Goal: Task Accomplishment & Management: Use online tool/utility

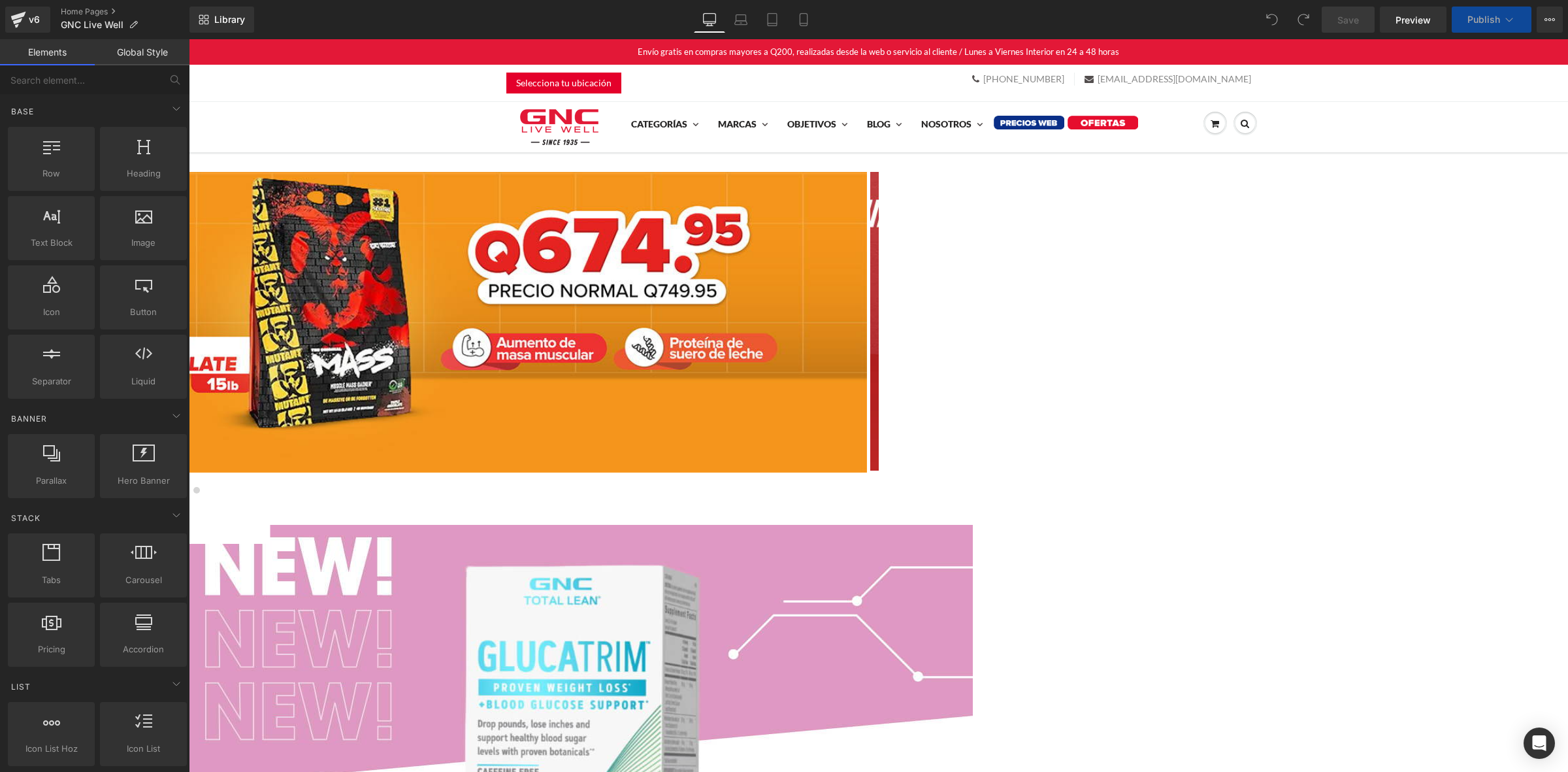
click at [867, 283] on div at bounding box center [184, 321] width 1368 height 300
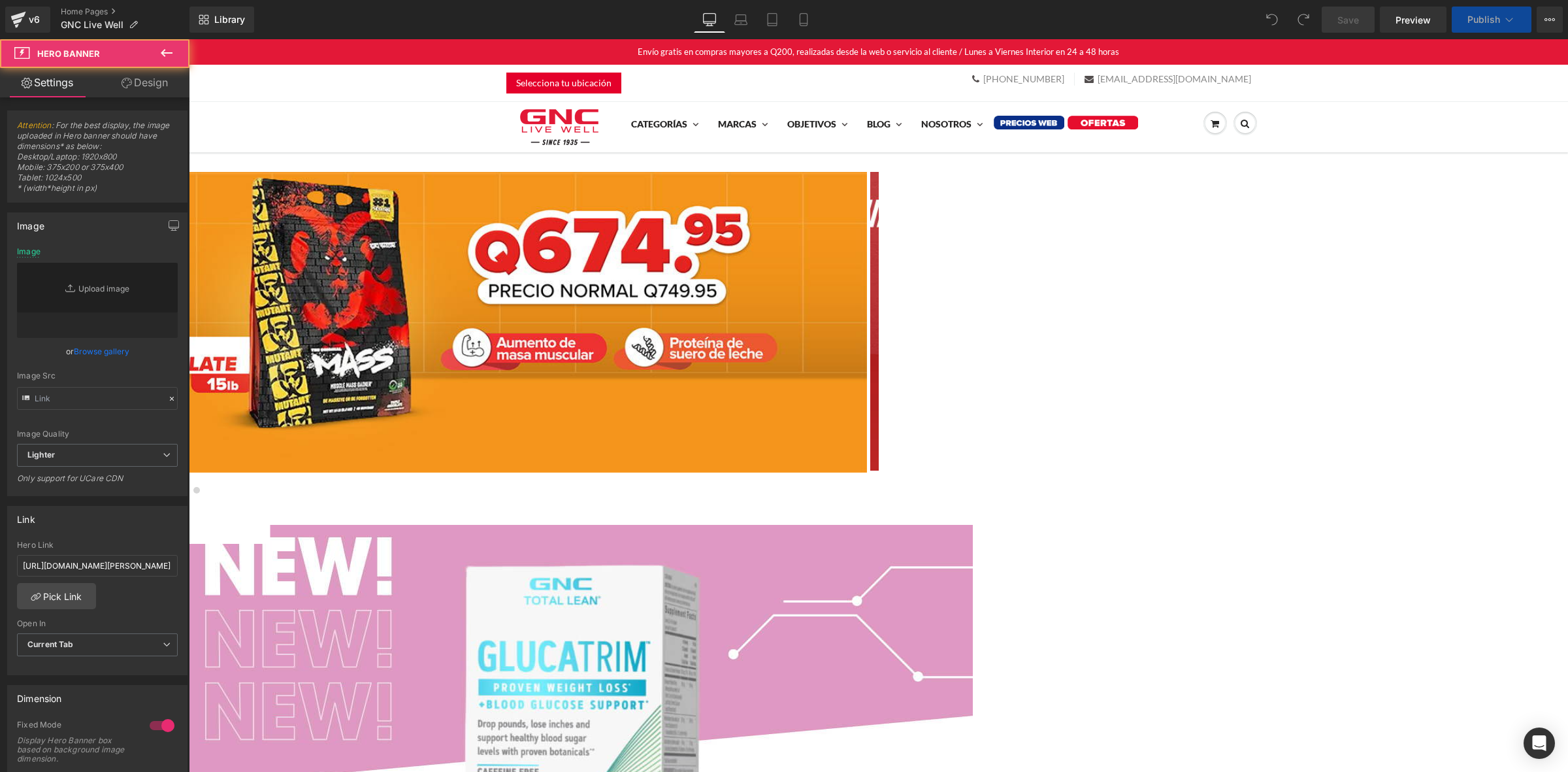
click at [189, 39] on span "Carousel" at bounding box center [189, 39] width 0 height 0
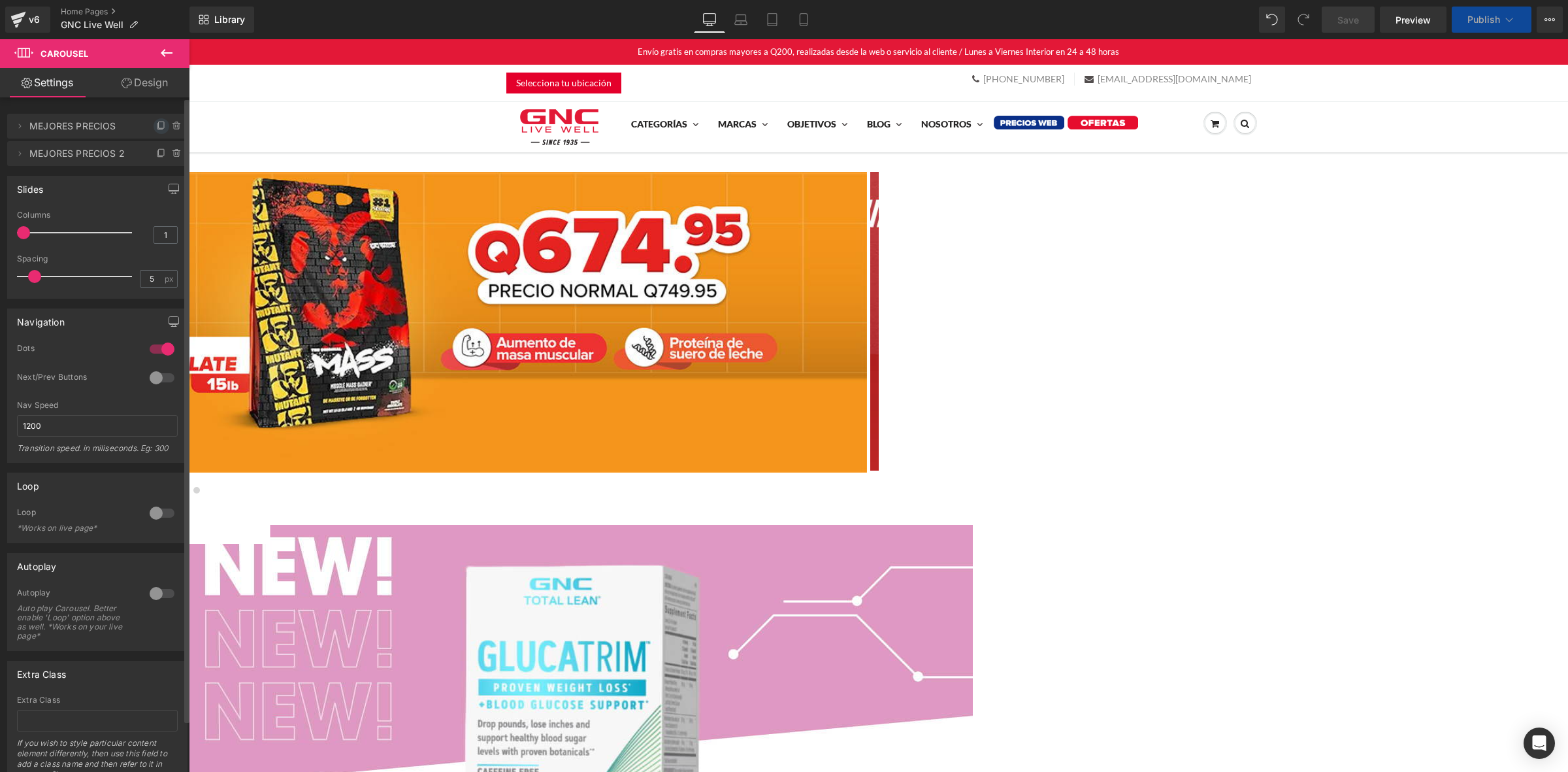
click at [157, 126] on icon at bounding box center [161, 126] width 10 height 10
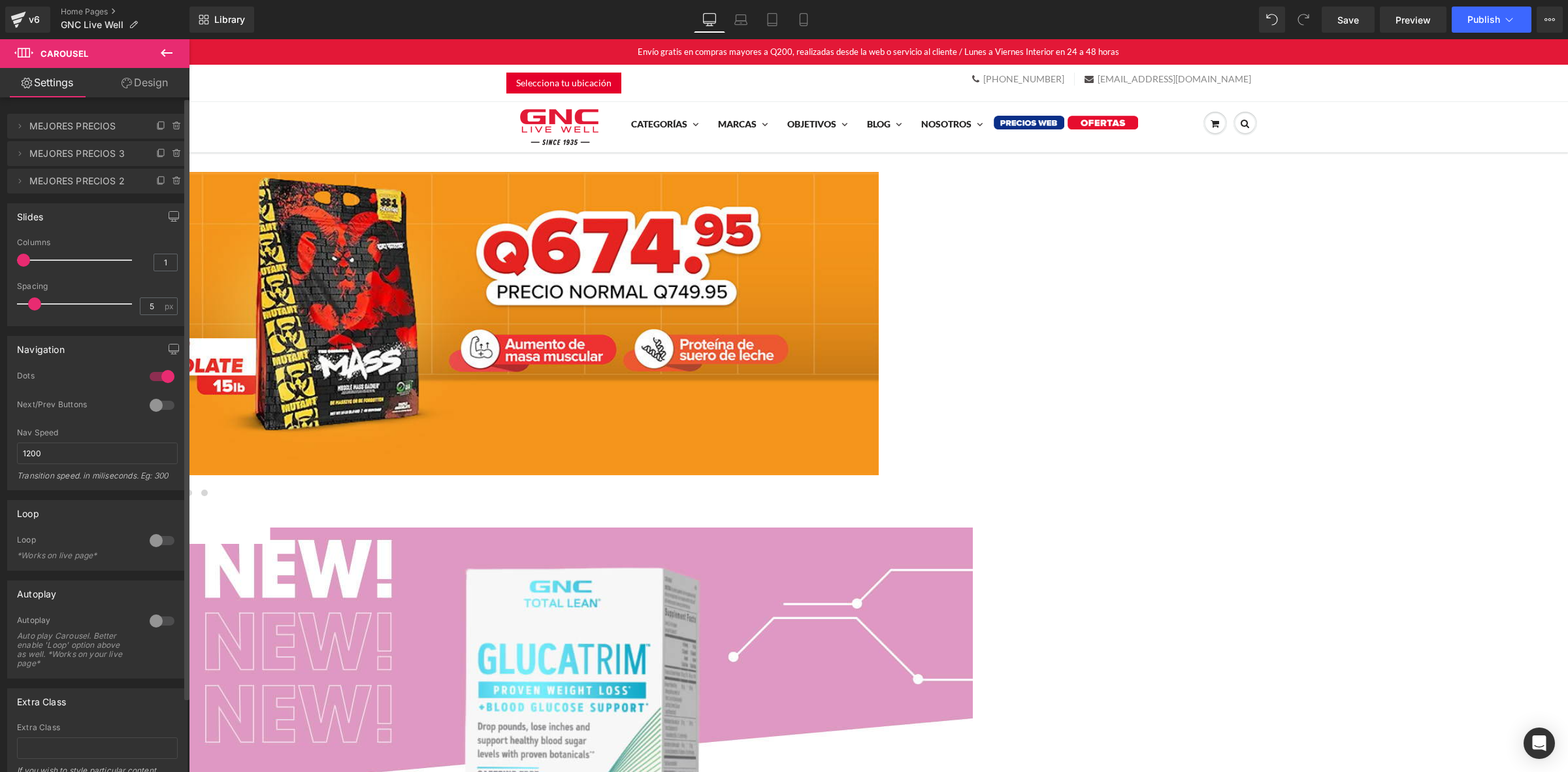
click at [103, 129] on span "MEJORES PRECIOS" at bounding box center [84, 126] width 110 height 25
click at [105, 155] on span "MEJORES PRECIOS 3" at bounding box center [84, 153] width 110 height 25
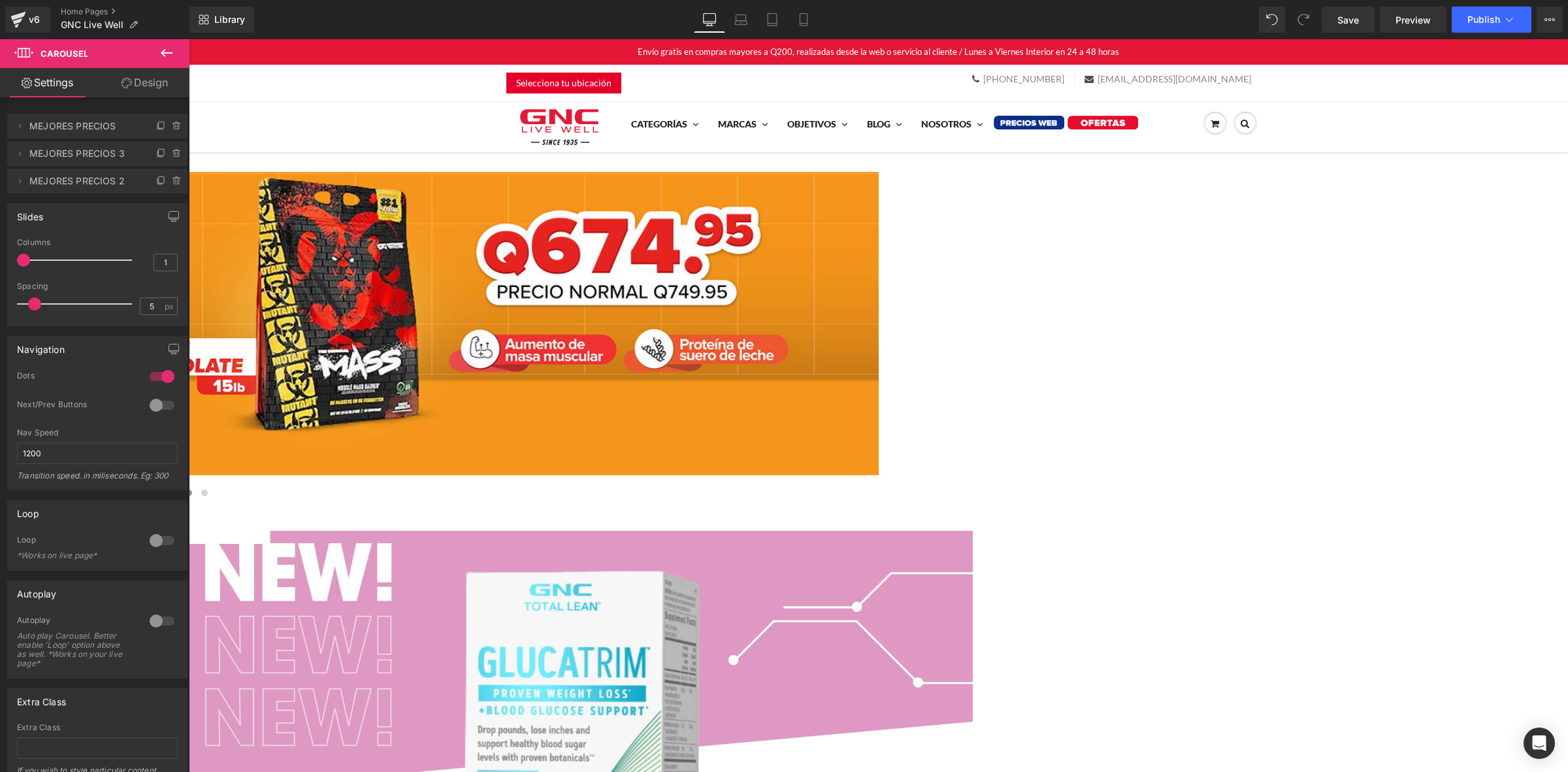
click at [192, 490] on span at bounding box center [188, 492] width 6 height 6
click at [181, 491] on button at bounding box center [173, 493] width 16 height 13
click at [704, 269] on div at bounding box center [189, 323] width 1379 height 303
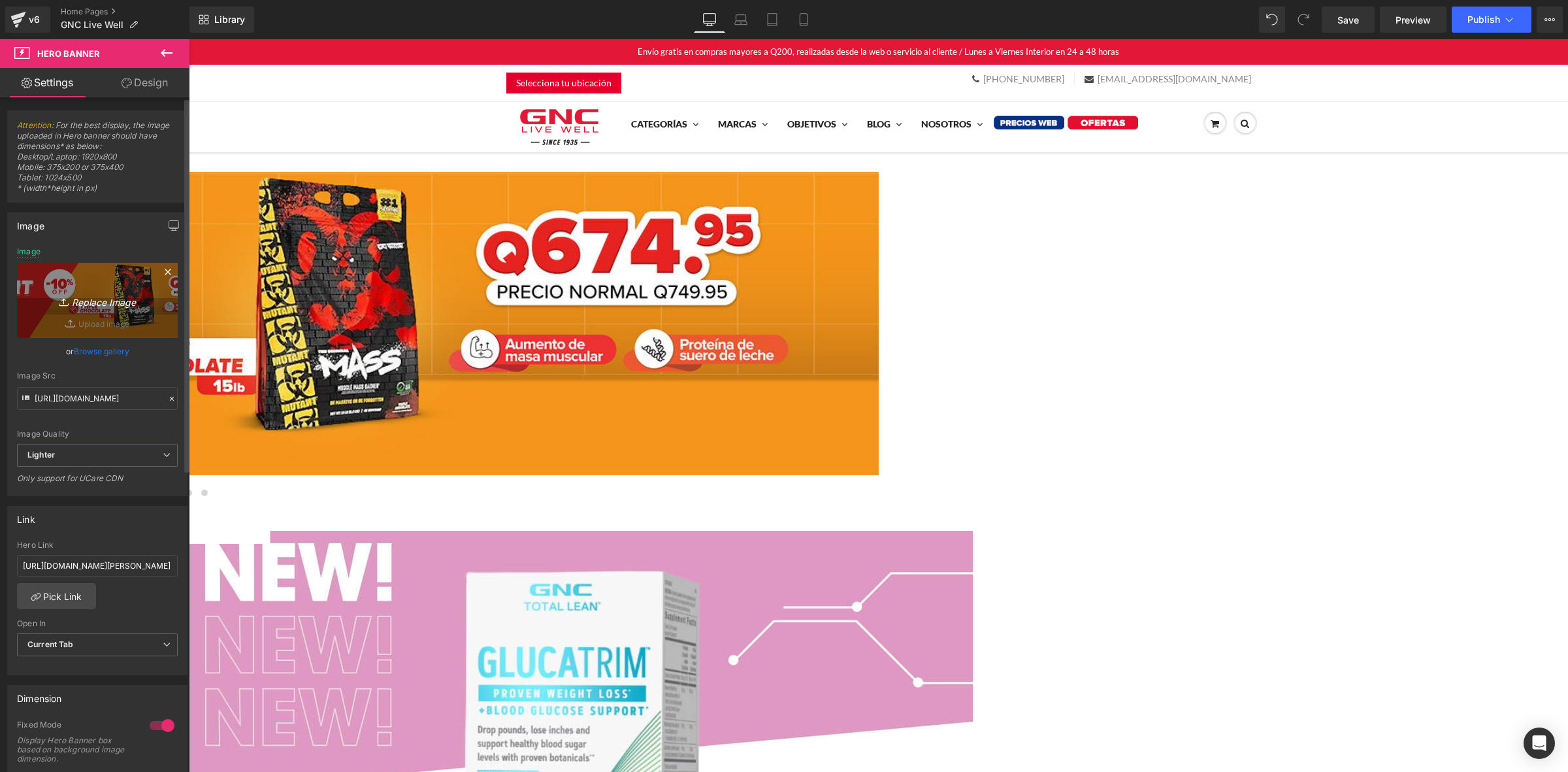
click at [88, 300] on icon "Replace Image" at bounding box center [97, 300] width 105 height 17
type input "C:\fakepath\banner ofertas desktop home.jpg"
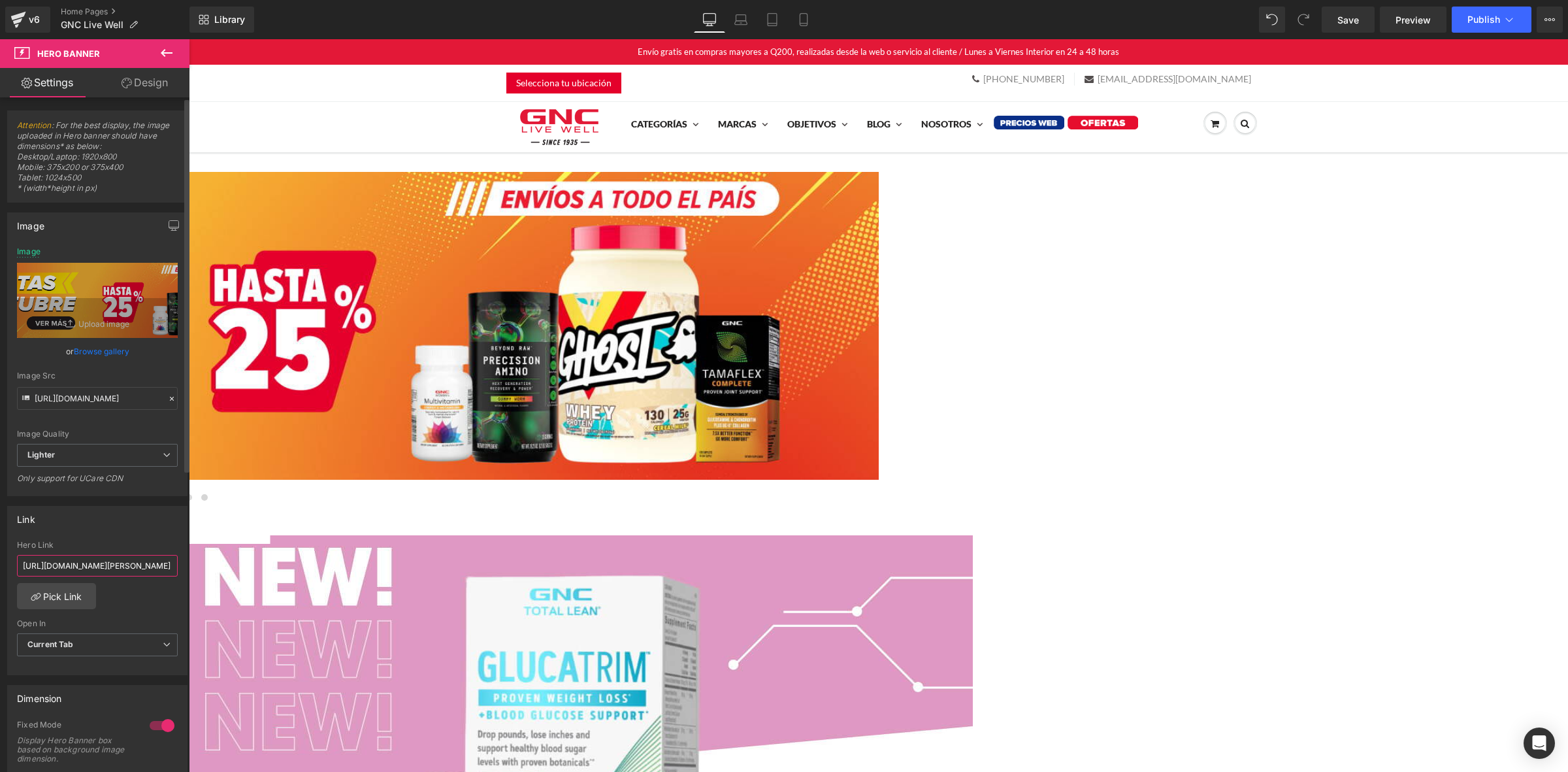
click at [92, 556] on input "[URL][DOMAIN_NAME][PERSON_NAME]" at bounding box center [97, 565] width 161 height 21
paste input "-live-well-guatemala.myshopify.com/pages/ofertas-octubre-2025"
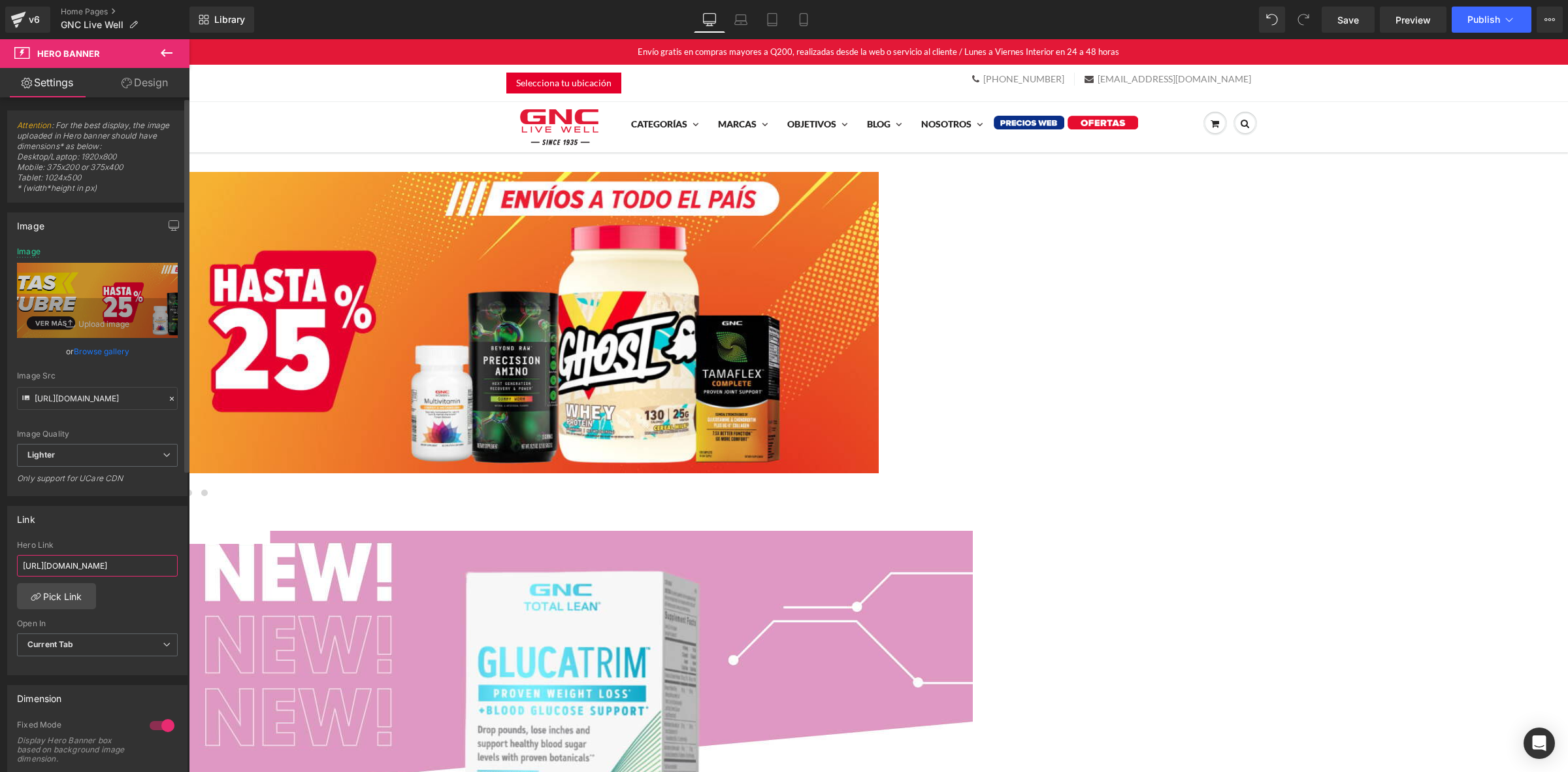
scroll to position [0, 141]
type input "https://gnc-live-well-guatemala.myshopify.com/pages/ofertas-octubre-2025"
click at [102, 540] on div "Link https://gnc.com.gt/products/mutant-mass-gainer?_pos=1&_sid=d867a2d5c&_ss=r…" at bounding box center [97, 590] width 180 height 169
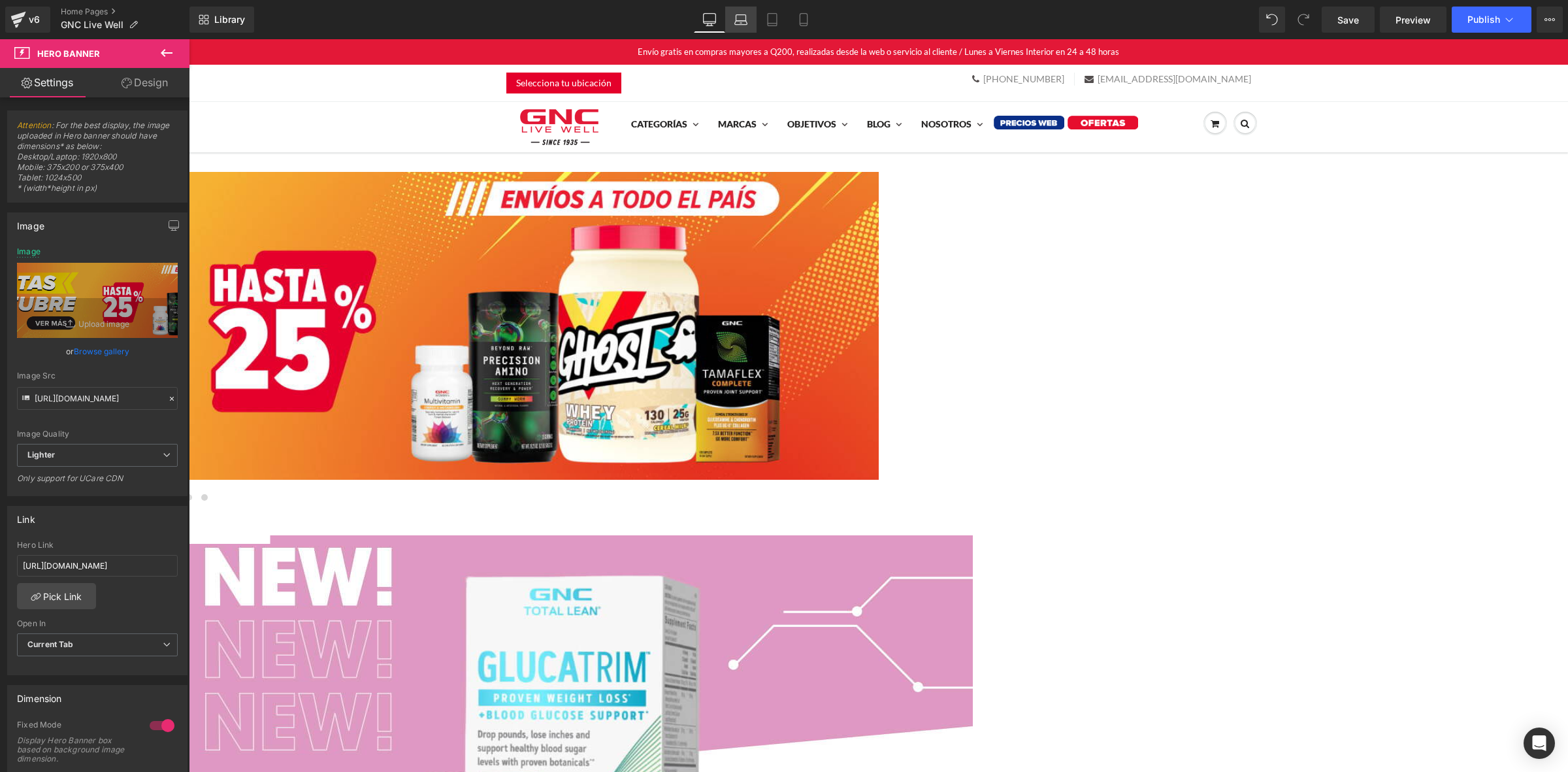
click at [740, 18] on icon at bounding box center [741, 19] width 13 height 13
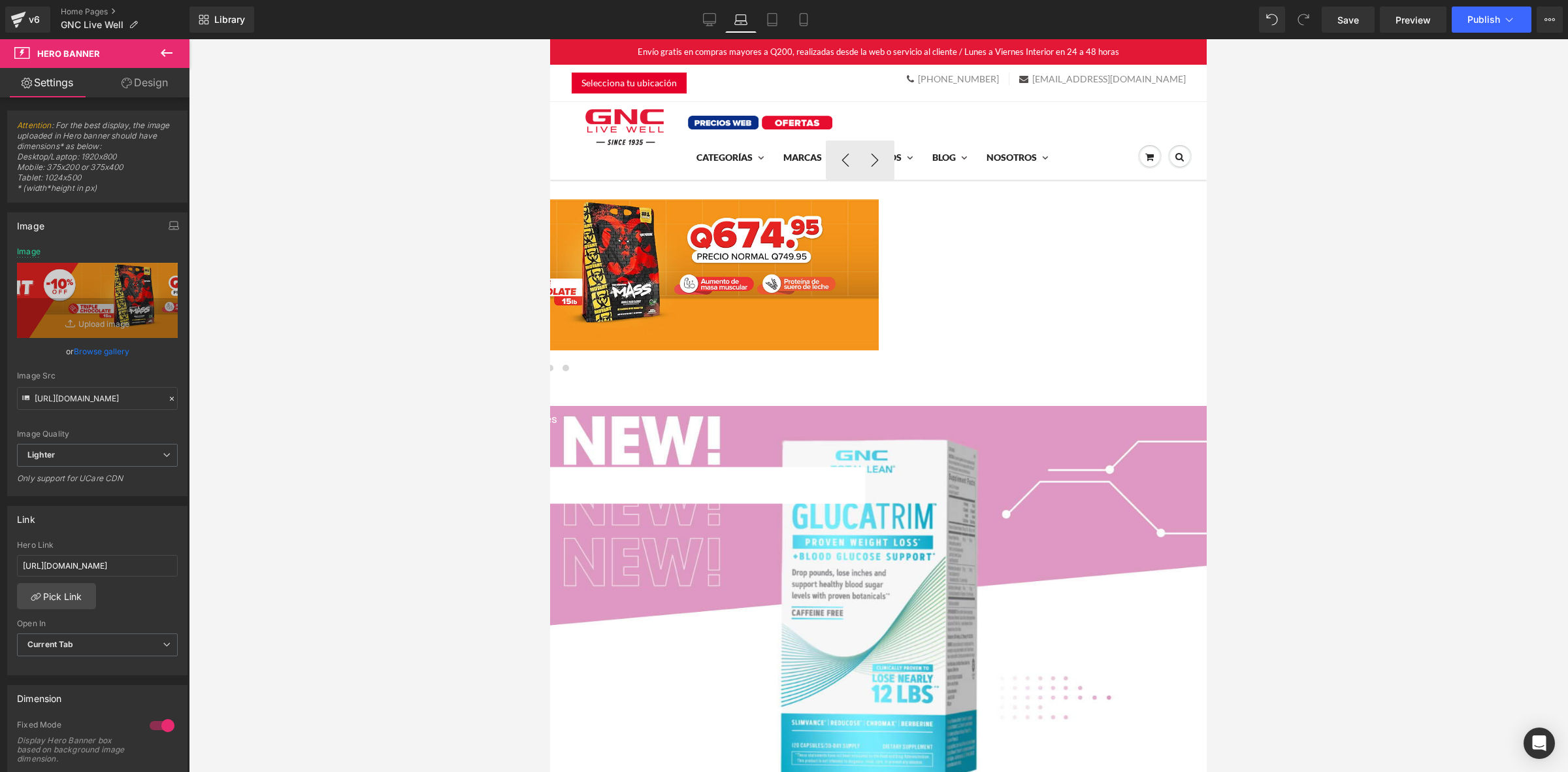
click at [538, 364] on span at bounding box center [534, 367] width 6 height 6
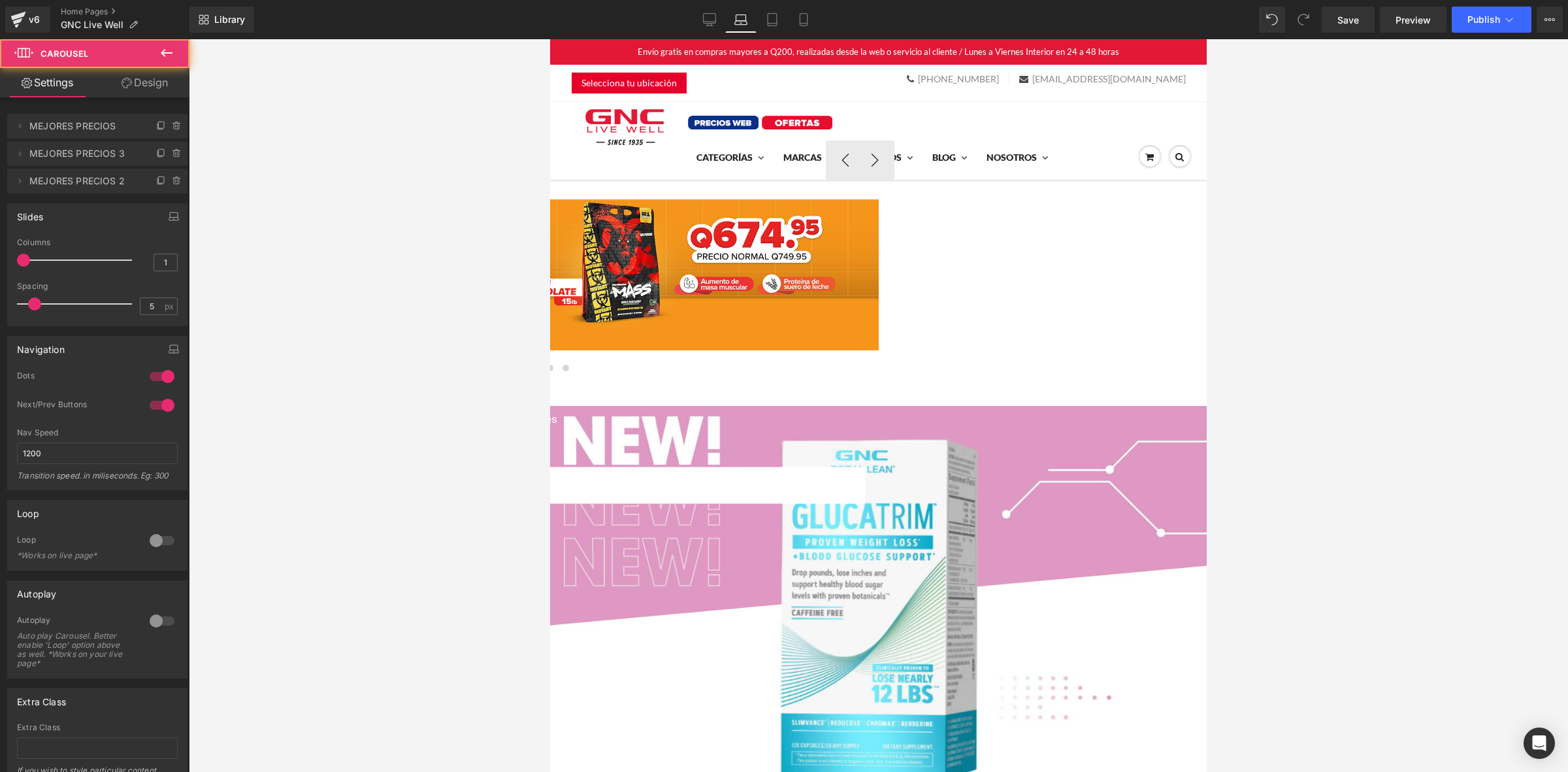
click at [822, 230] on div at bounding box center [550, 274] width 656 height 151
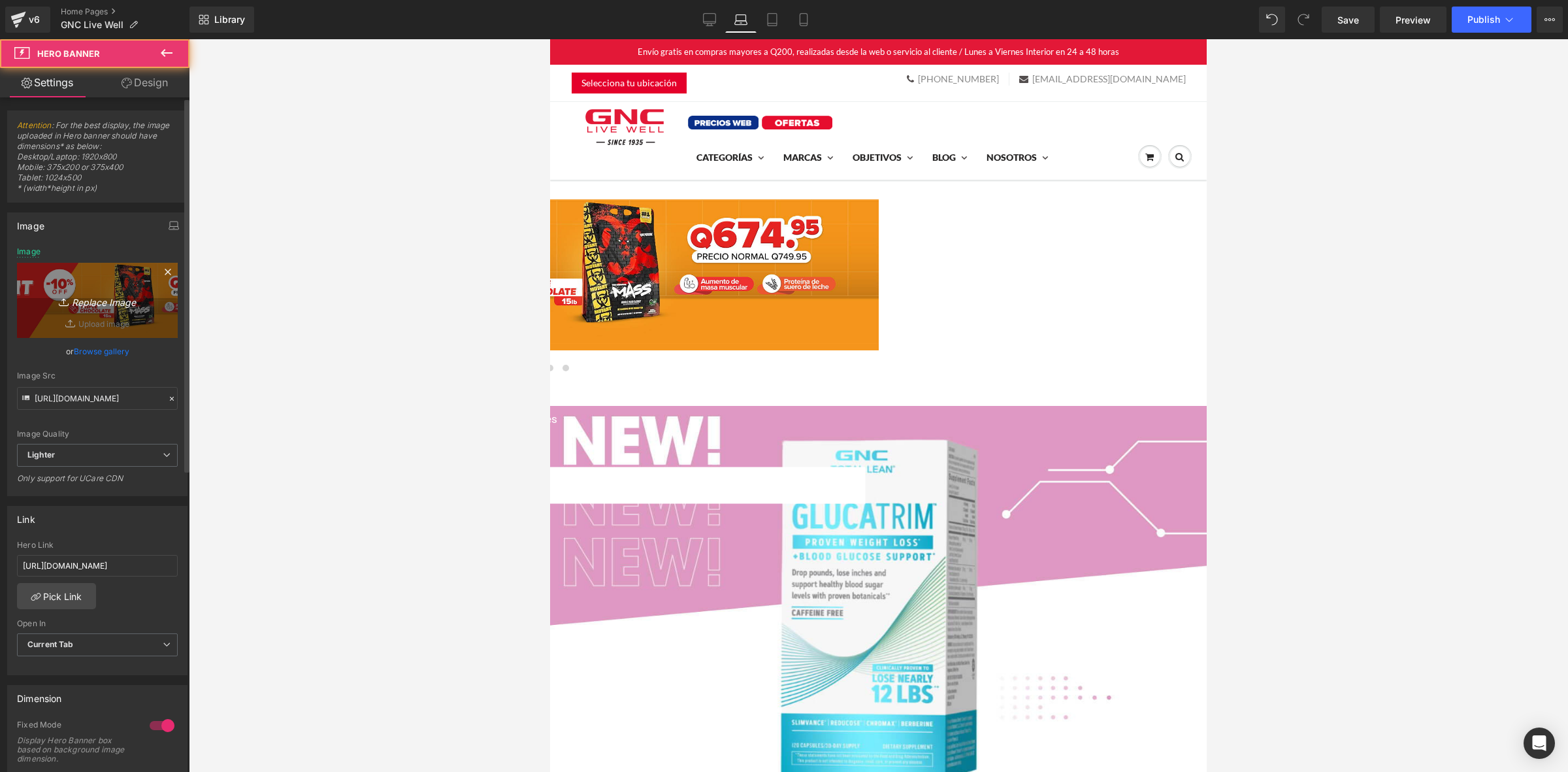
click at [90, 301] on icon "Replace Image" at bounding box center [97, 300] width 105 height 17
type input "C:\fakepath\banner ofertas desktop home.jpg"
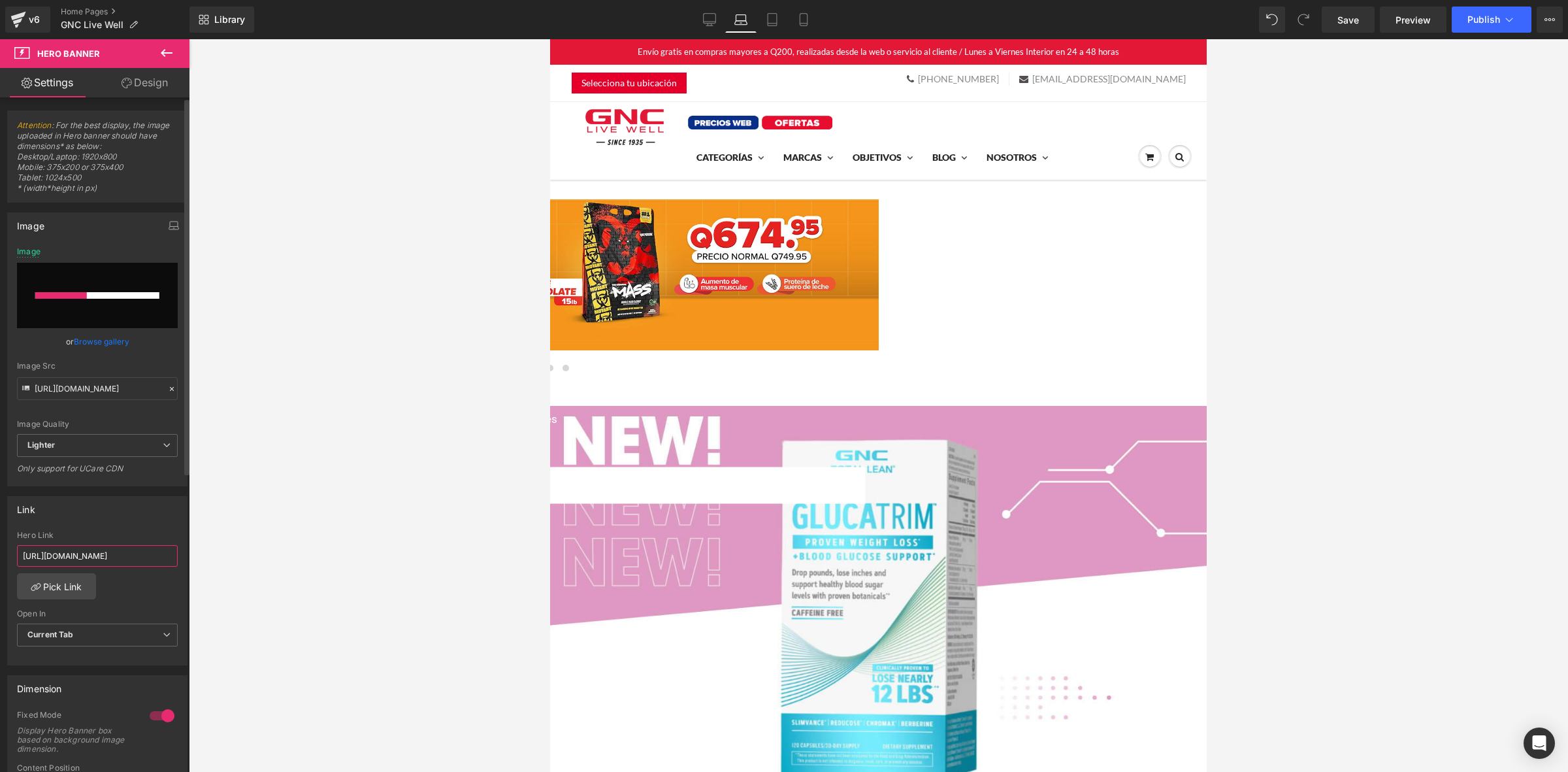
scroll to position [0, 141]
drag, startPoint x: 73, startPoint y: 554, endPoint x: 172, endPoint y: 554, distance: 99.0
click at [172, 554] on input "https://gnc-live-well-guatemala.myshopify.com/pages/ofertas-octubre-2025" at bounding box center [97, 555] width 161 height 21
click at [112, 556] on input "https://gnc-live-well-guatemala.myshopify.com/pages/ofertas-octubre-2025" at bounding box center [97, 555] width 161 height 21
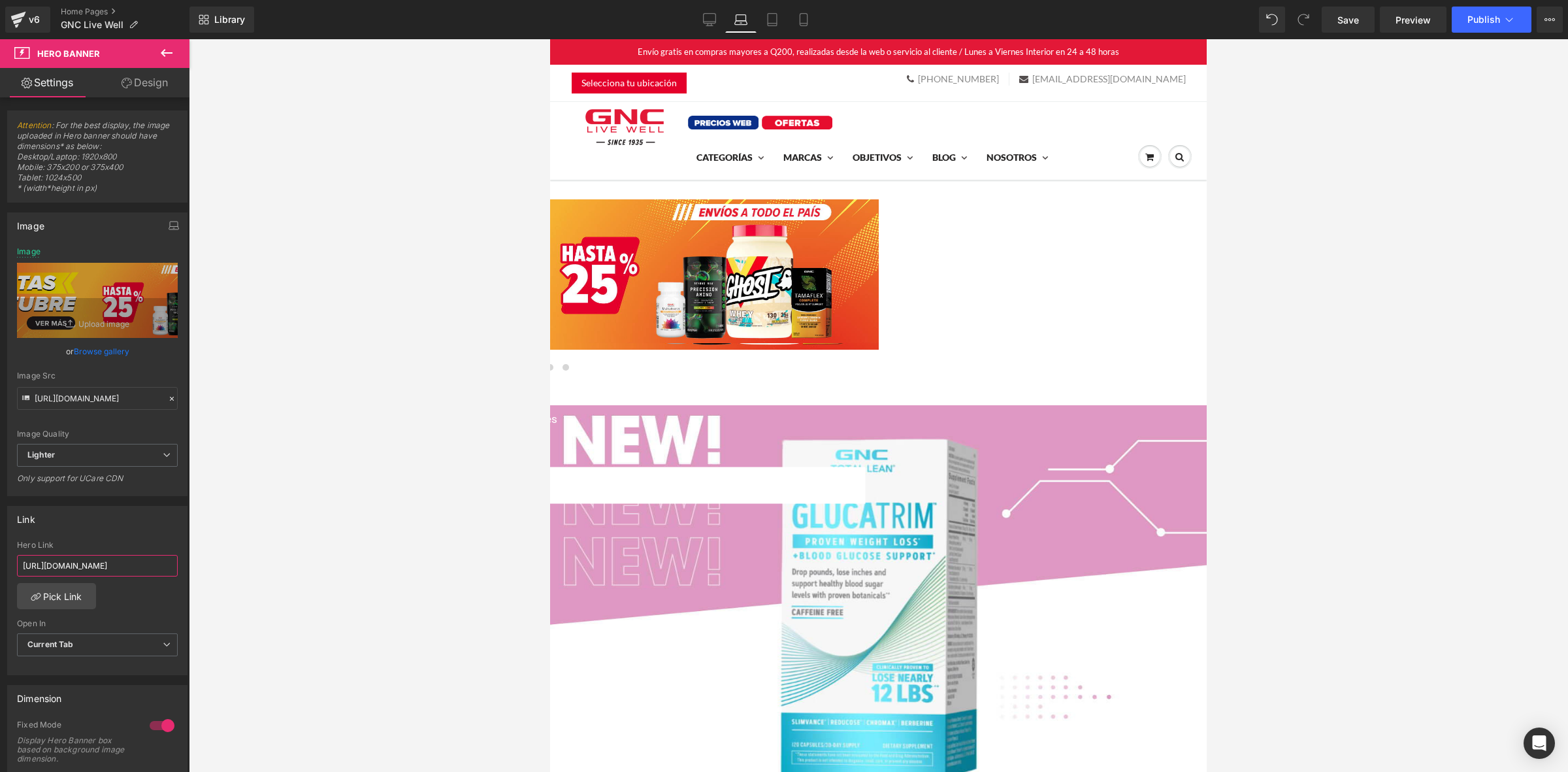
scroll to position [0, 0]
click at [777, 20] on icon at bounding box center [772, 20] width 9 height 13
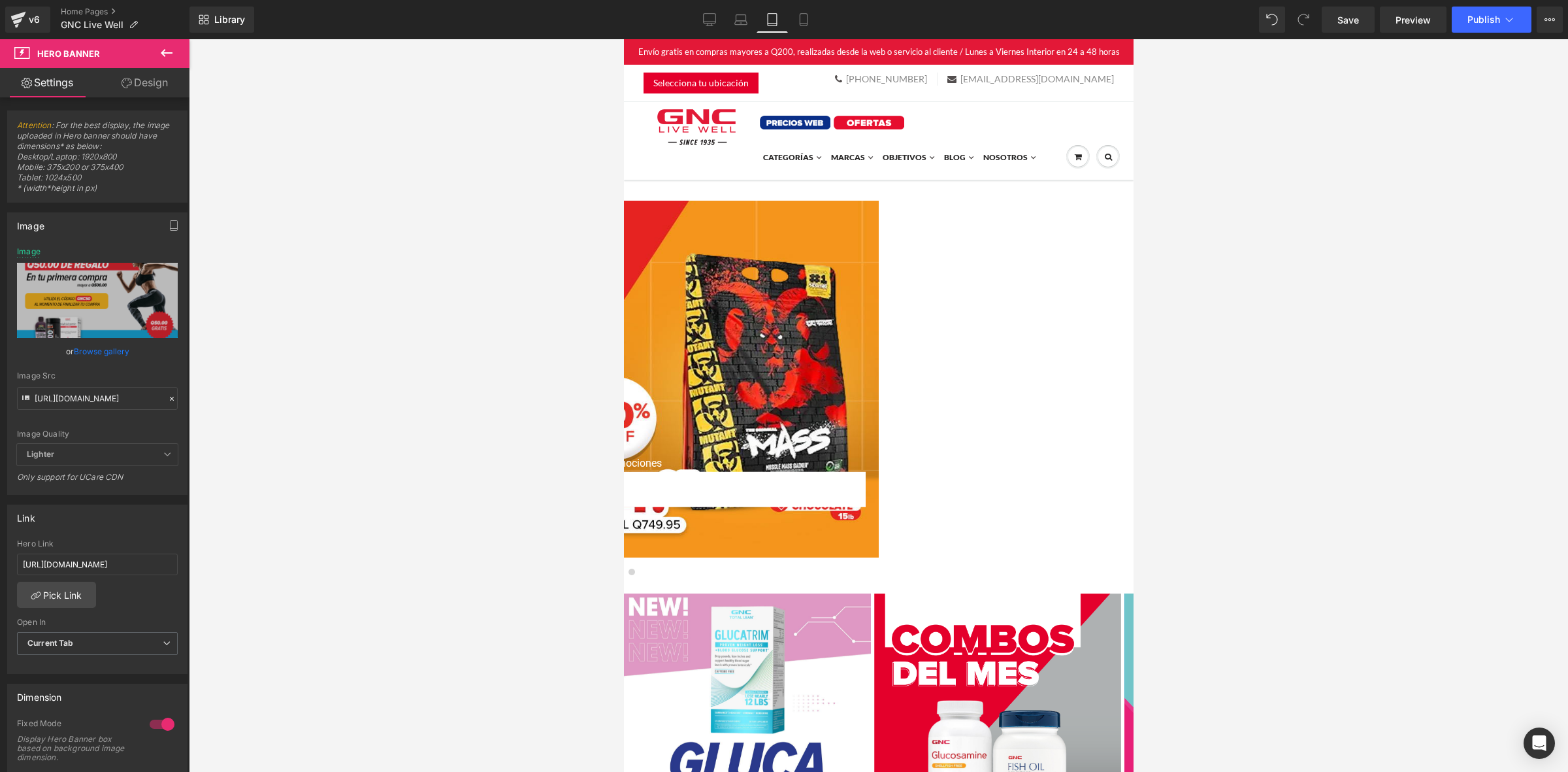
click at [623, 39] on span "Carousel" at bounding box center [623, 39] width 0 height 0
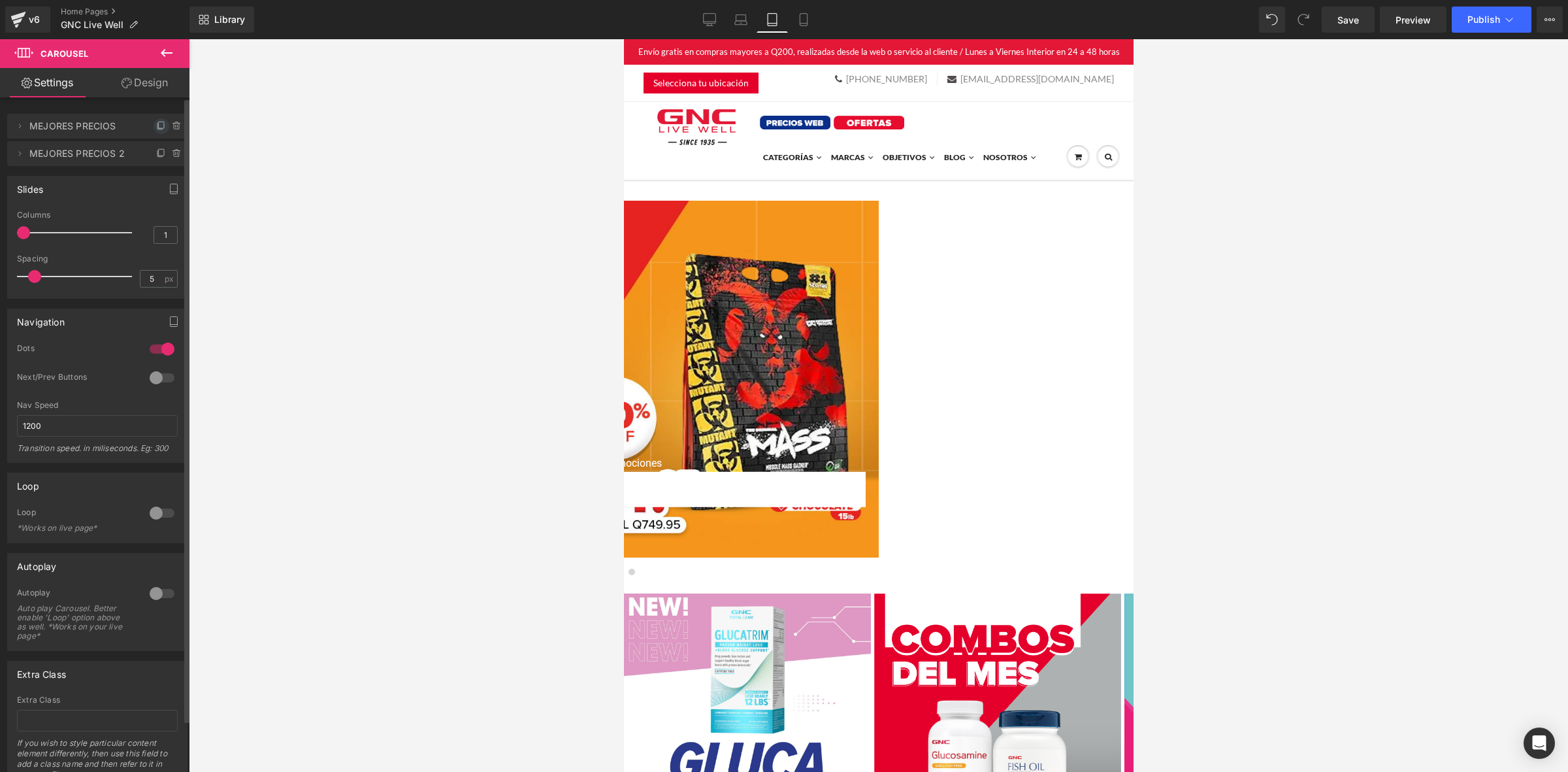
click at [158, 129] on icon at bounding box center [161, 127] width 6 height 6
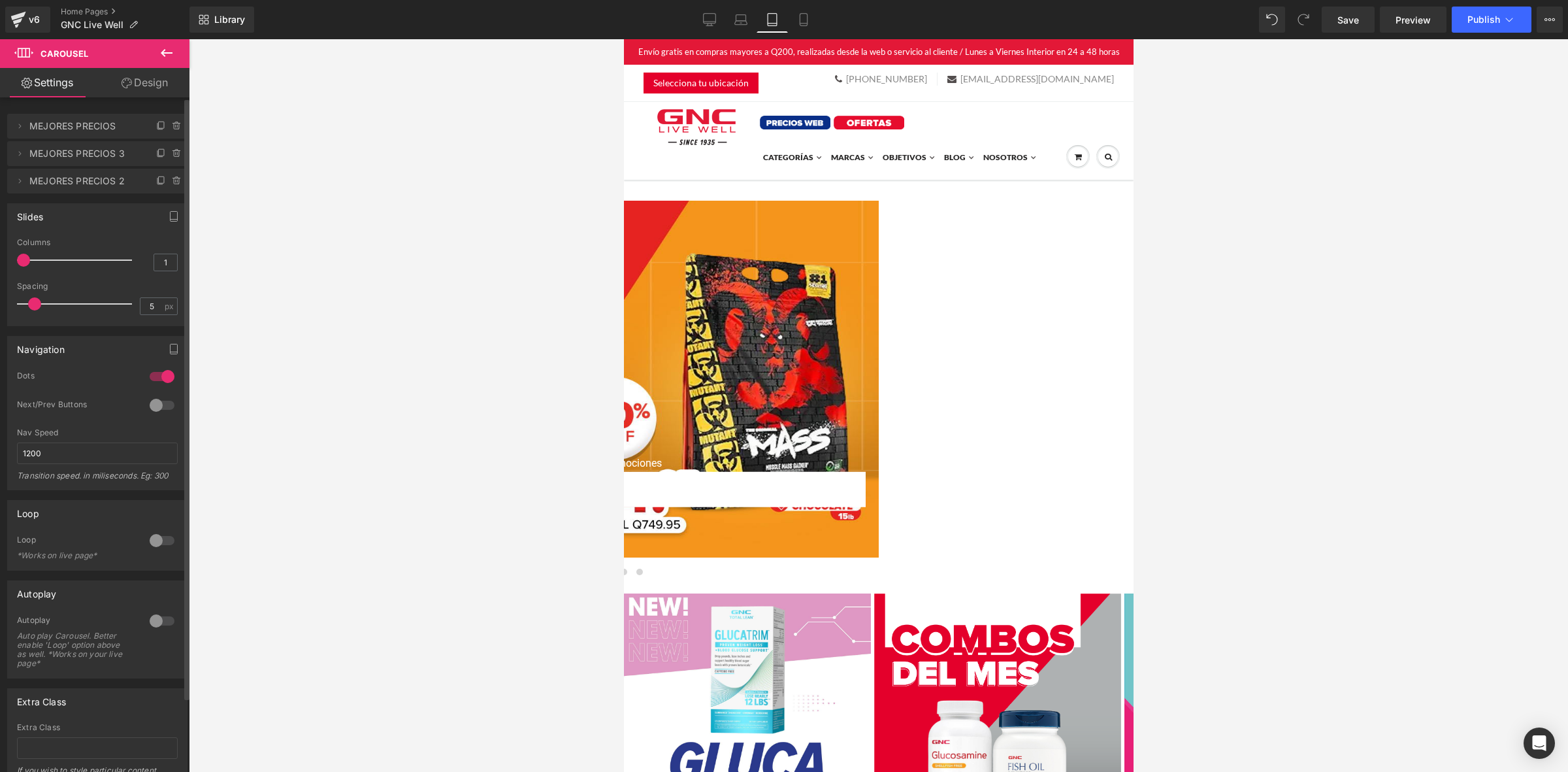
click at [89, 128] on span "MEJORES PRECIOS" at bounding box center [84, 126] width 110 height 25
click at [879, 296] on div at bounding box center [622, 378] width 510 height 357
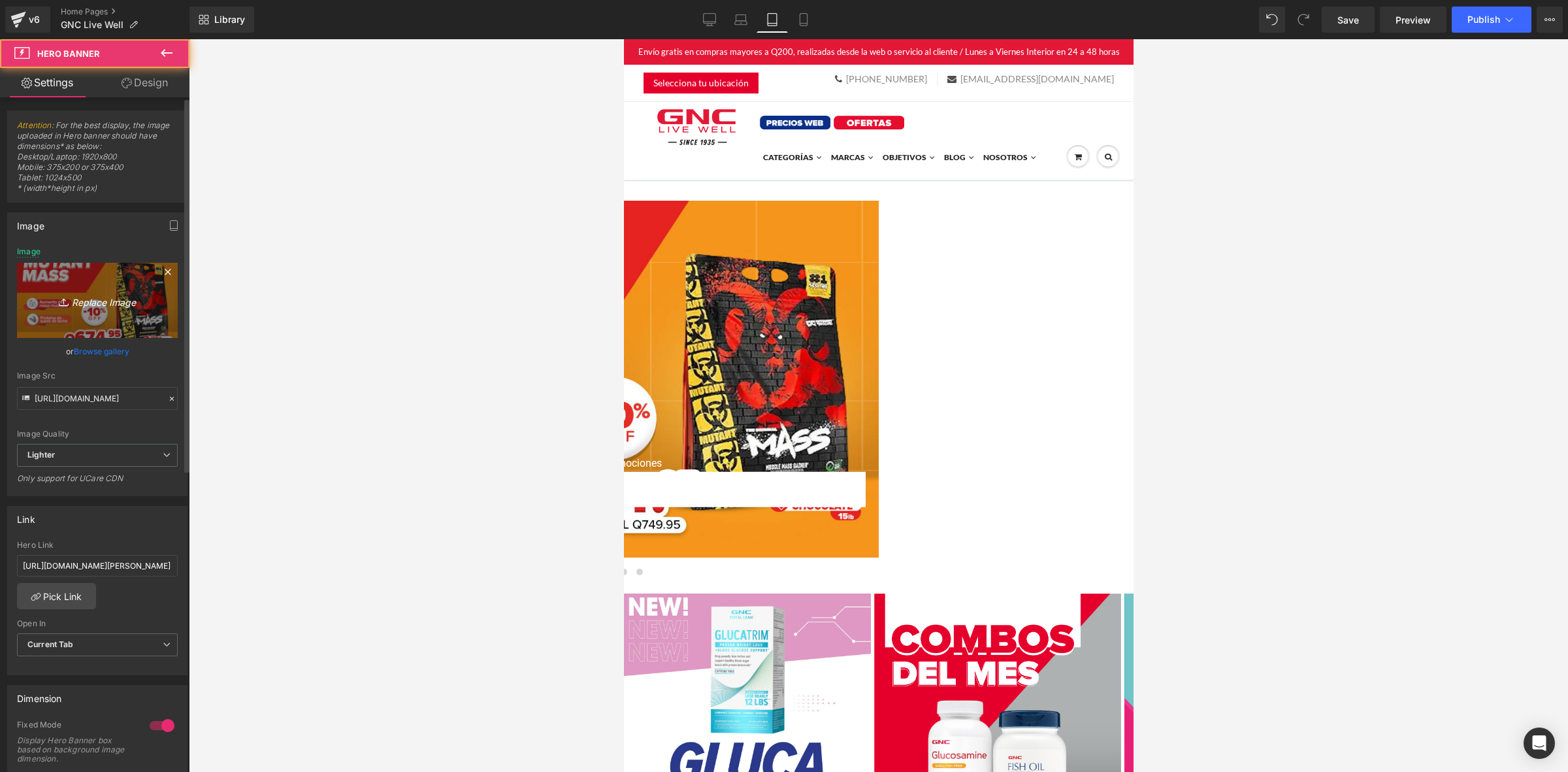
click at [111, 304] on icon "Replace Image" at bounding box center [97, 300] width 105 height 17
type input "C:\fakepath\banner mobile home.jpg"
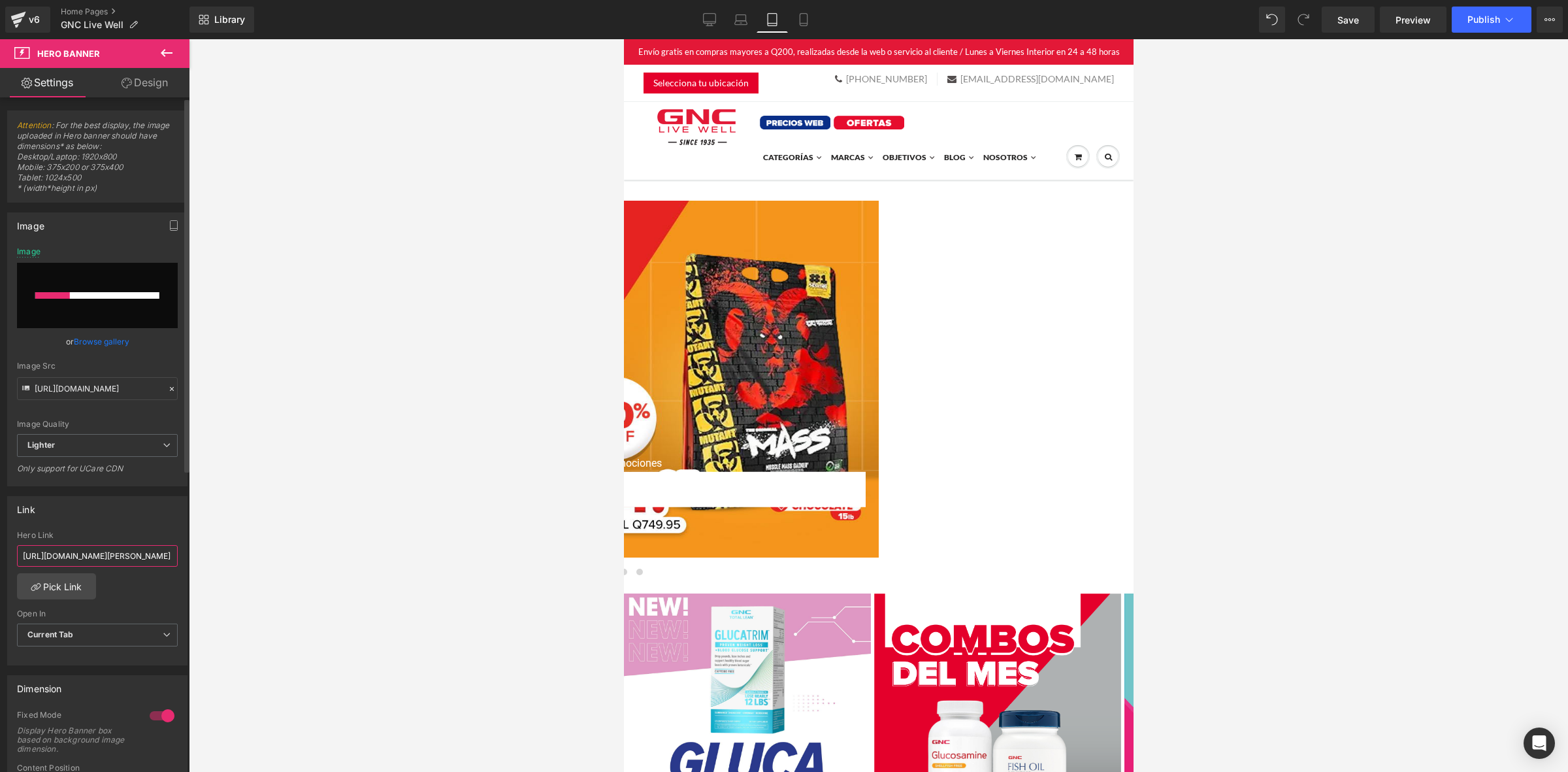
click at [71, 551] on input "[URL][DOMAIN_NAME][PERSON_NAME]" at bounding box center [97, 555] width 161 height 21
paste input "-live-well-guatemala.myshopify.com/pages/ofertas-octubre-2025"
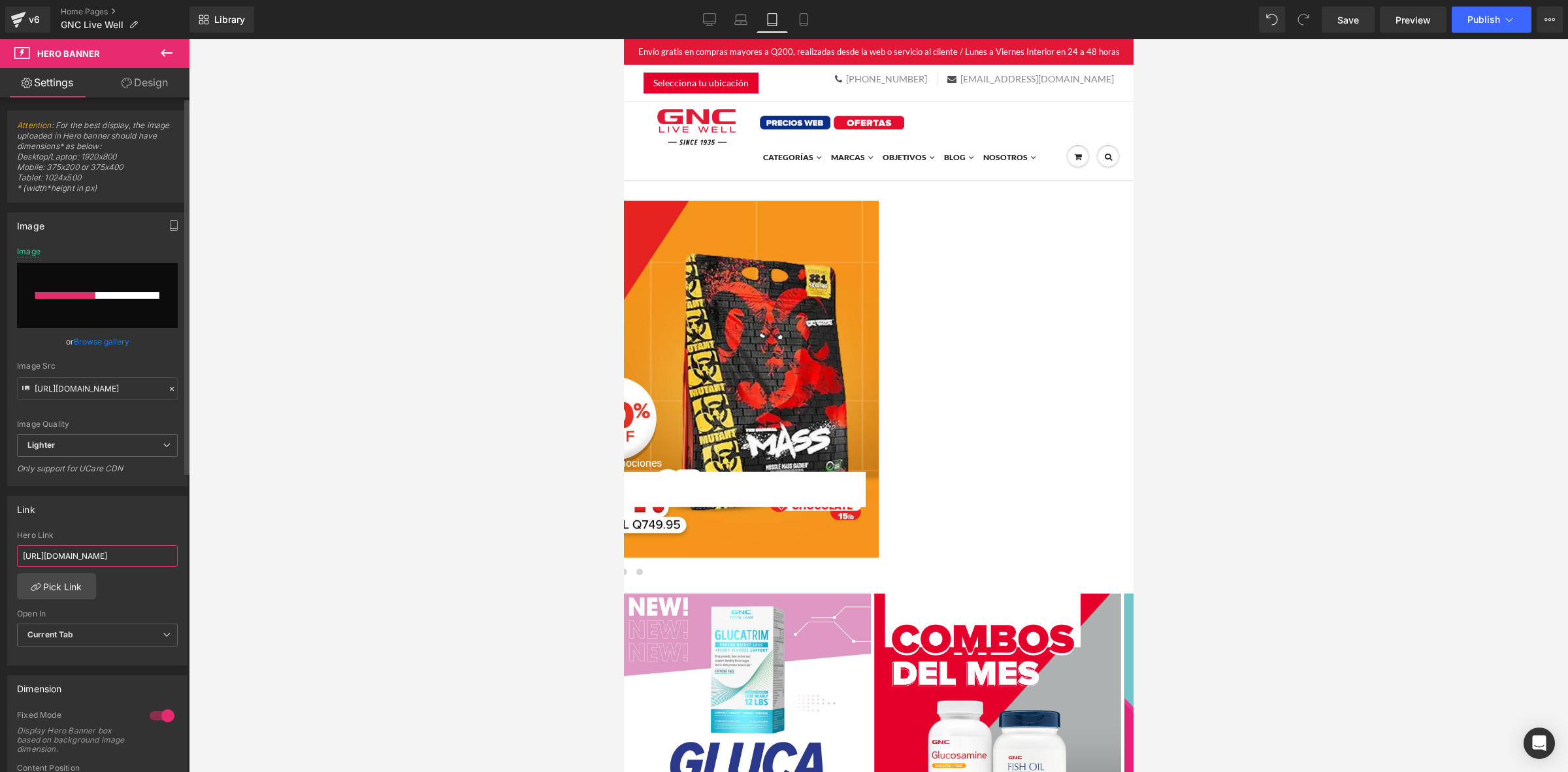
type input "https://gnc-live-well-guatemala.myshopify.com/pages/ofertas-octubre-2025"
click at [110, 528] on div "Link https://gnc.com.gt/products/mutant-mass-gainer?_pos=1&_sid=d867a2d5c&_ss=r…" at bounding box center [97, 580] width 180 height 169
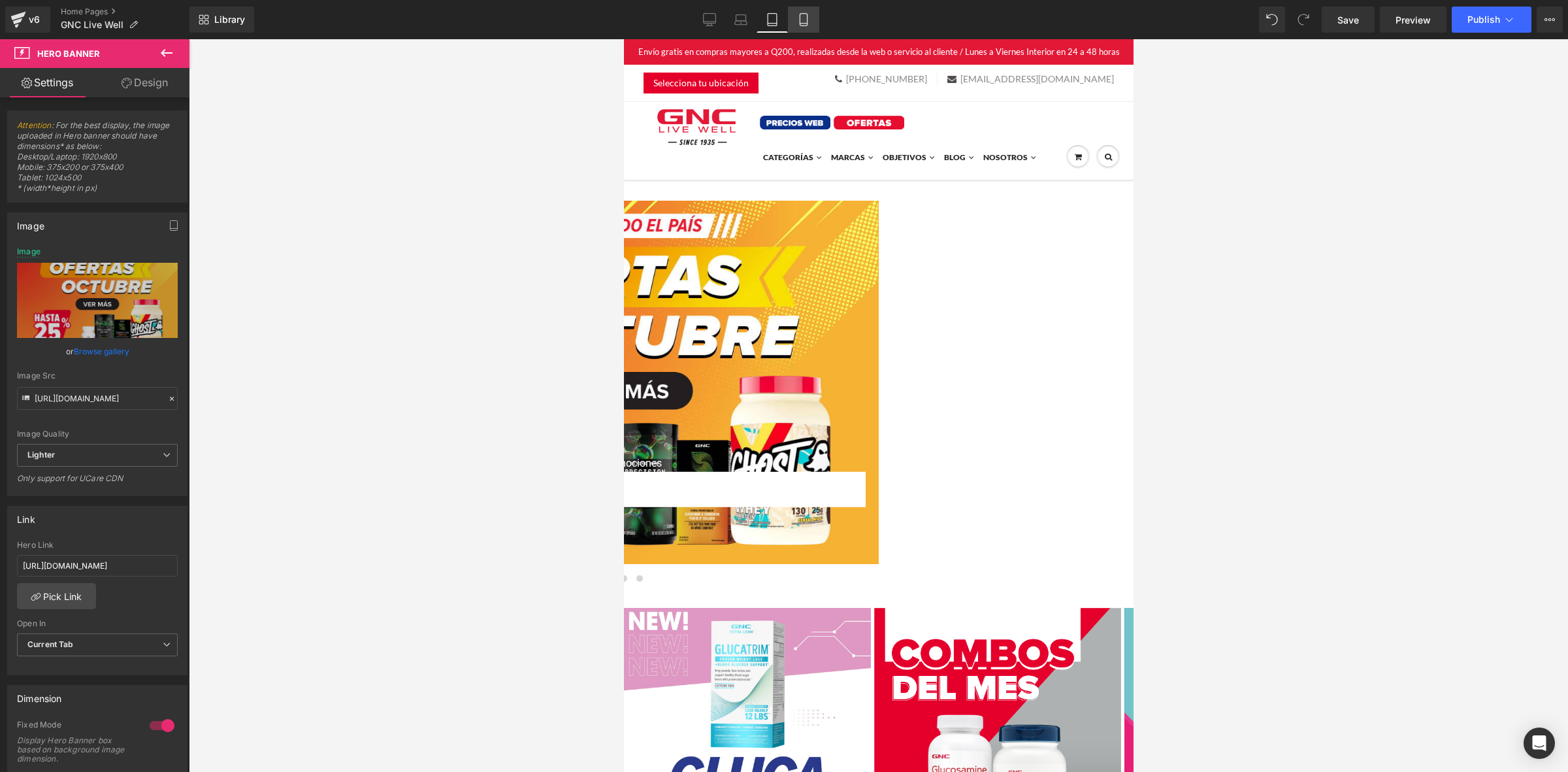
click at [809, 26] on link "Mobile" at bounding box center [803, 19] width 31 height 26
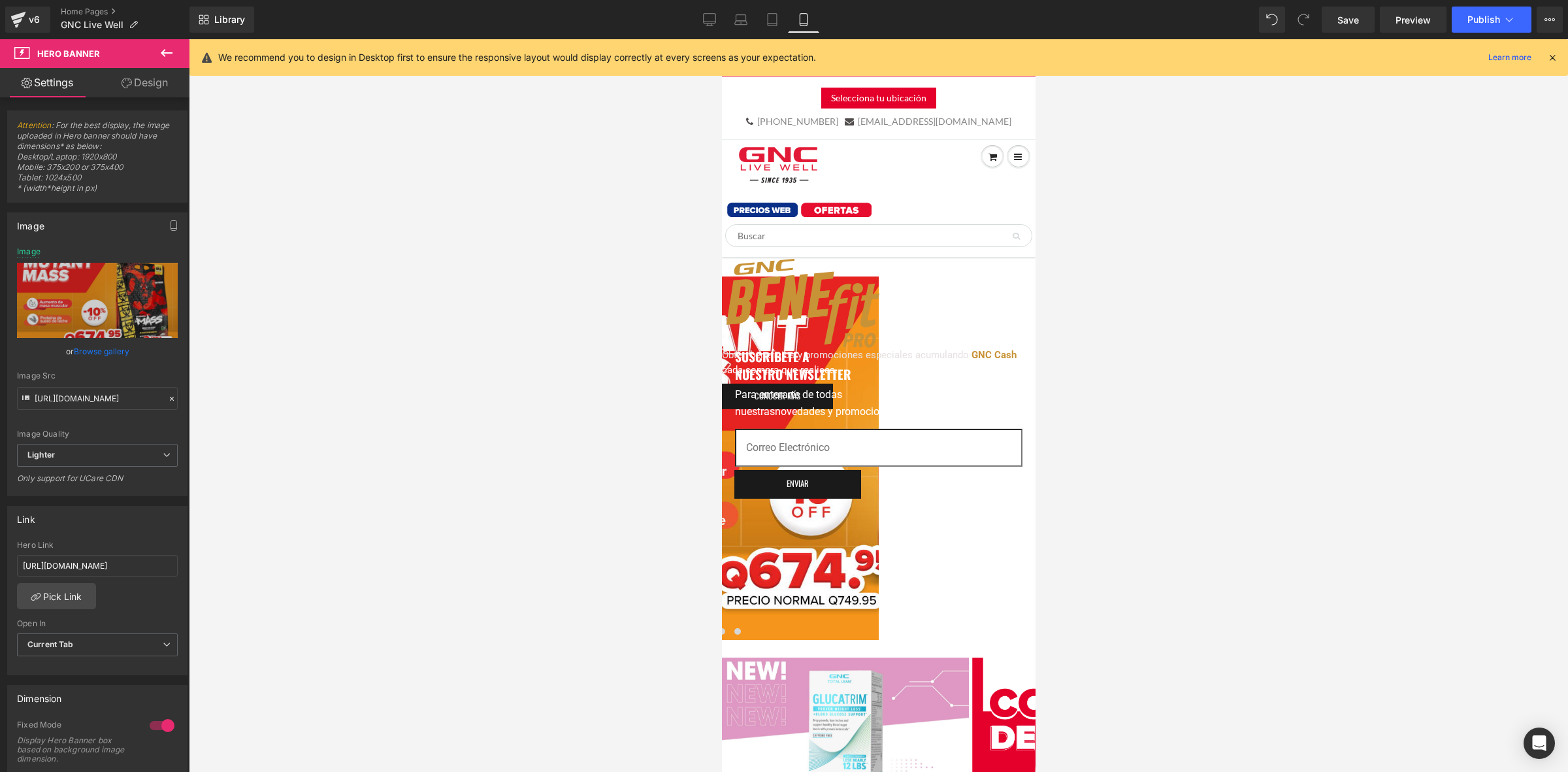
scroll to position [75, 0]
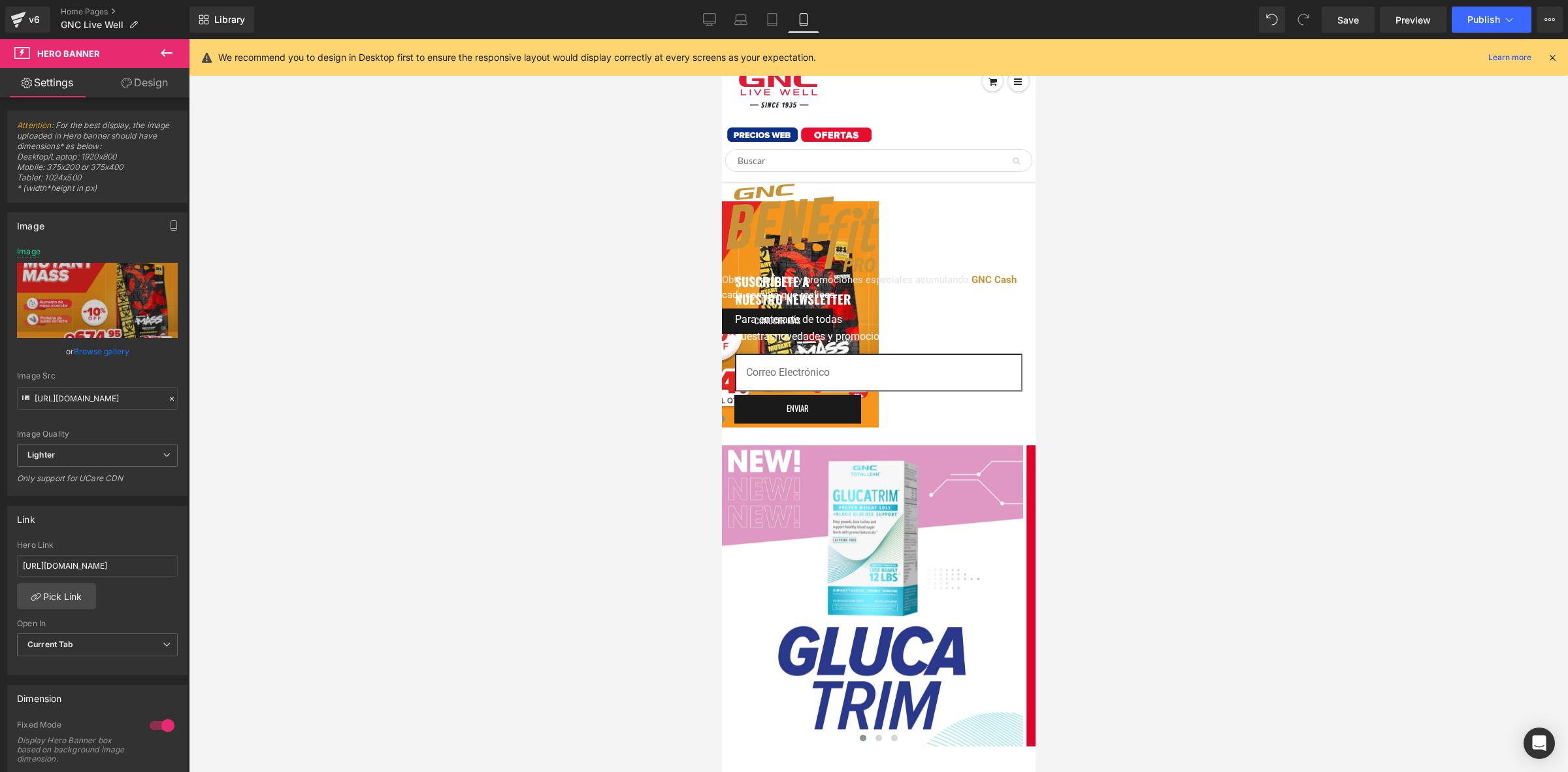
click at [724, 416] on span at bounding box center [721, 419] width 6 height 6
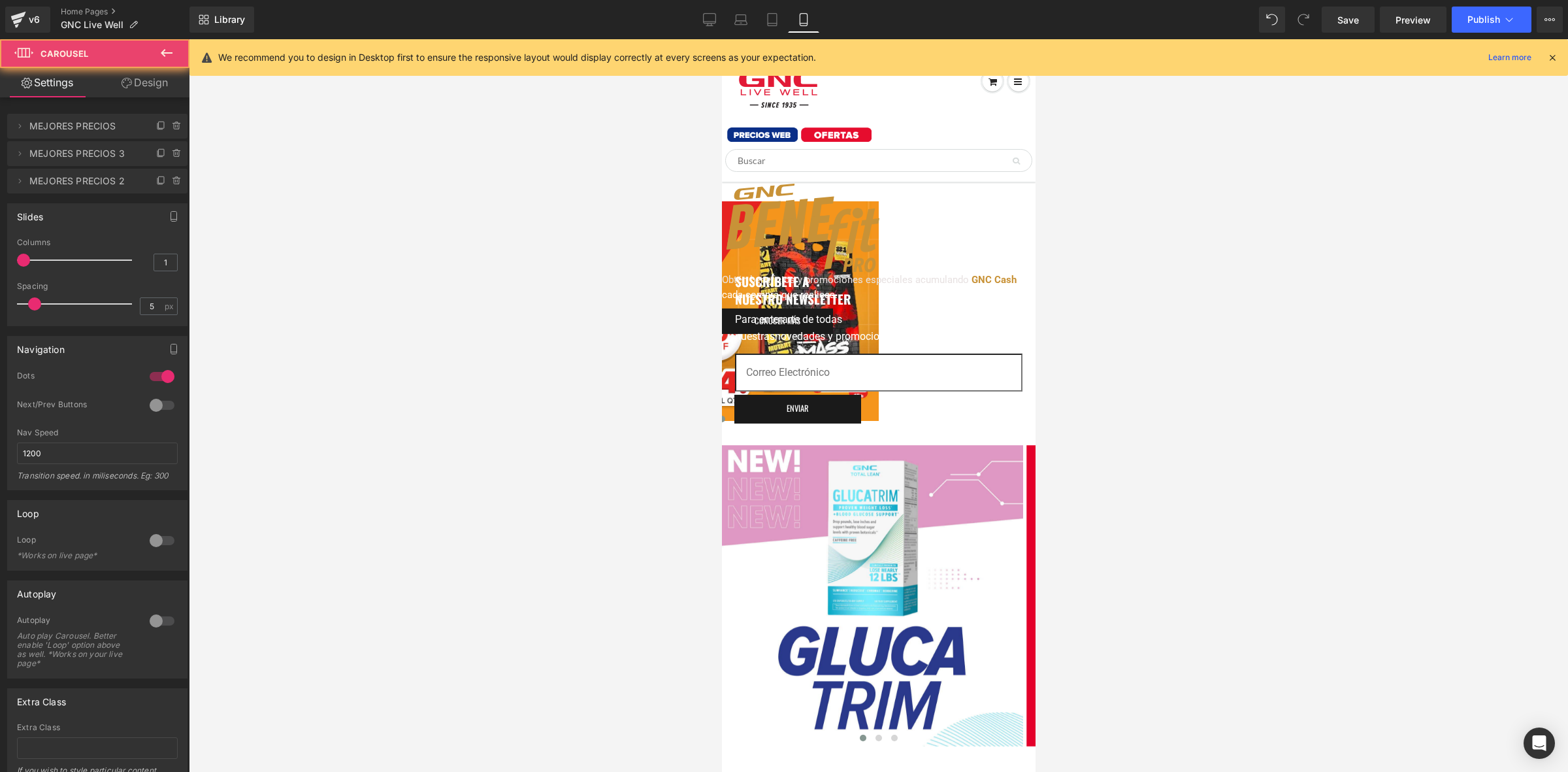
click at [709, 416] on span at bounding box center [705, 419] width 6 height 6
click at [862, 276] on div at bounding box center [722, 314] width 314 height 226
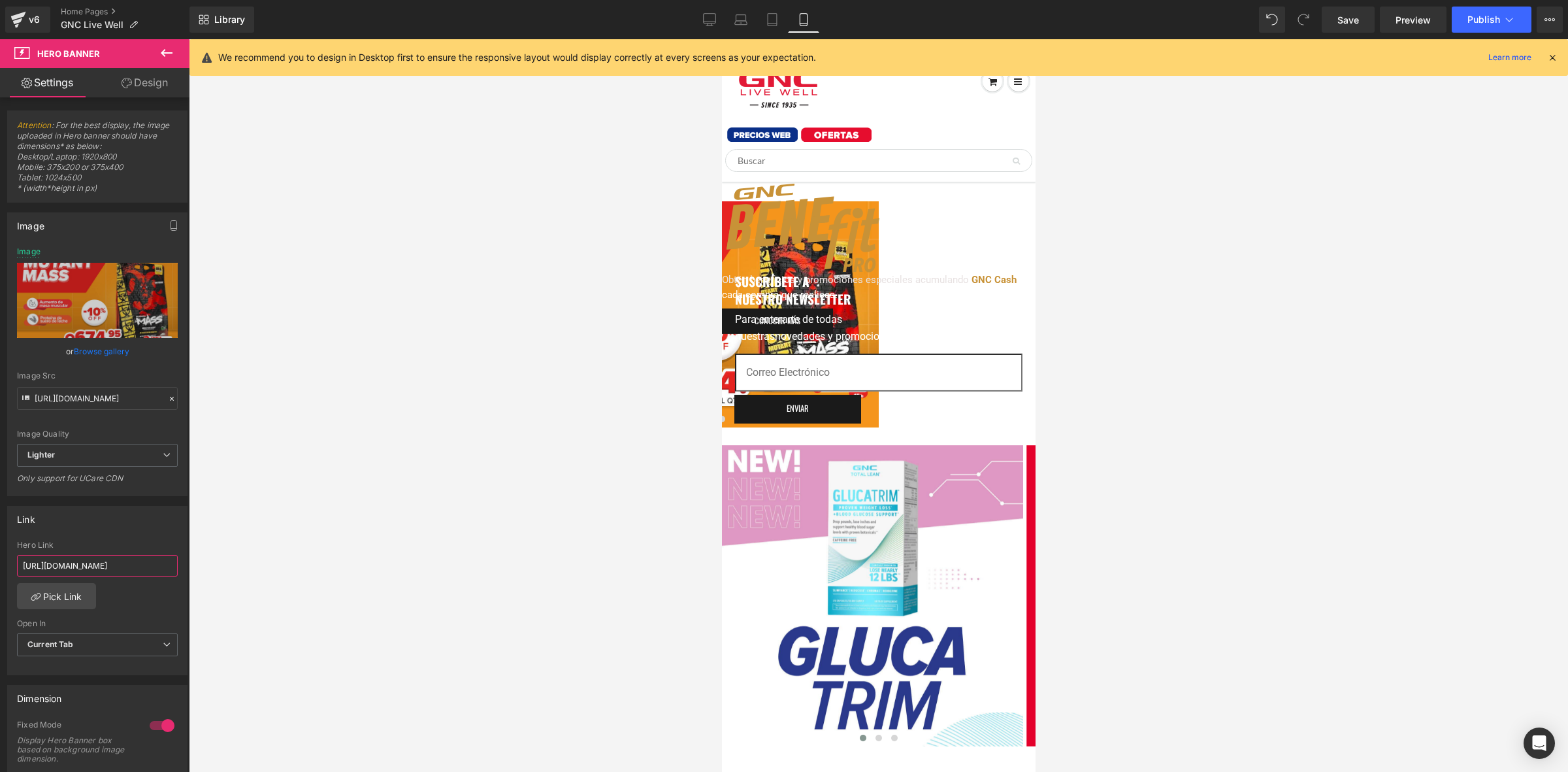
scroll to position [0, 141]
drag, startPoint x: 87, startPoint y: 563, endPoint x: 203, endPoint y: 559, distance: 116.1
click at [203, 559] on div "Carousel You are previewing how the will restyle your page. You can not edit El…" at bounding box center [784, 397] width 1568 height 794
click at [77, 292] on icon "Replace Image" at bounding box center [97, 300] width 105 height 17
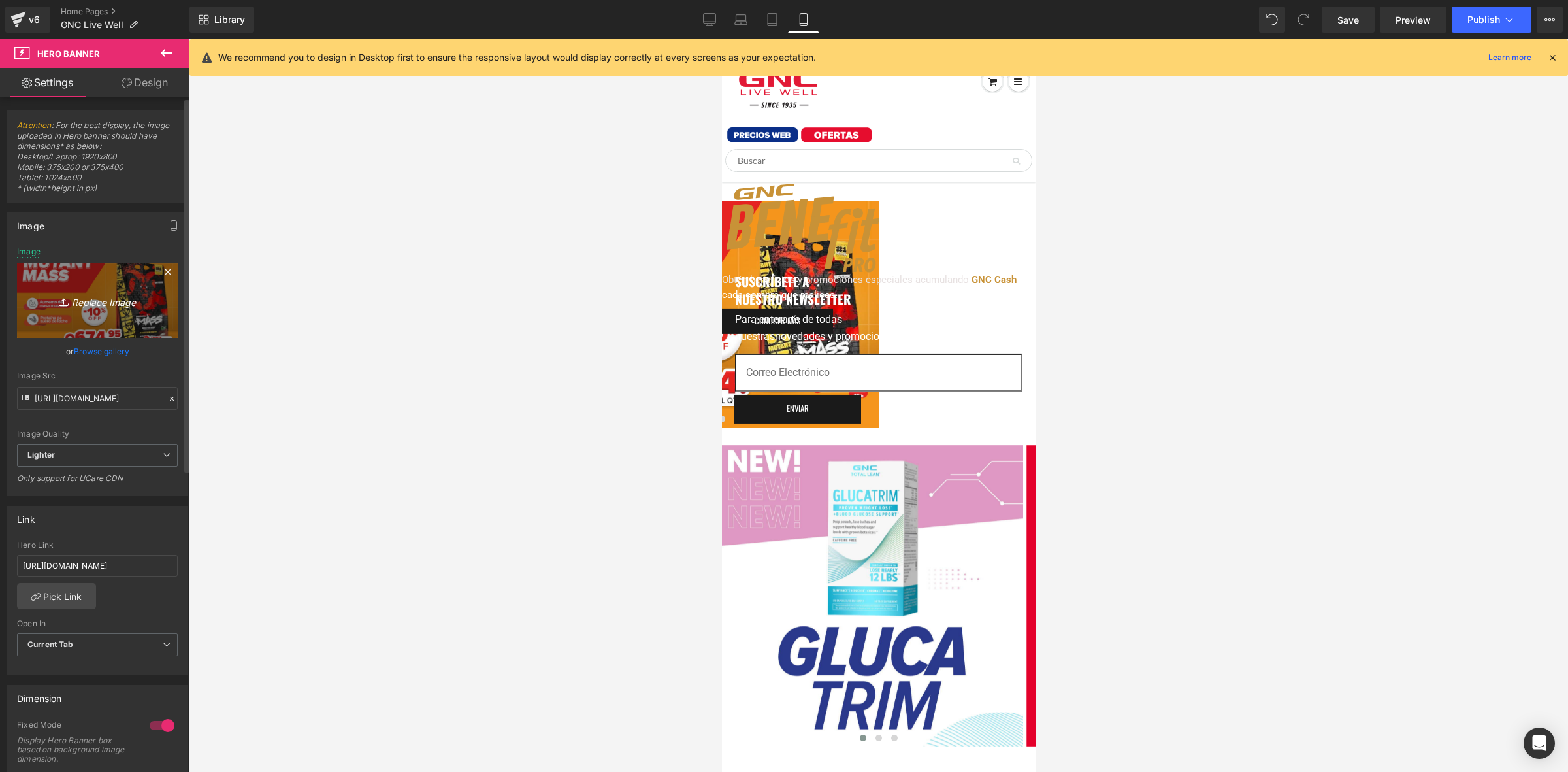
type input "C:\fakepath\banner mobile home.jpg"
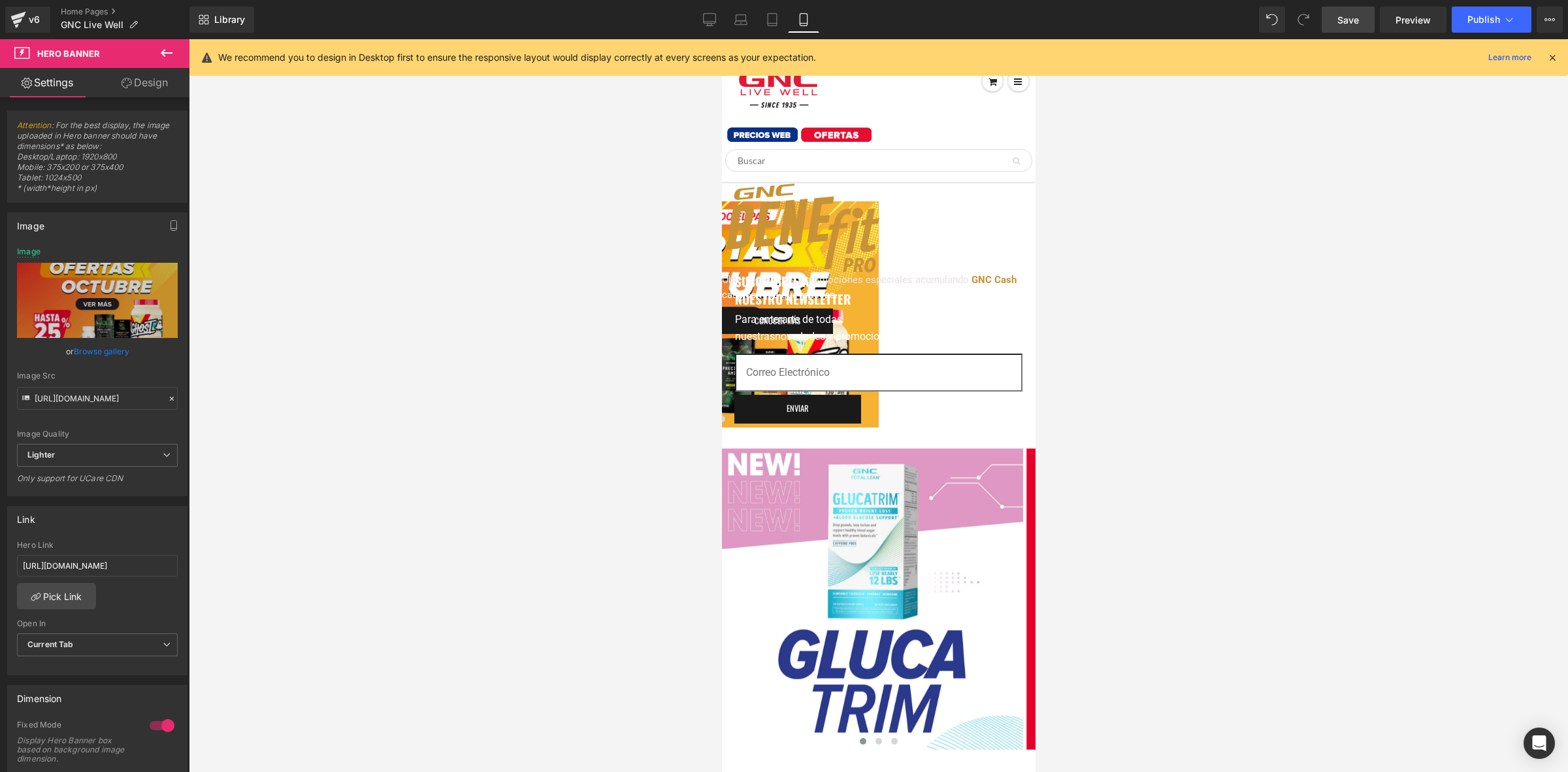
click at [1359, 17] on span "Save" at bounding box center [1348, 19] width 21 height 14
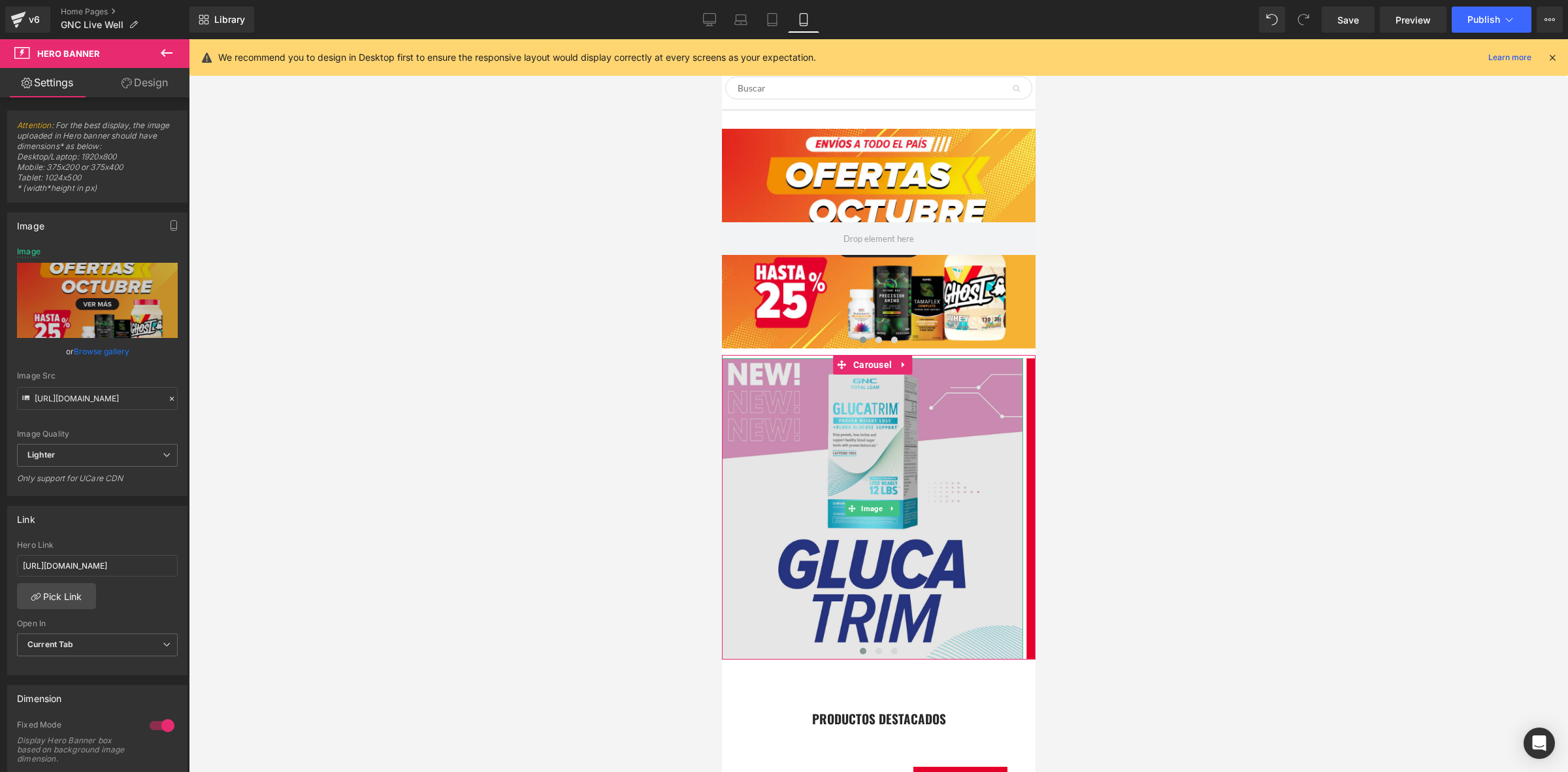
scroll to position [157, 0]
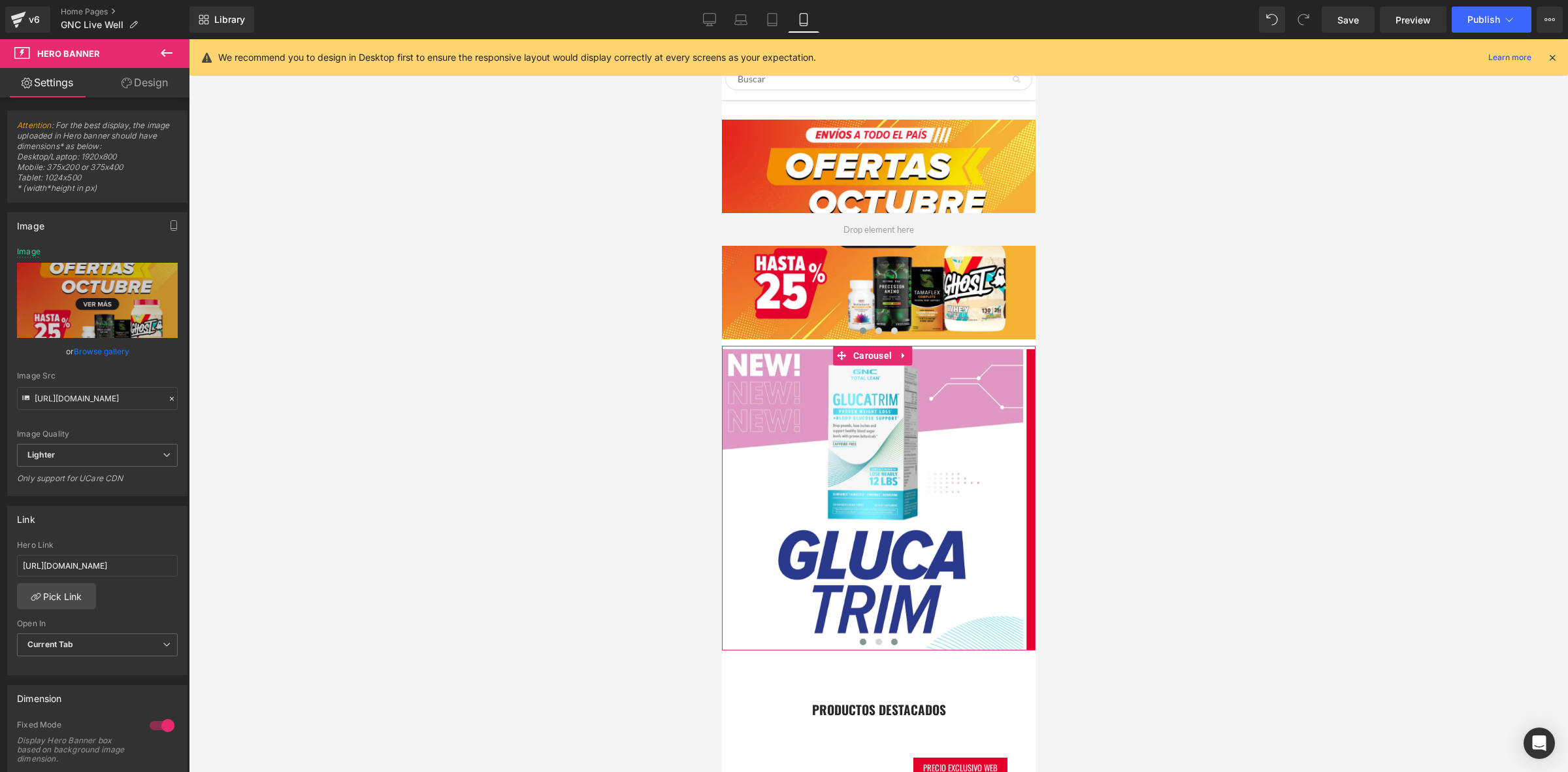
drag, startPoint x: 893, startPoint y: 641, endPoint x: 880, endPoint y: 642, distance: 13.0
click at [893, 641] on button at bounding box center [893, 642] width 16 height 13
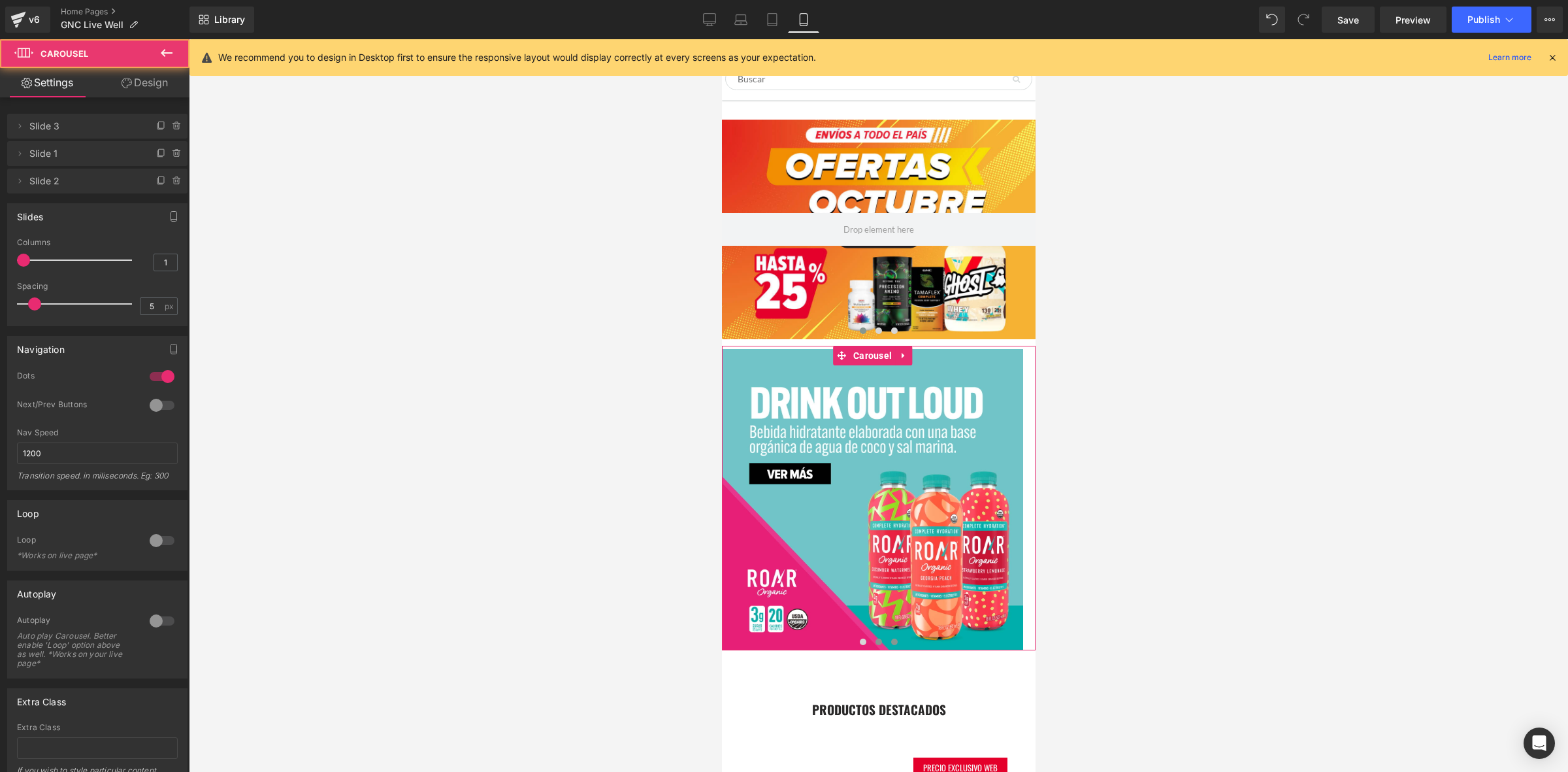
click at [875, 640] on span at bounding box center [878, 641] width 6 height 6
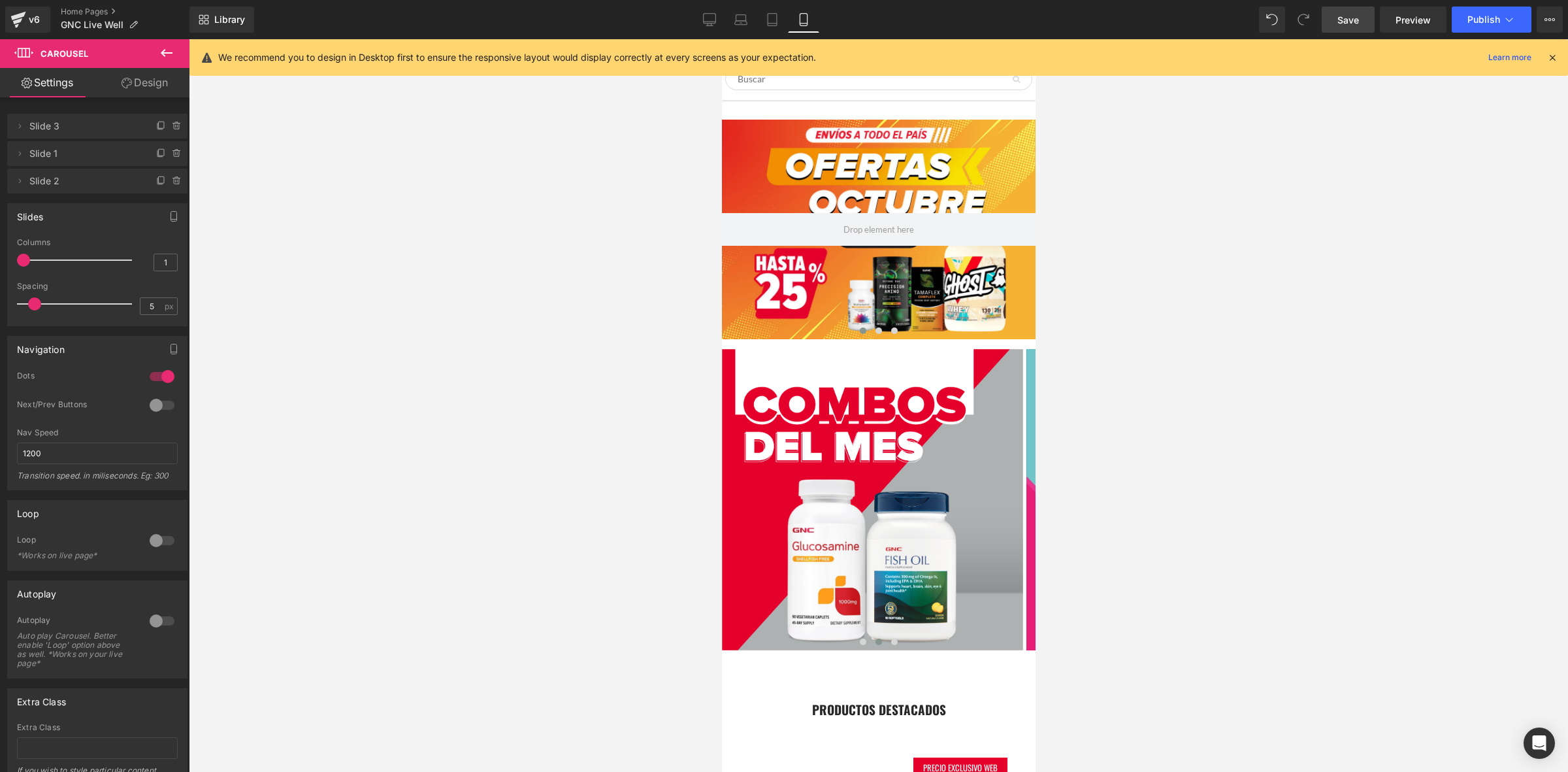
click at [1348, 18] on span "Save" at bounding box center [1348, 19] width 21 height 14
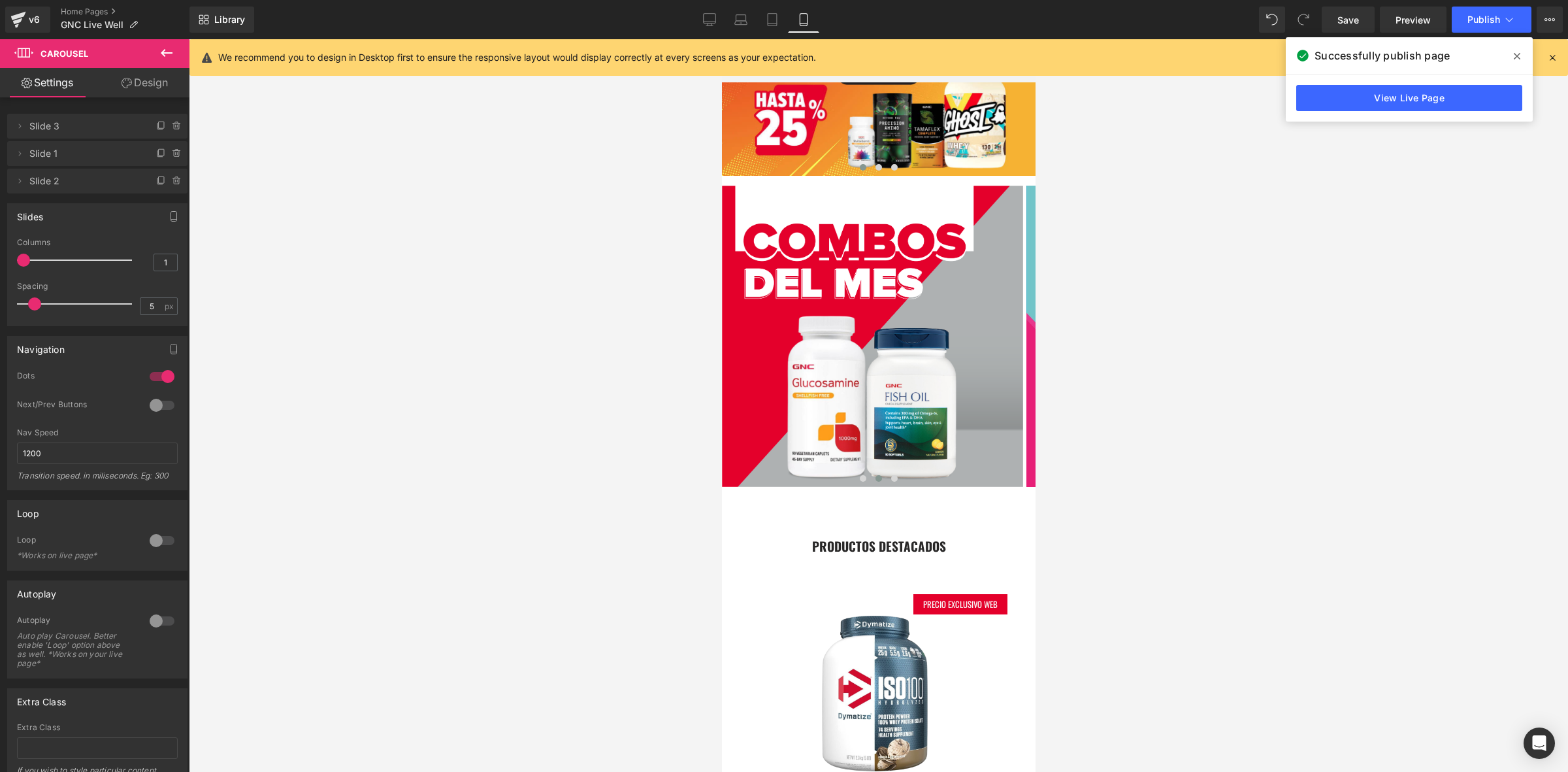
drag, startPoint x: 624, startPoint y: 299, endPoint x: 637, endPoint y: 305, distance: 14.3
click at [624, 299] on div at bounding box center [879, 406] width 1379 height 733
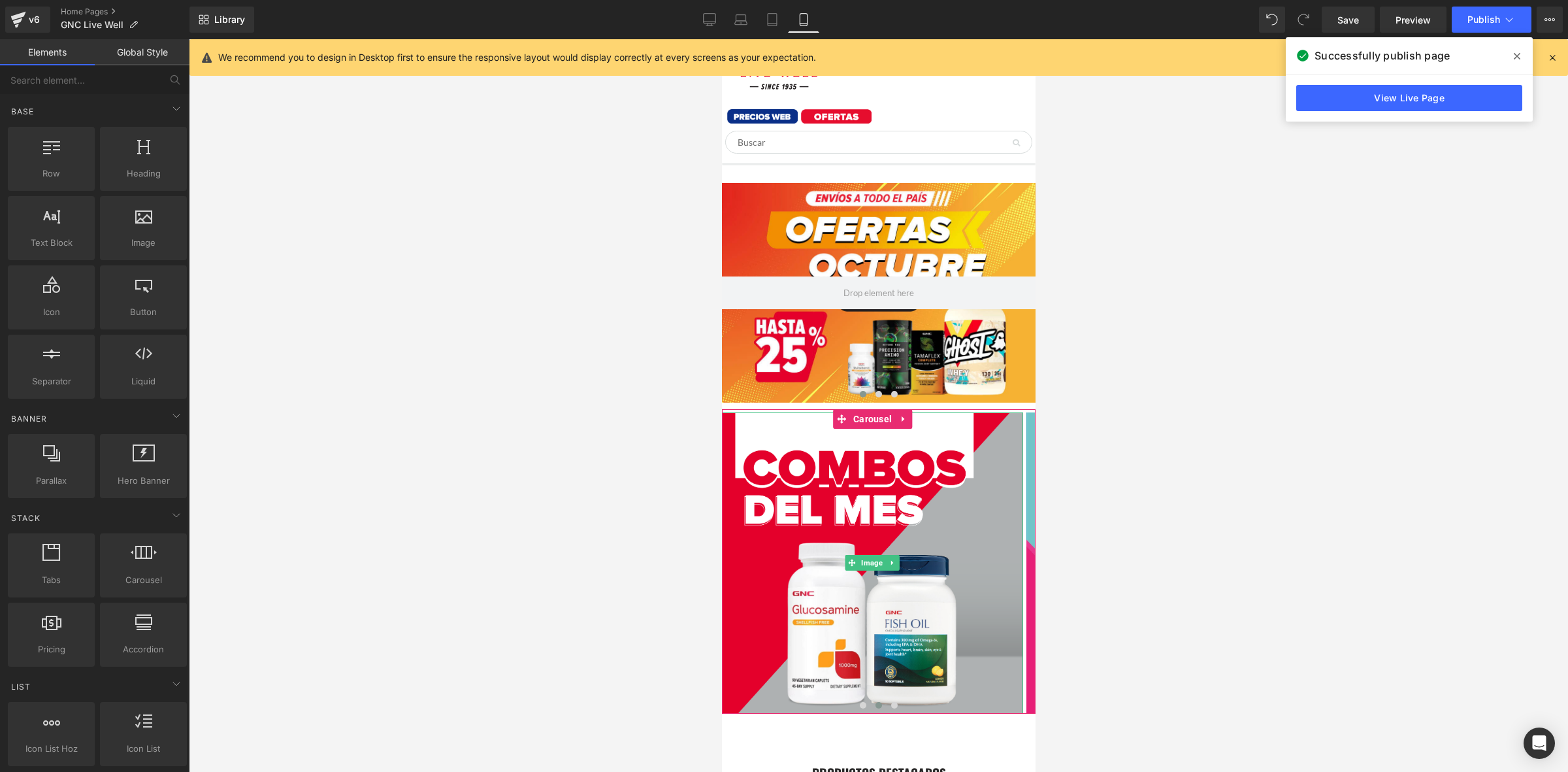
scroll to position [75, 0]
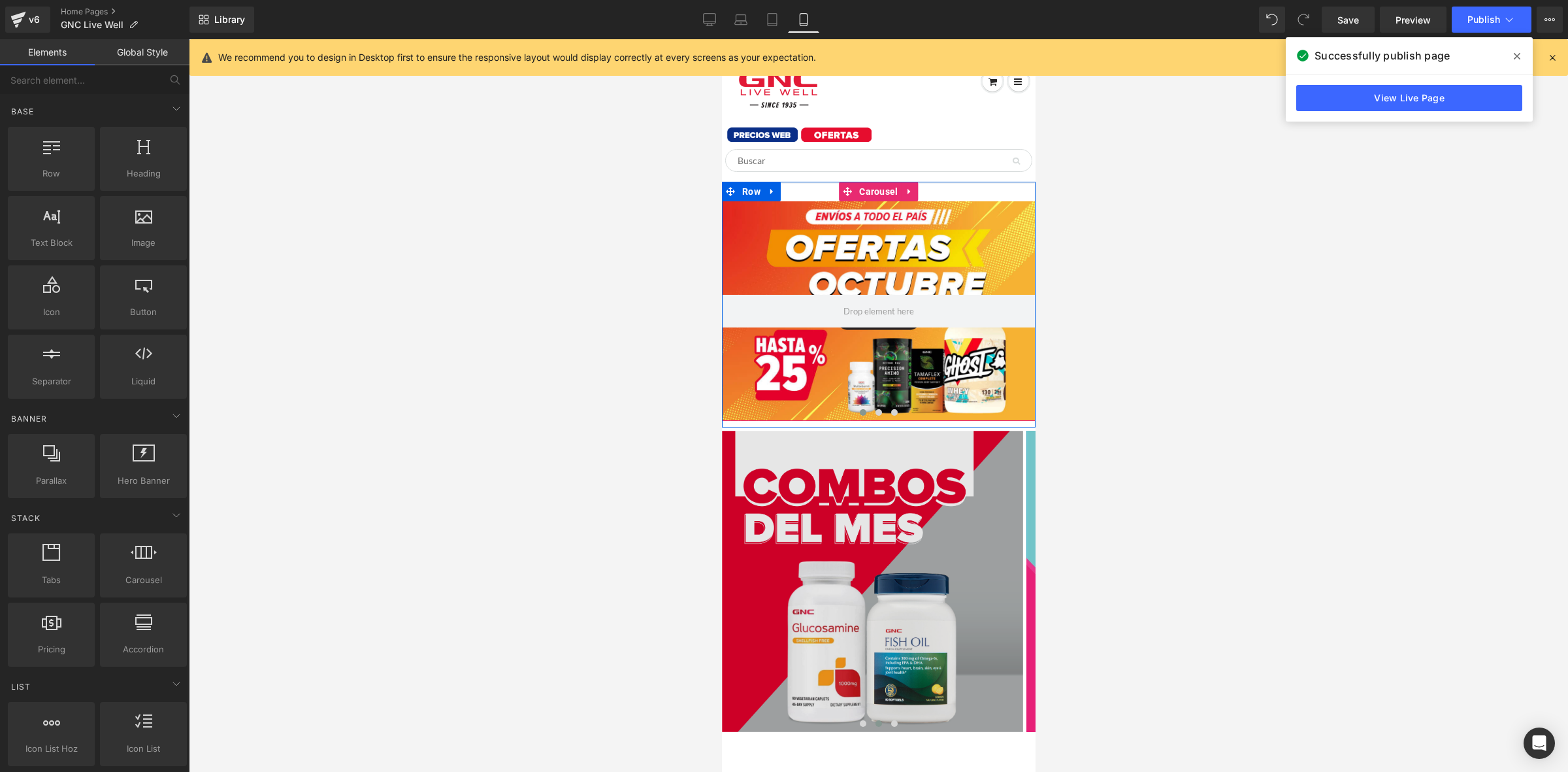
drag, startPoint x: 890, startPoint y: 409, endPoint x: 874, endPoint y: 457, distance: 50.6
click at [890, 409] on span at bounding box center [893, 412] width 6 height 6
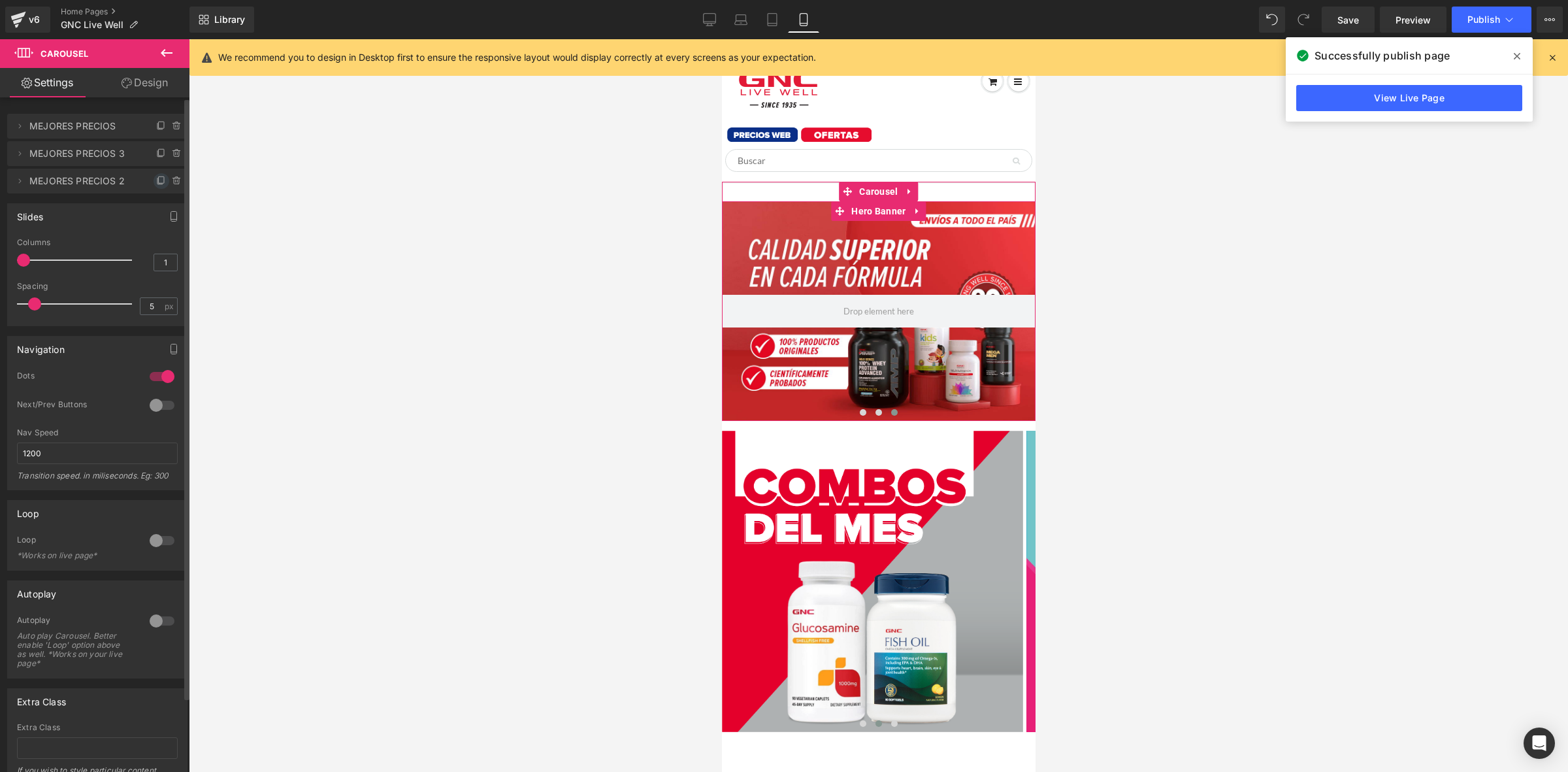
click at [157, 177] on icon at bounding box center [161, 180] width 10 height 10
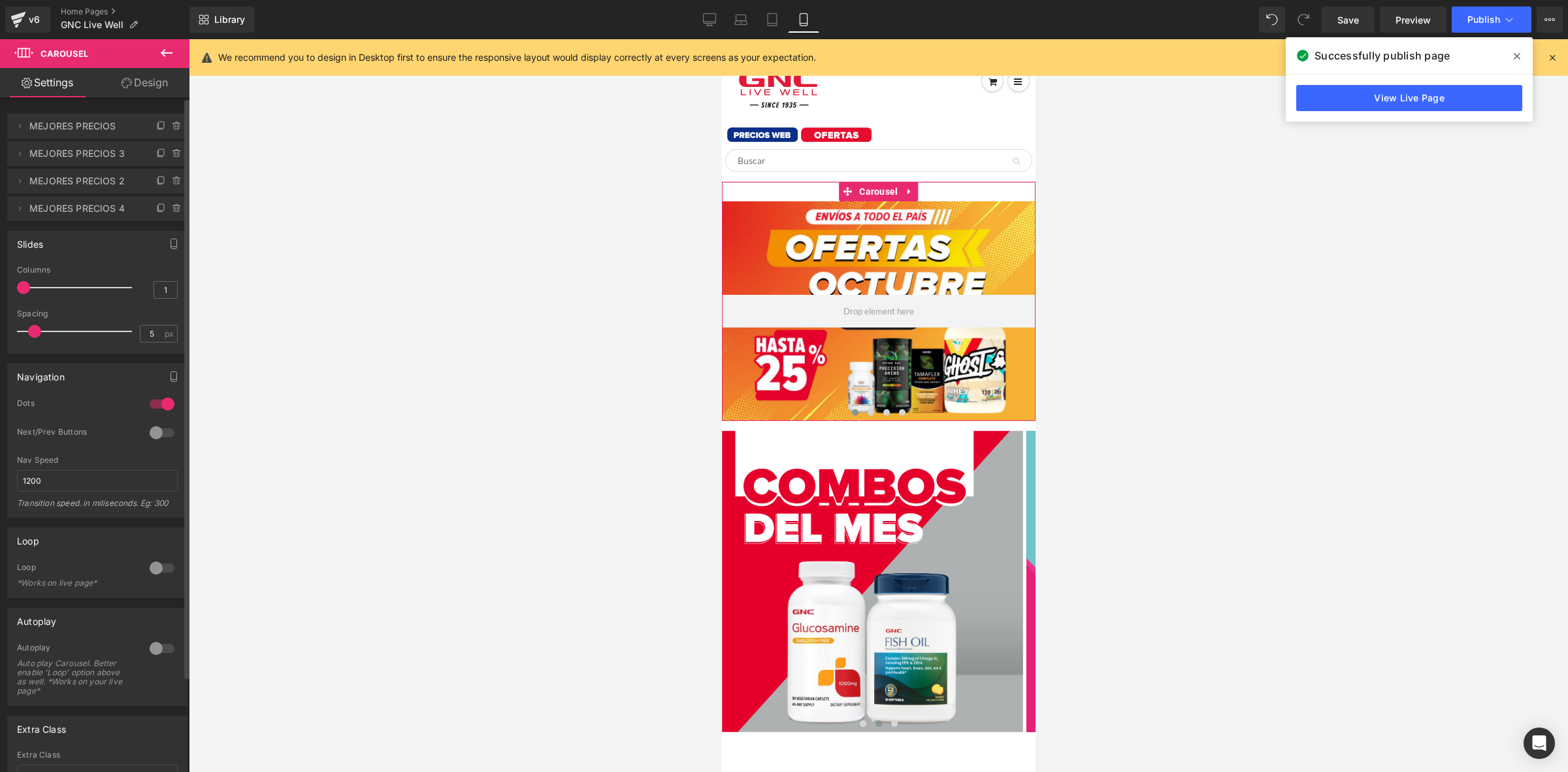
click at [98, 210] on span "MEJORES PRECIOS 4" at bounding box center [84, 208] width 110 height 25
click at [883, 410] on span at bounding box center [886, 412] width 6 height 6
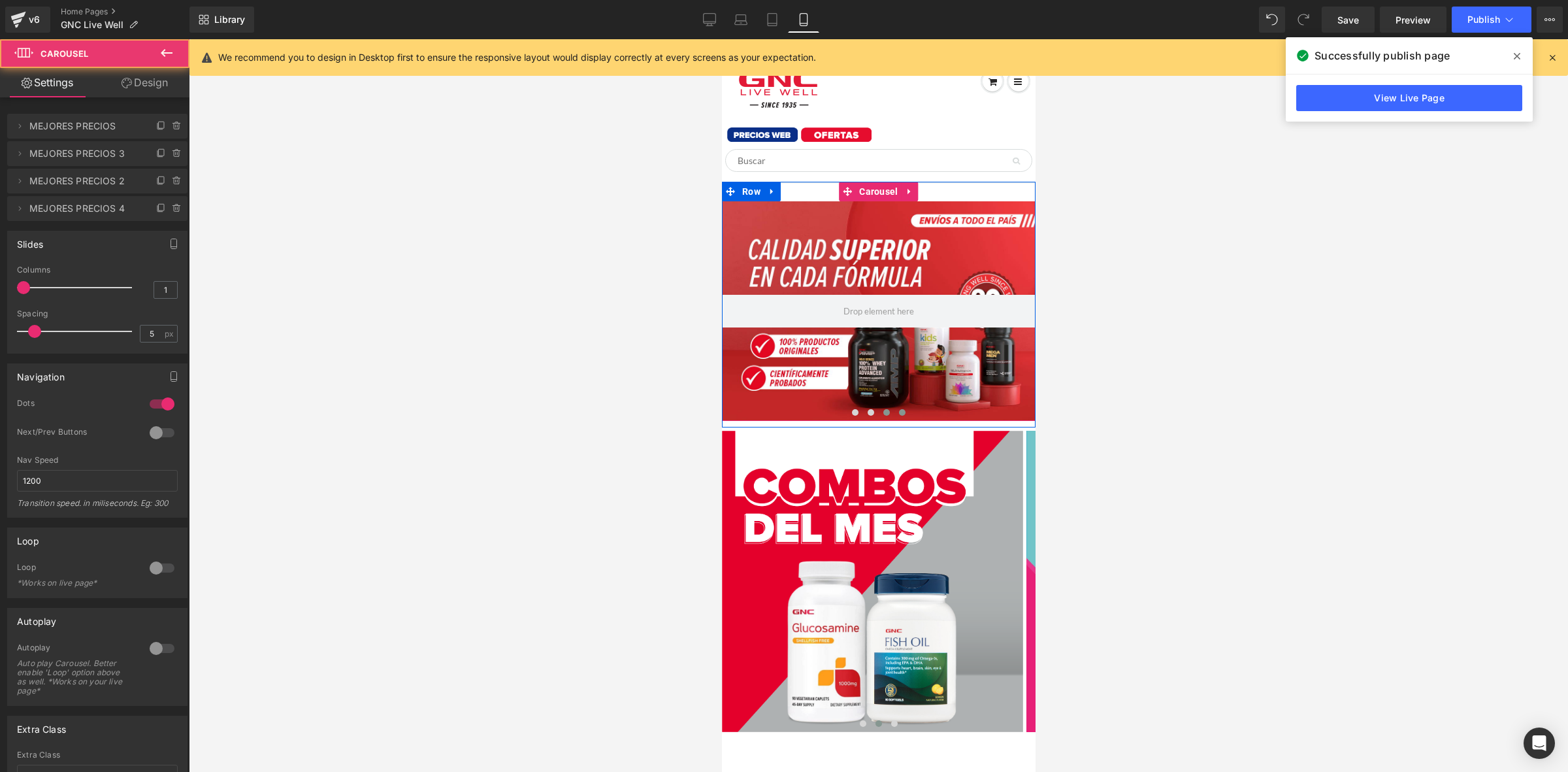
click at [899, 410] on span at bounding box center [902, 412] width 6 height 6
click at [884, 413] on button at bounding box center [886, 412] width 16 height 13
click at [868, 239] on div at bounding box center [879, 310] width 314 height 219
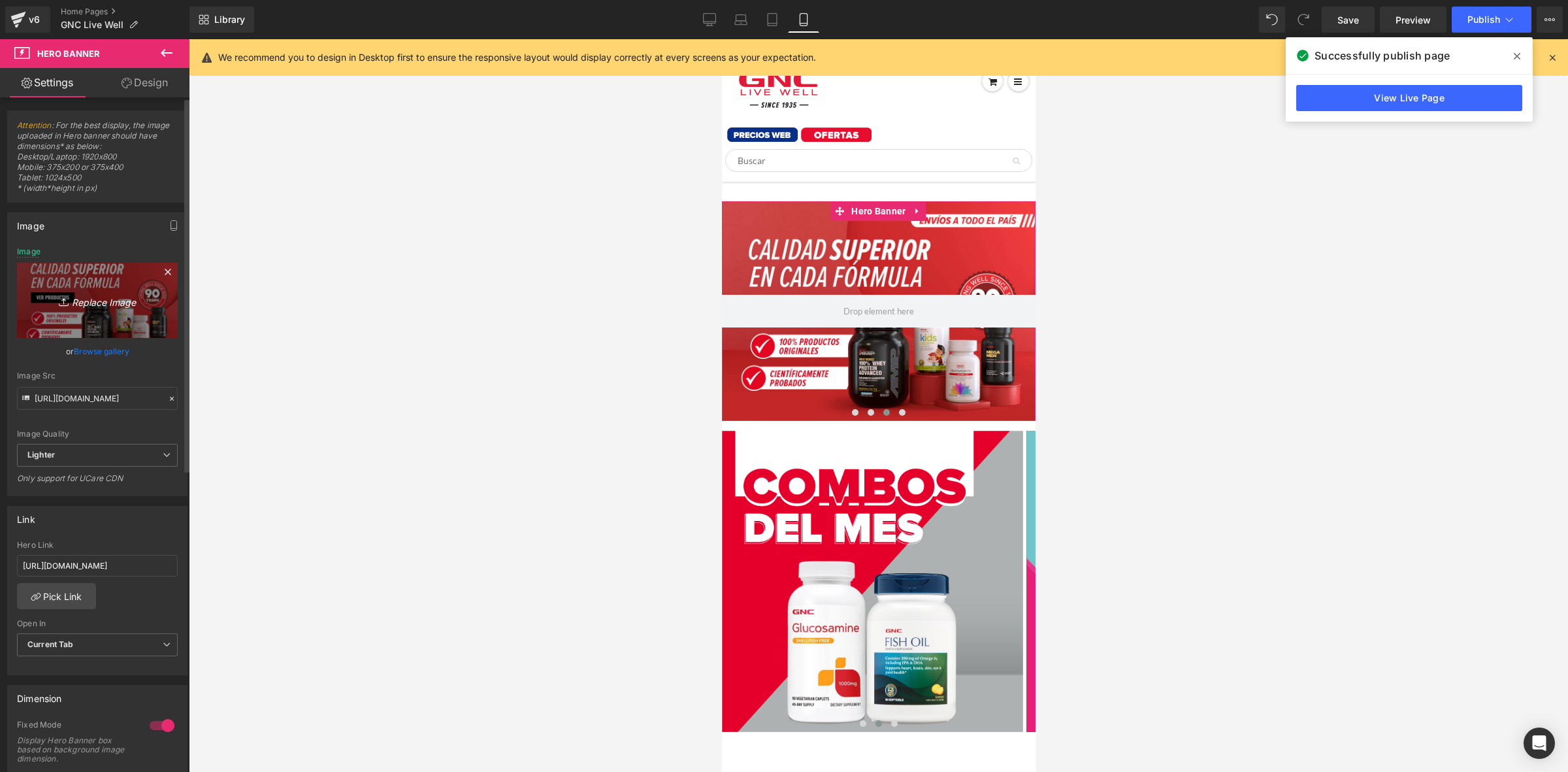
click at [88, 308] on icon "Replace Image" at bounding box center [97, 300] width 105 height 17
type input "C:\fakepath\banner mobile home (1).jpg"
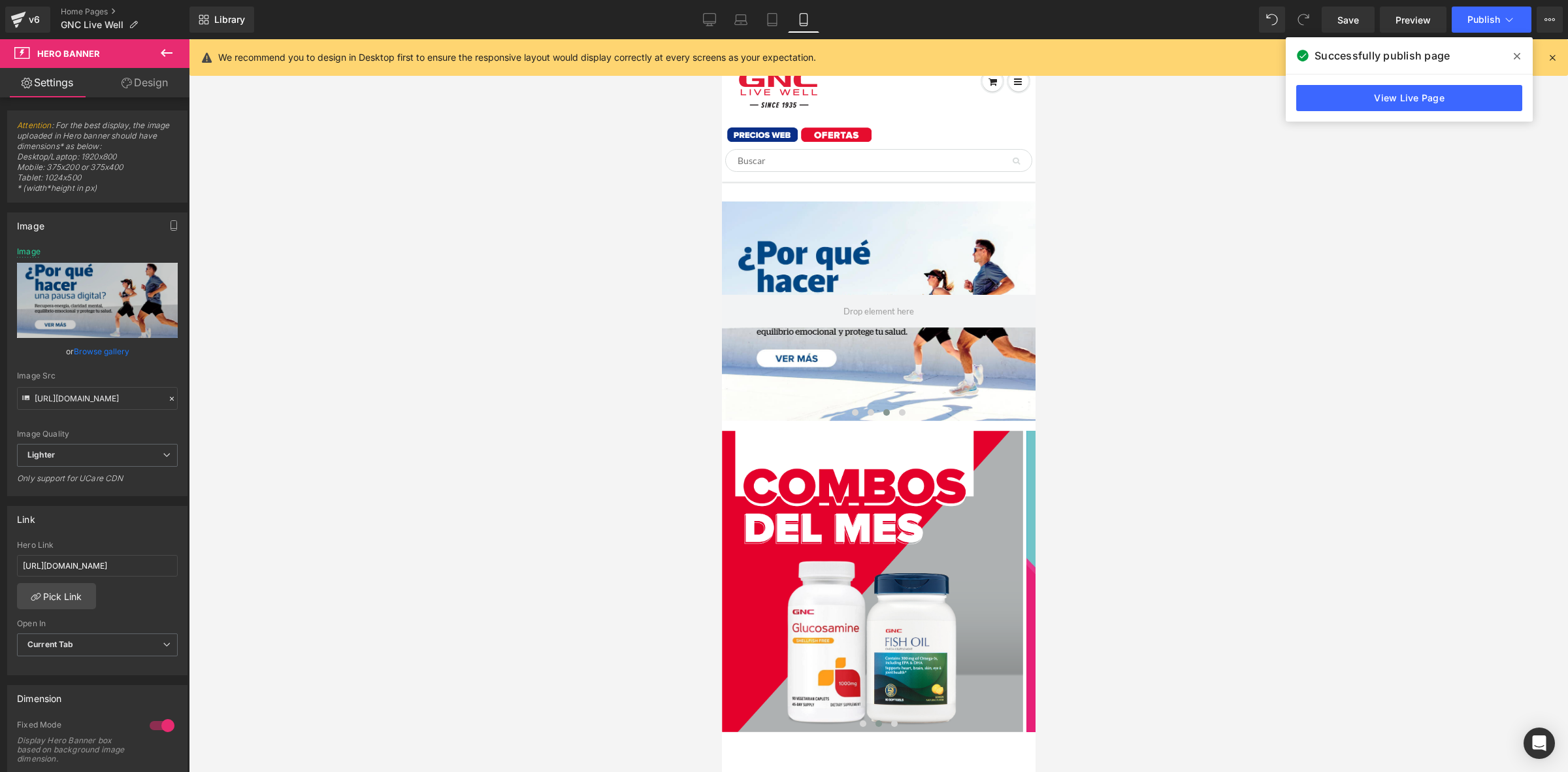
type input "[URL][DOMAIN_NAME]"
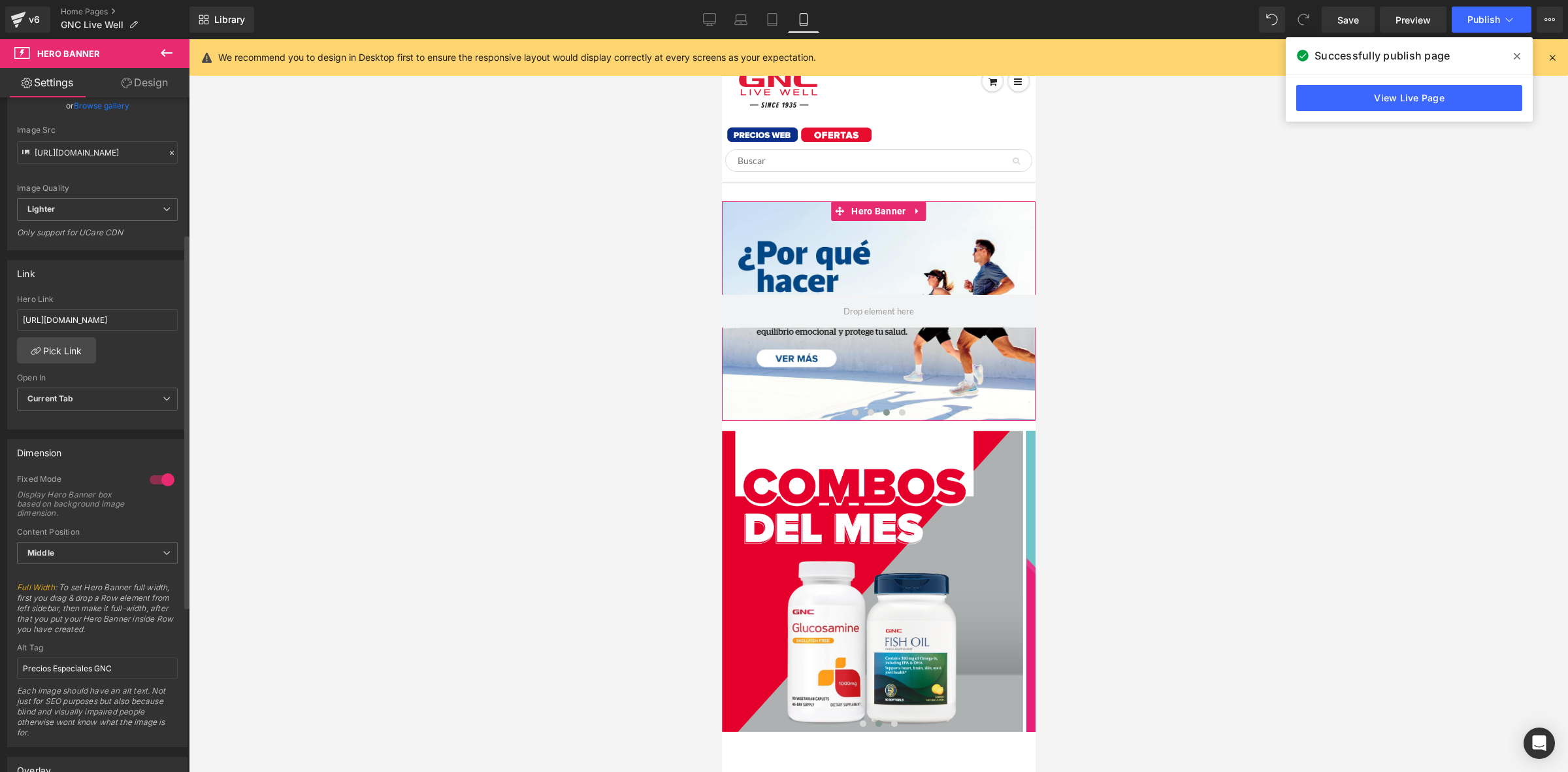
scroll to position [245, 0]
click at [93, 319] on input "[URL][DOMAIN_NAME]" at bounding box center [97, 319] width 161 height 21
paste input "pages/suplemento-gnc"
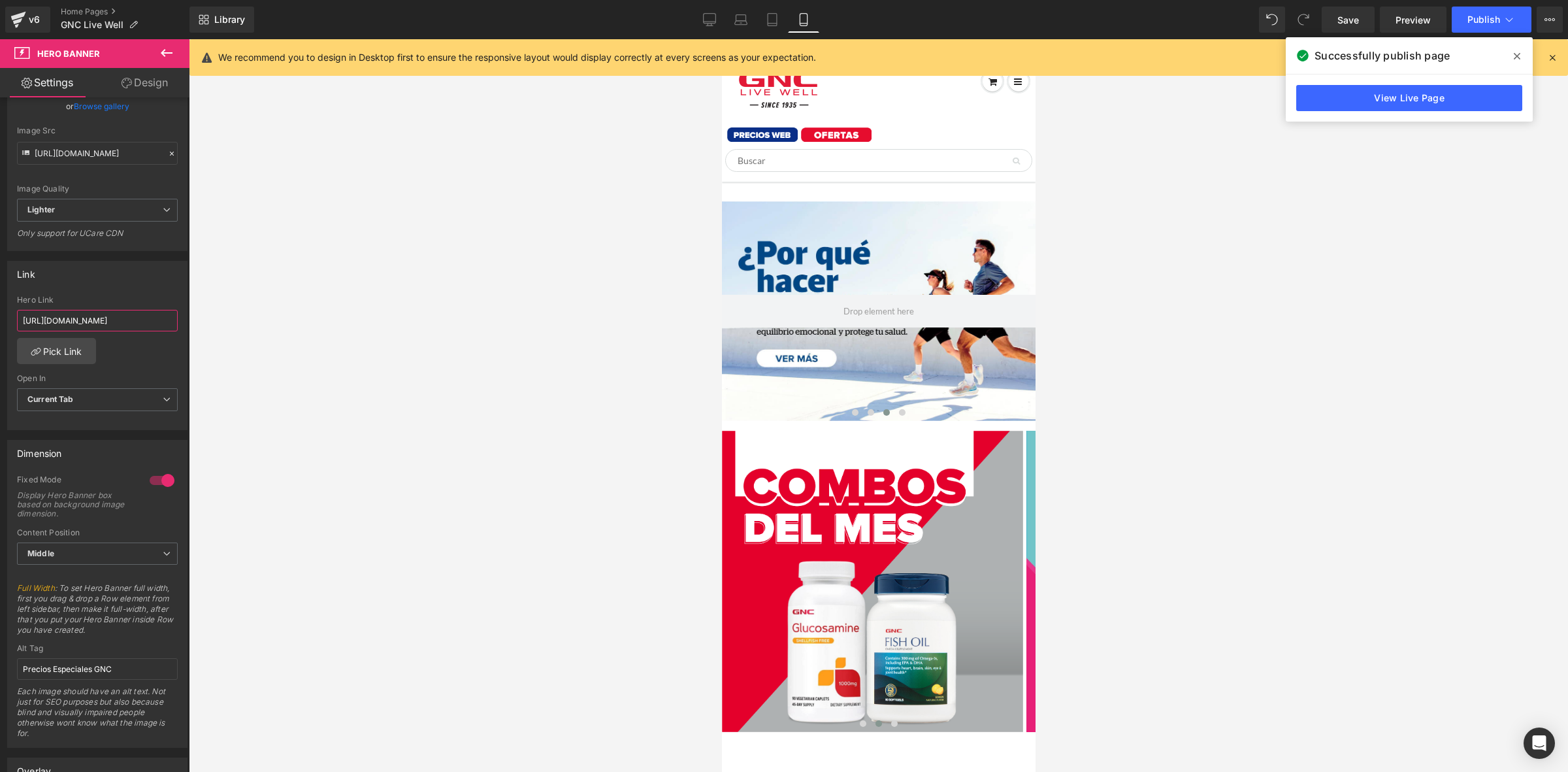
type input "[URL][DOMAIN_NAME]"
click at [529, 328] on div at bounding box center [879, 406] width 1379 height 733
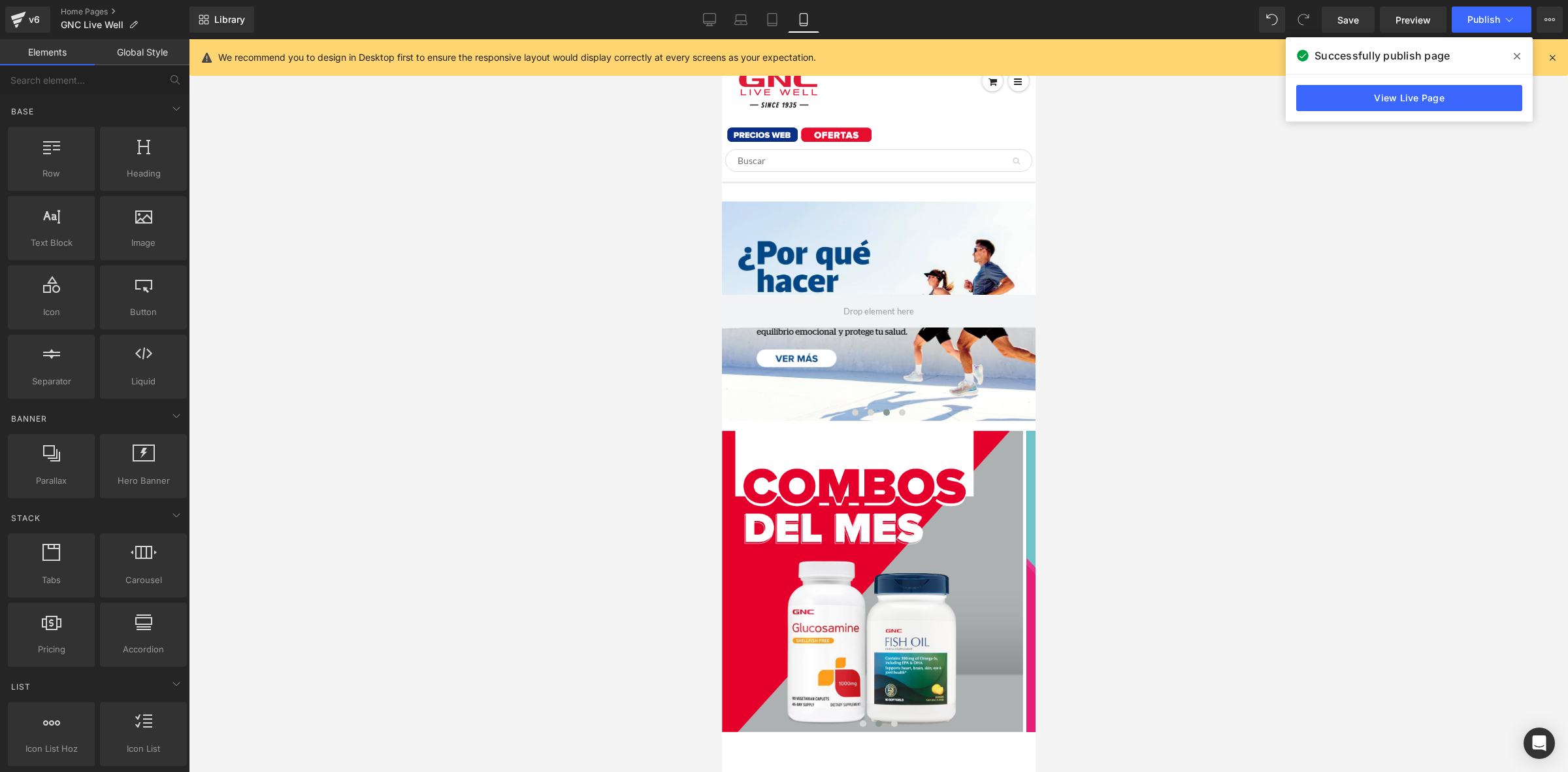
scroll to position [0, 0]
click at [894, 416] on button at bounding box center [902, 412] width 16 height 13
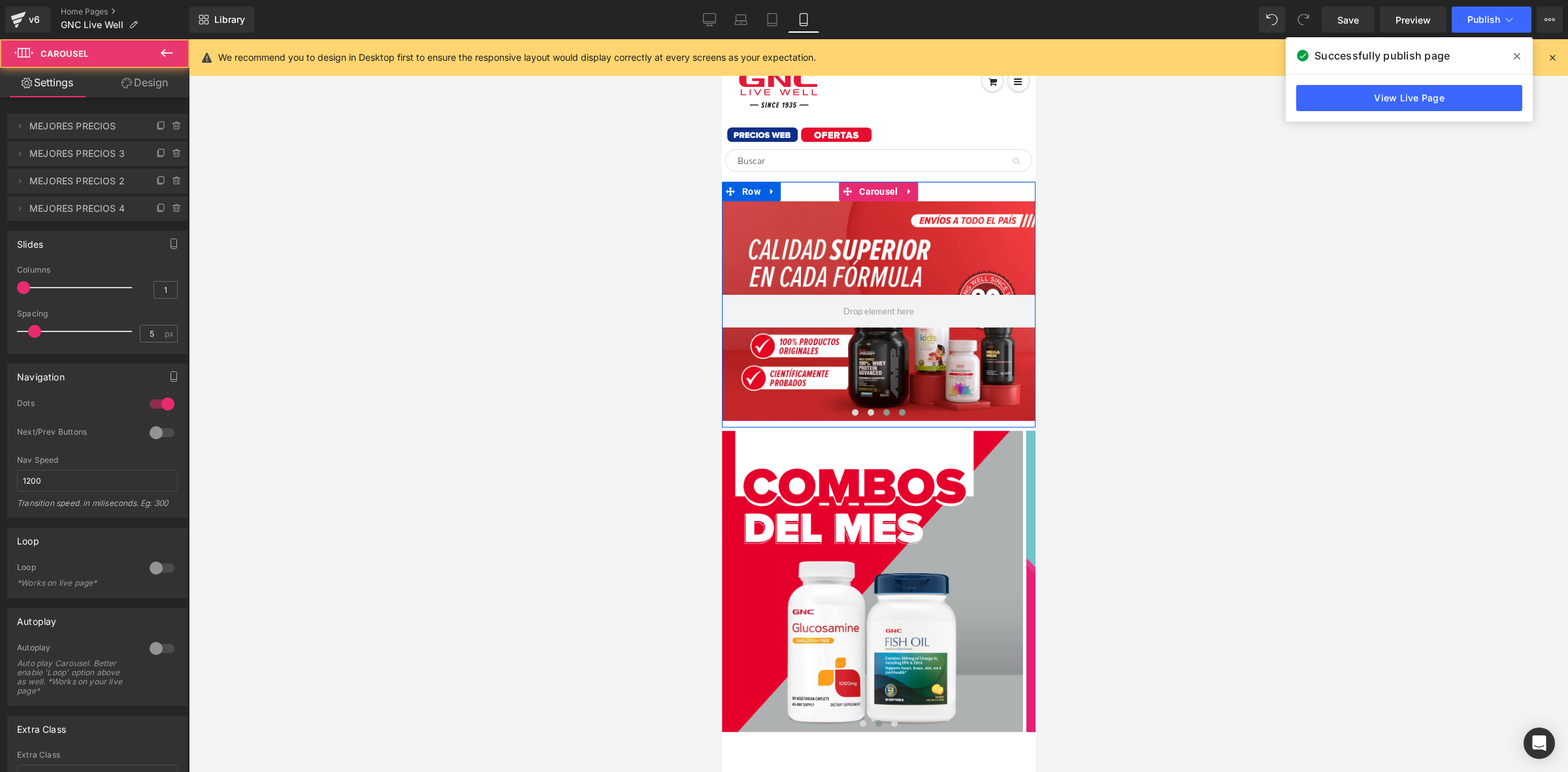
click at [885, 412] on button at bounding box center [886, 412] width 16 height 13
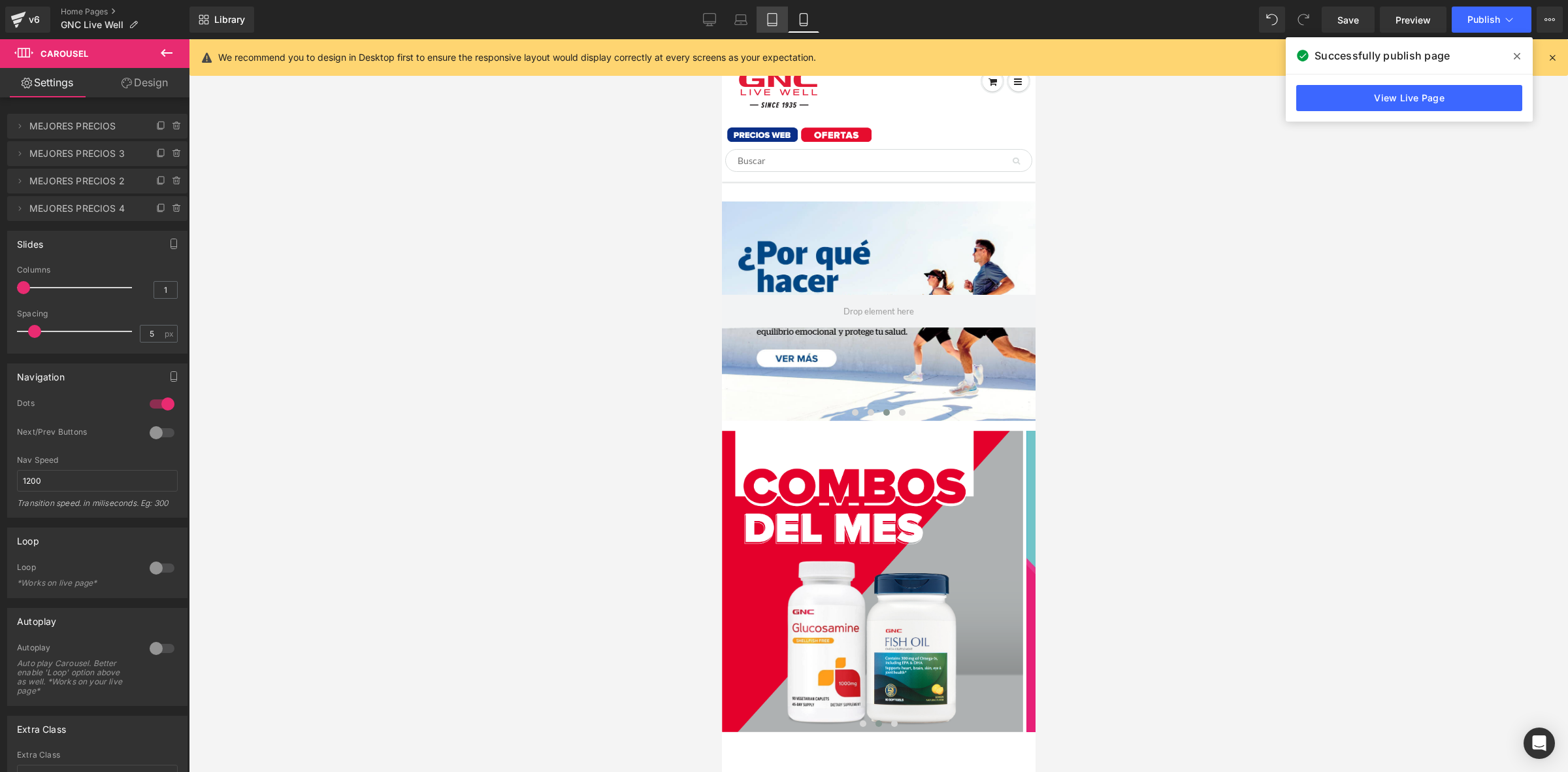
drag, startPoint x: 297, startPoint y: 203, endPoint x: 778, endPoint y: 15, distance: 516.4
click at [778, 15] on icon at bounding box center [772, 19] width 13 height 13
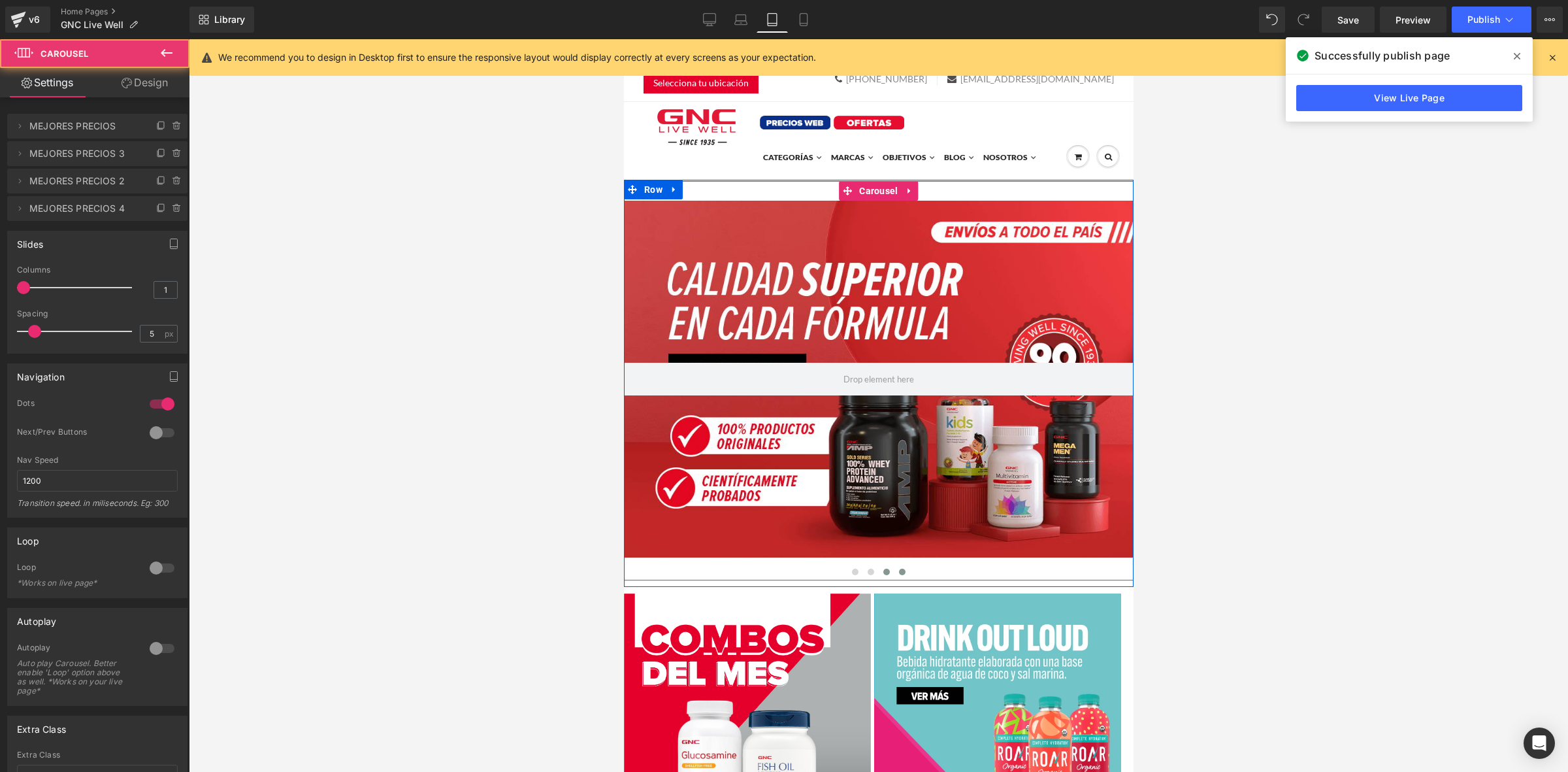
click at [899, 572] on span at bounding box center [902, 571] width 6 height 6
click at [883, 572] on button at bounding box center [886, 572] width 16 height 13
click at [826, 304] on div at bounding box center [878, 378] width 510 height 357
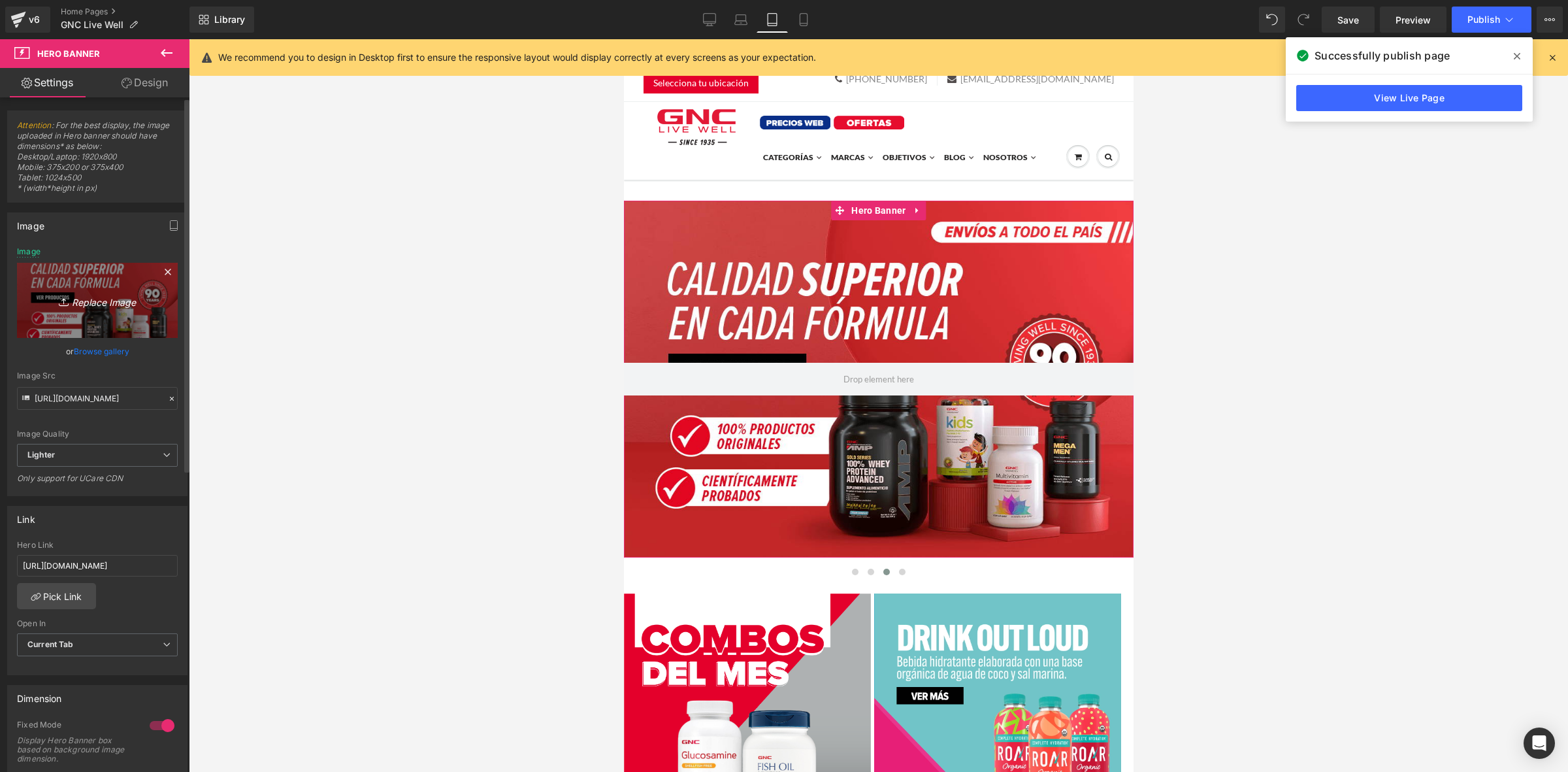
click at [95, 296] on icon "Replace Image" at bounding box center [97, 300] width 105 height 17
type input "C:\fakepath\banner mobile home (1).jpg"
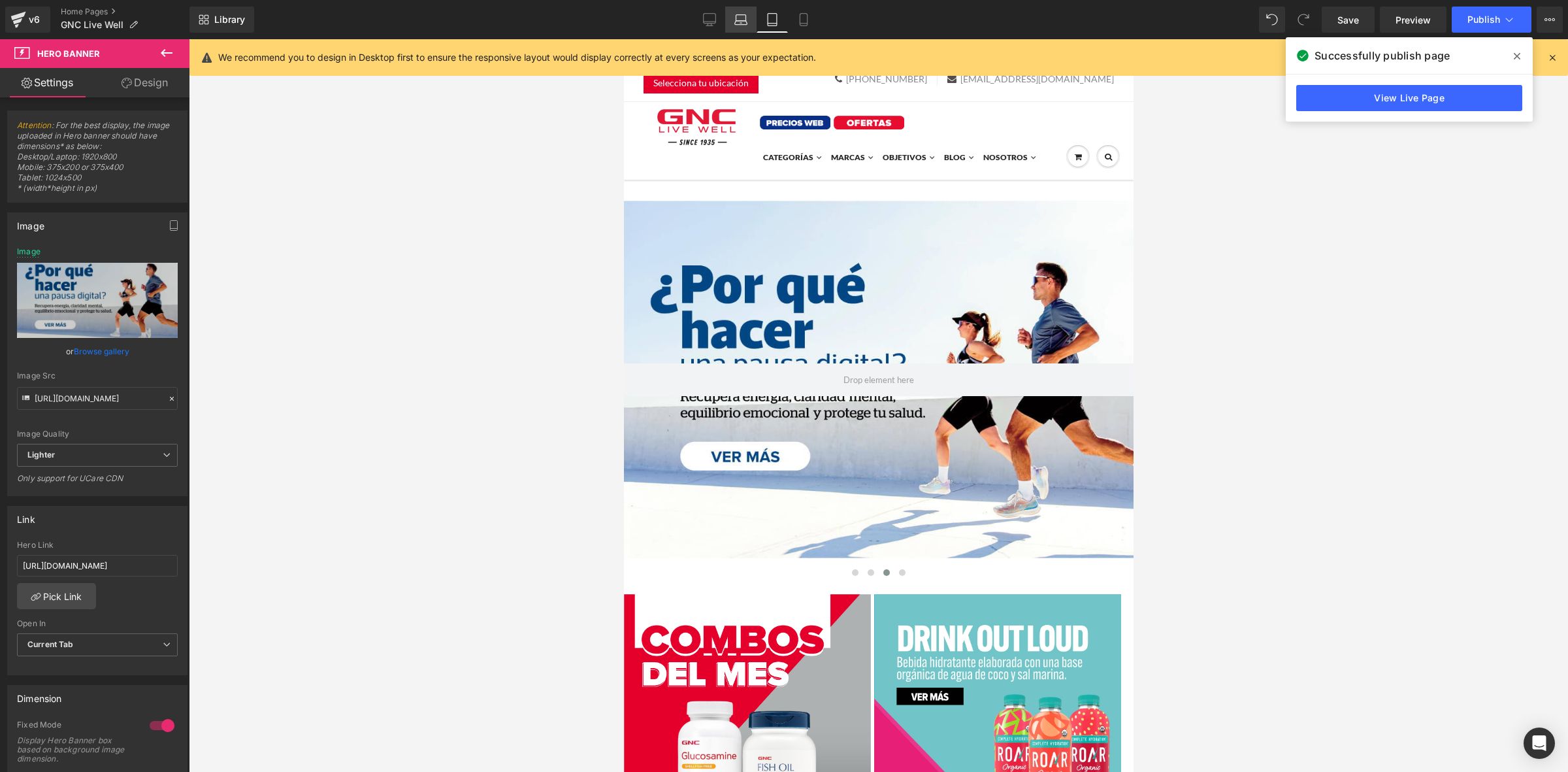
click at [751, 21] on link "Laptop" at bounding box center [741, 19] width 31 height 26
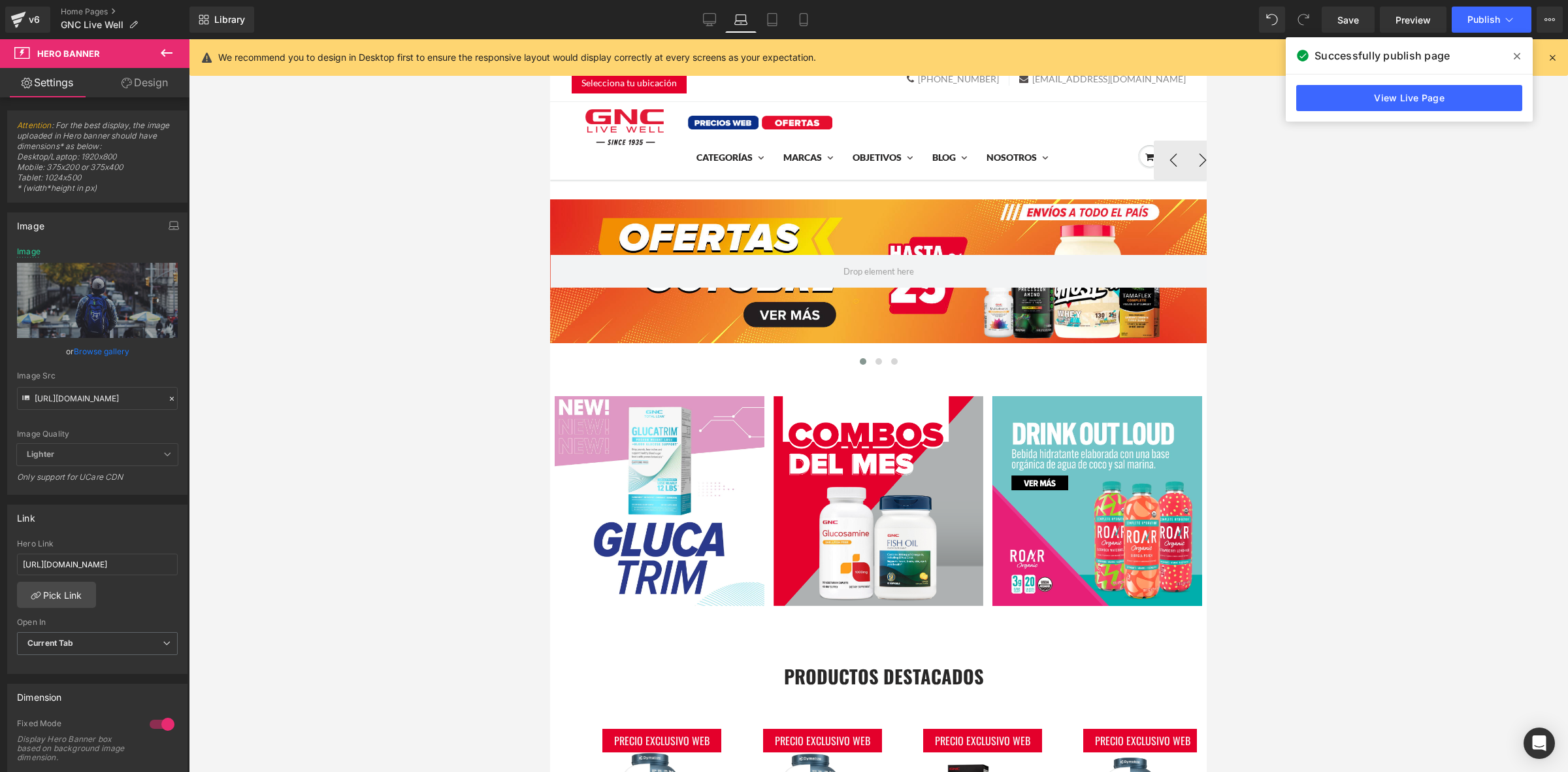
type input "[URL][DOMAIN_NAME]"
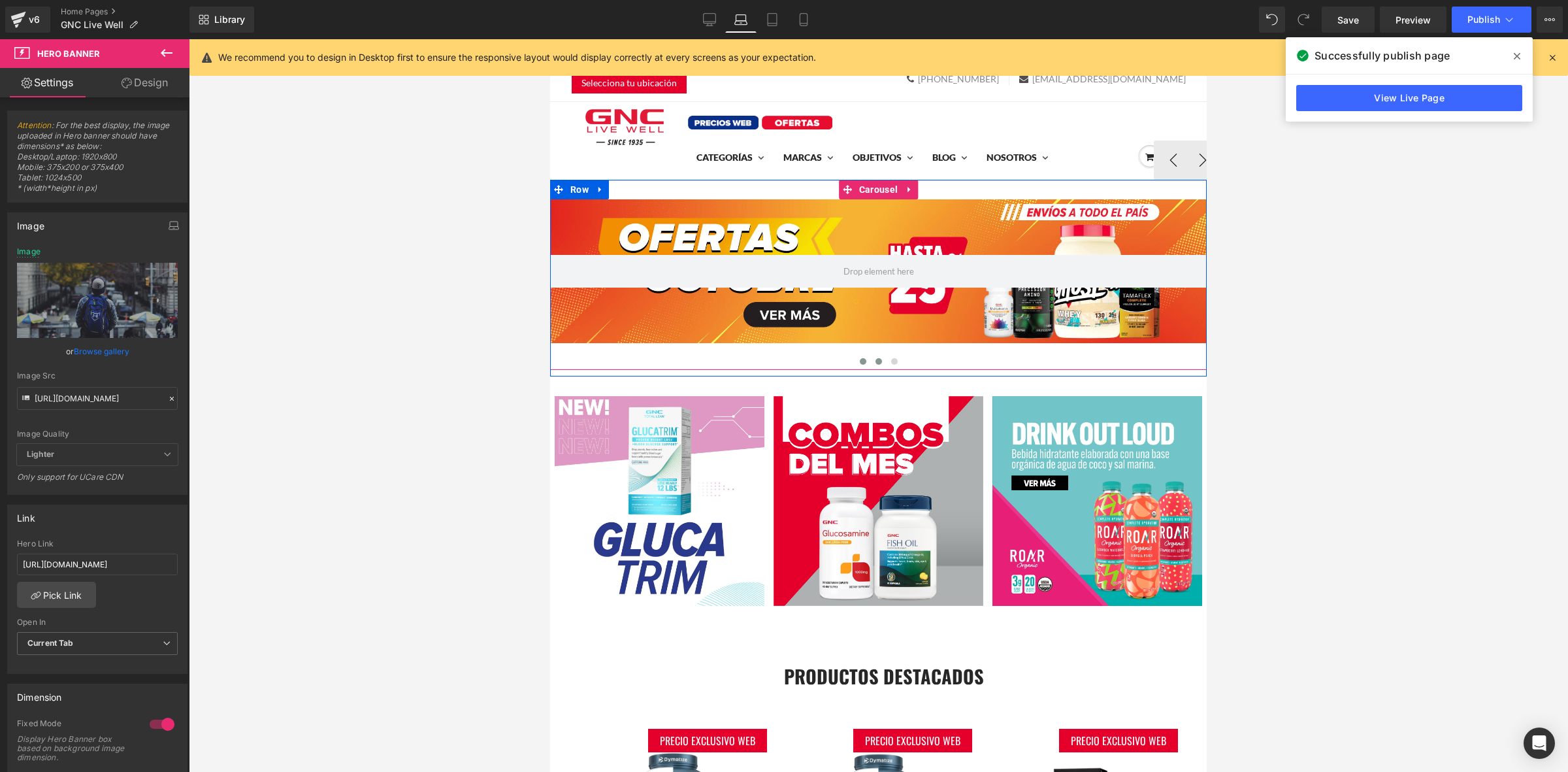
click at [878, 364] on button at bounding box center [879, 361] width 16 height 13
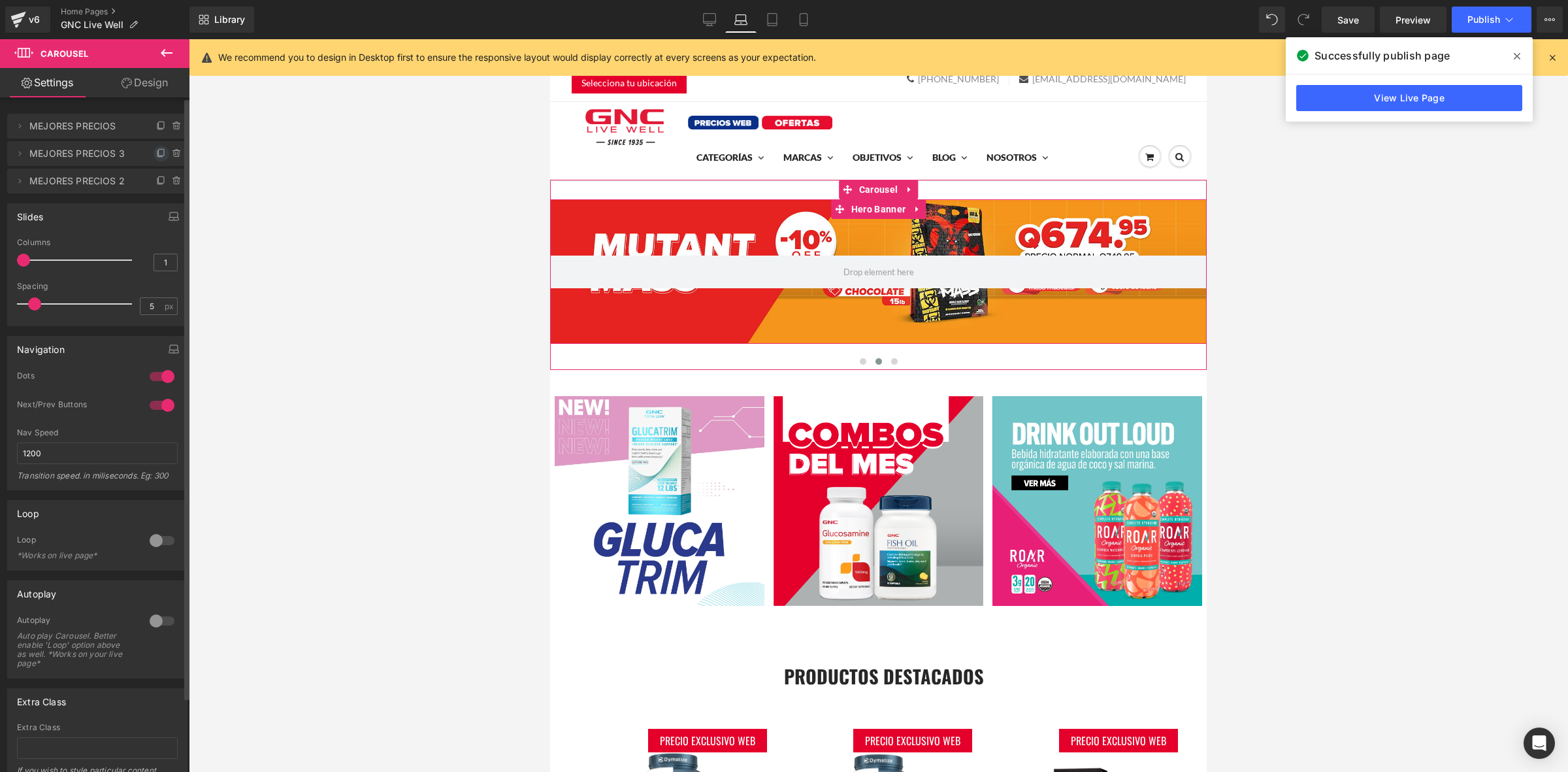
click at [158, 153] on icon at bounding box center [161, 153] width 6 height 6
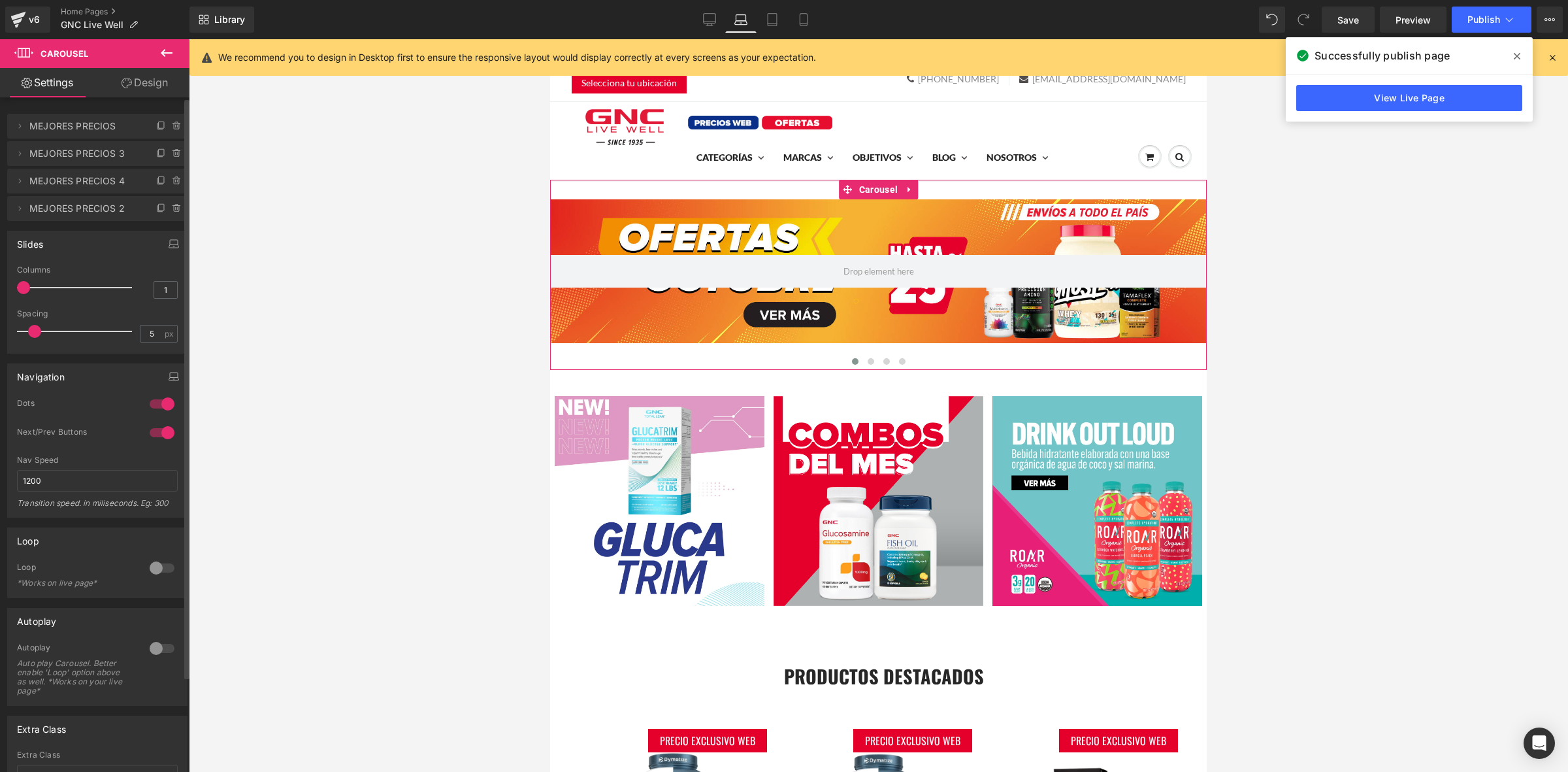
click at [101, 177] on span "MEJORES PRECIOS 4" at bounding box center [84, 181] width 110 height 25
click at [94, 184] on span "MEJORES PRECIOS 4" at bounding box center [84, 181] width 110 height 25
click at [883, 360] on span at bounding box center [886, 361] width 6 height 6
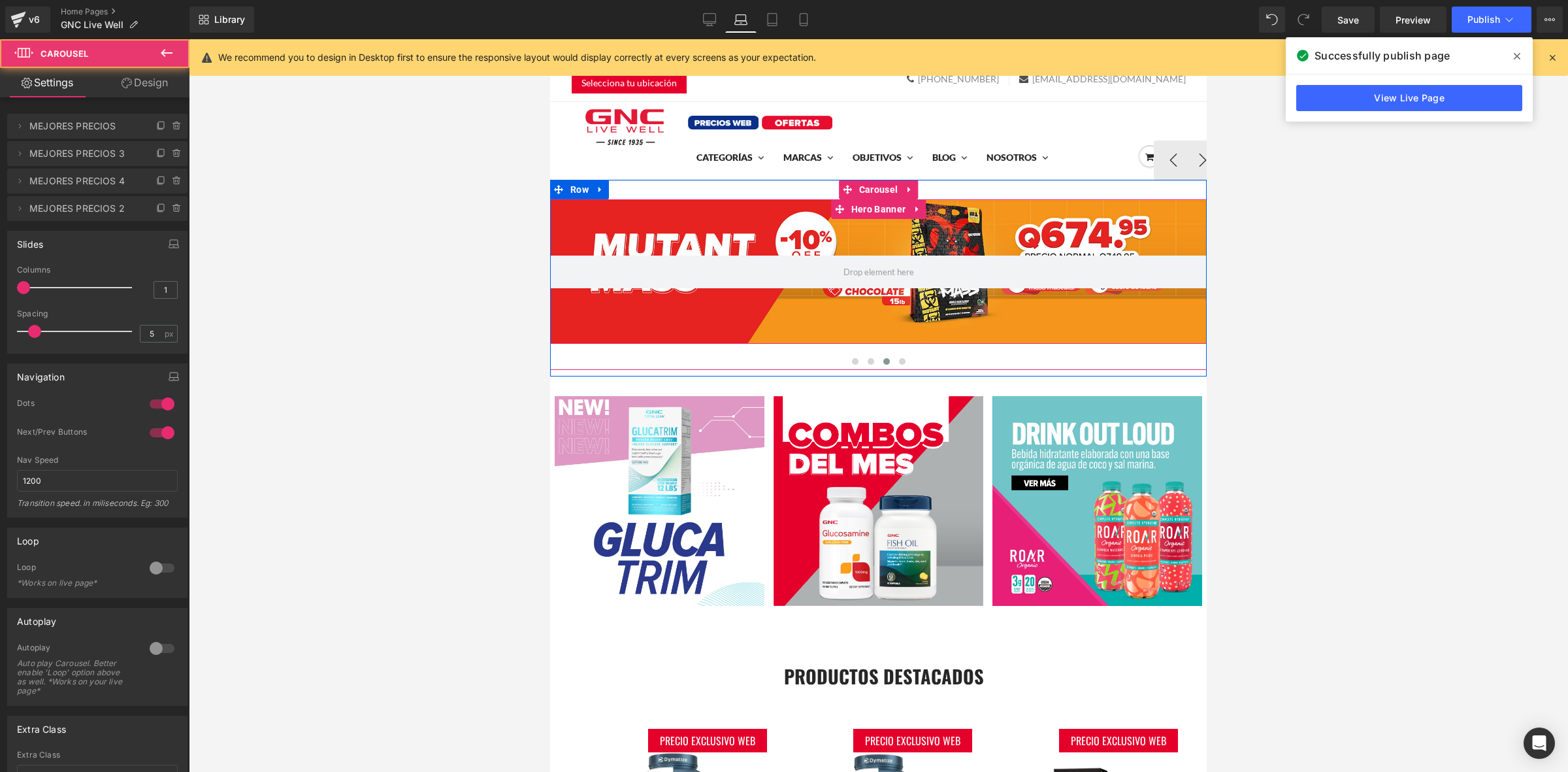
click at [853, 241] on div at bounding box center [878, 271] width 656 height 144
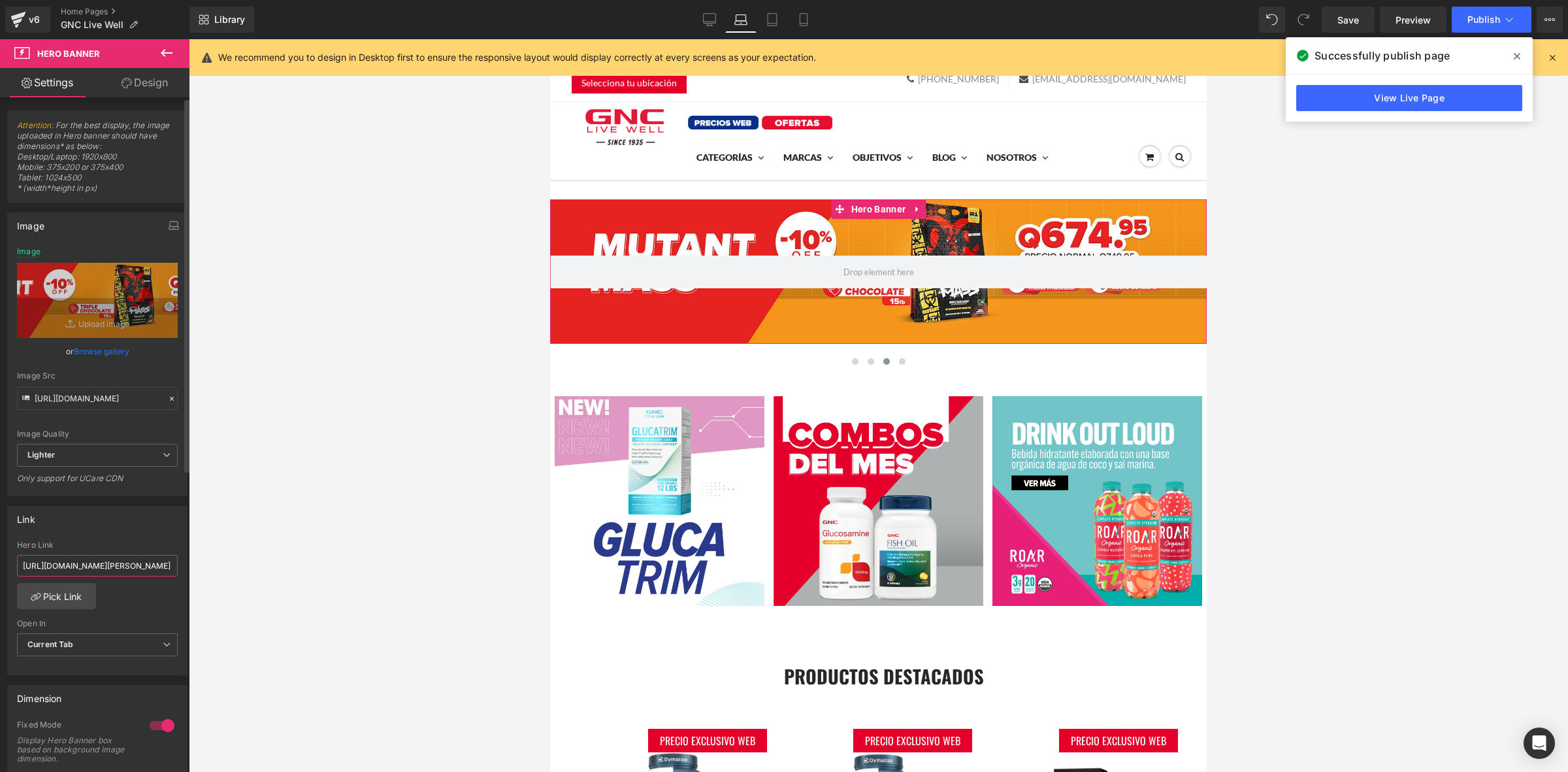
click at [94, 559] on input "[URL][DOMAIN_NAME][PERSON_NAME]" at bounding box center [97, 565] width 161 height 21
paste input "ages/suplemento-gnc"
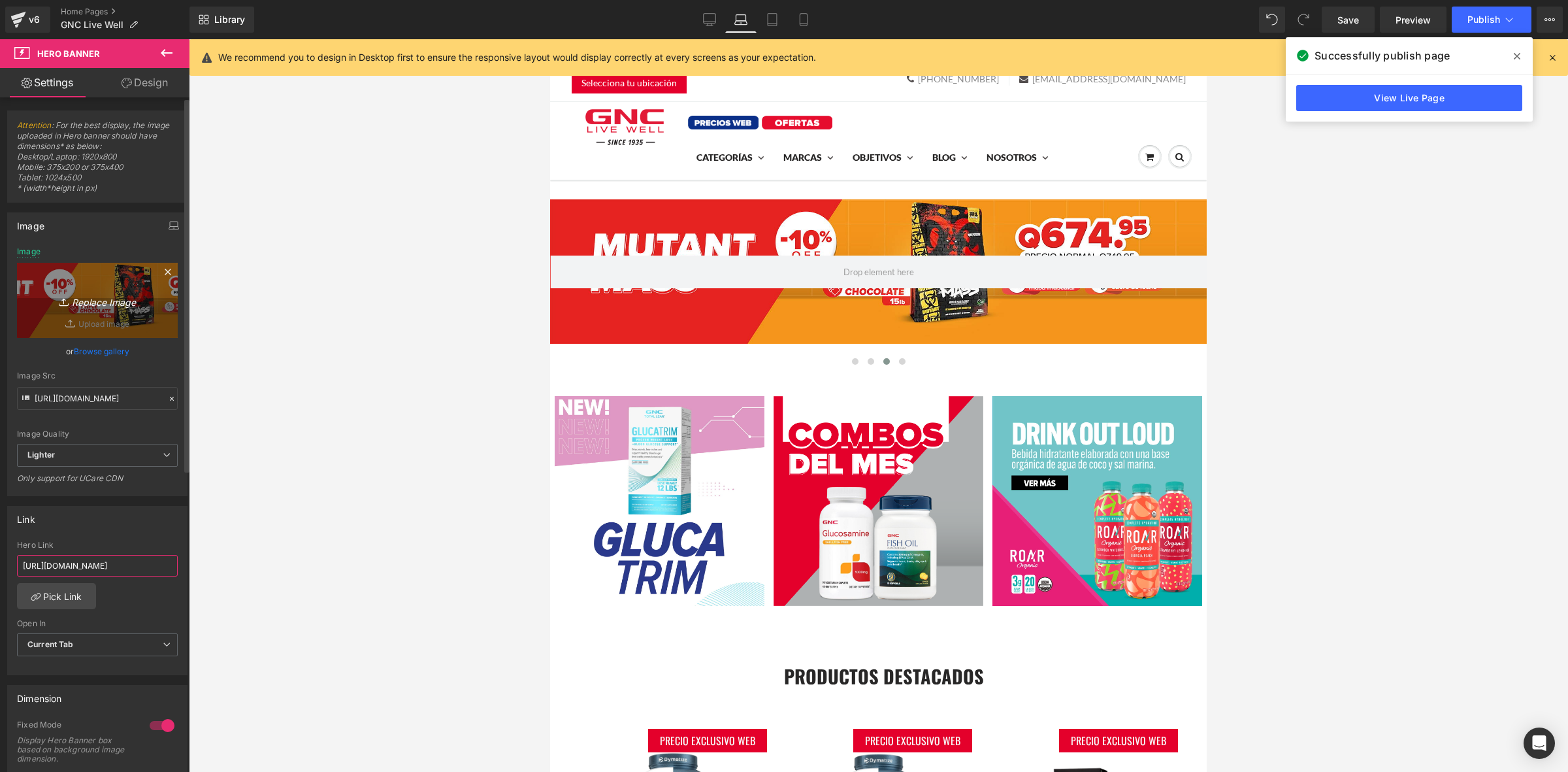
scroll to position [0, 14]
type input "[URL][DOMAIN_NAME]"
click at [79, 292] on icon "Replace Image" at bounding box center [97, 300] width 105 height 17
type input "C:\fakepath\banner desktop home.jpg"
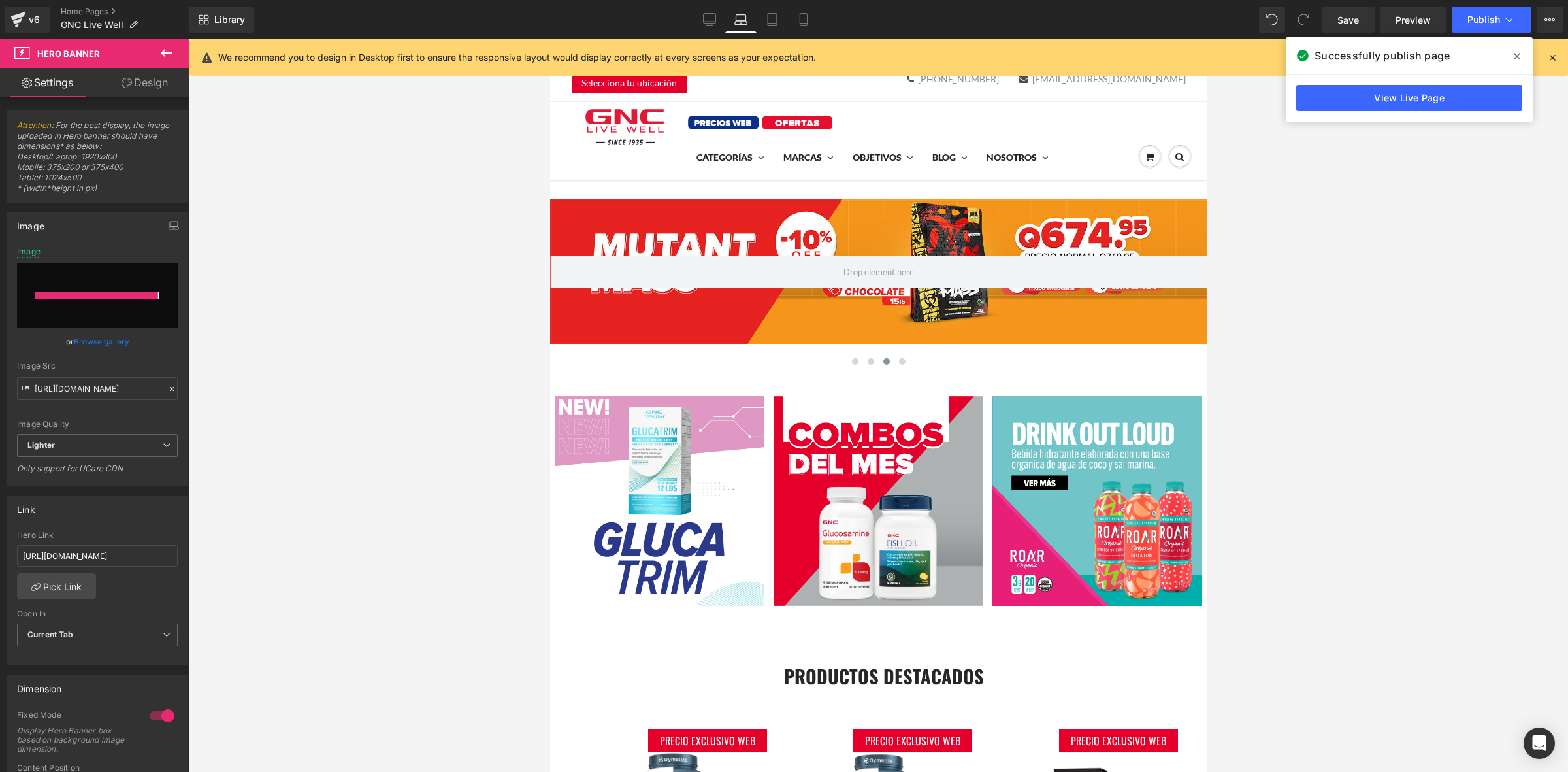
type input "[URL][DOMAIN_NAME]"
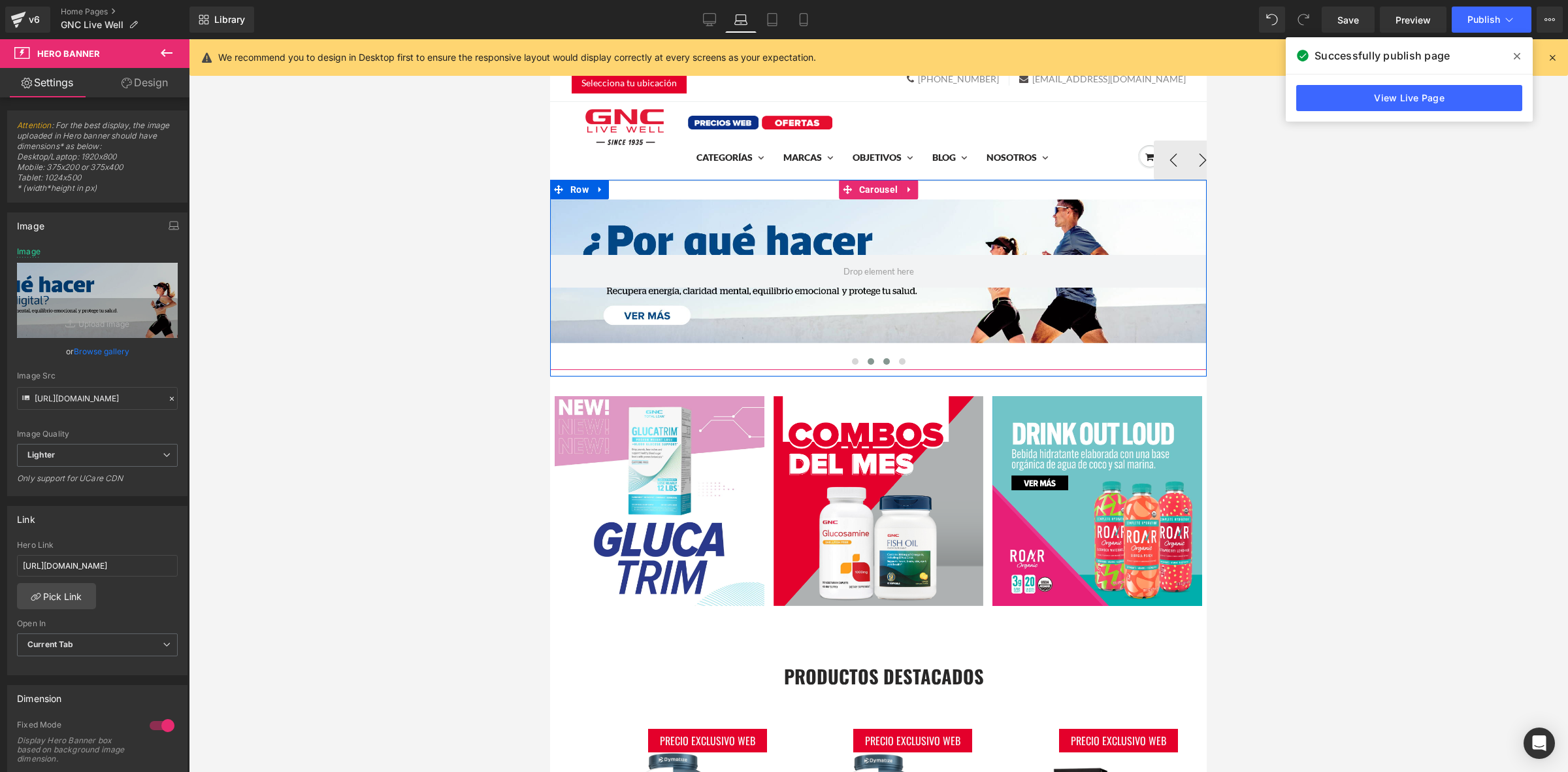
click at [863, 364] on button at bounding box center [870, 361] width 16 height 13
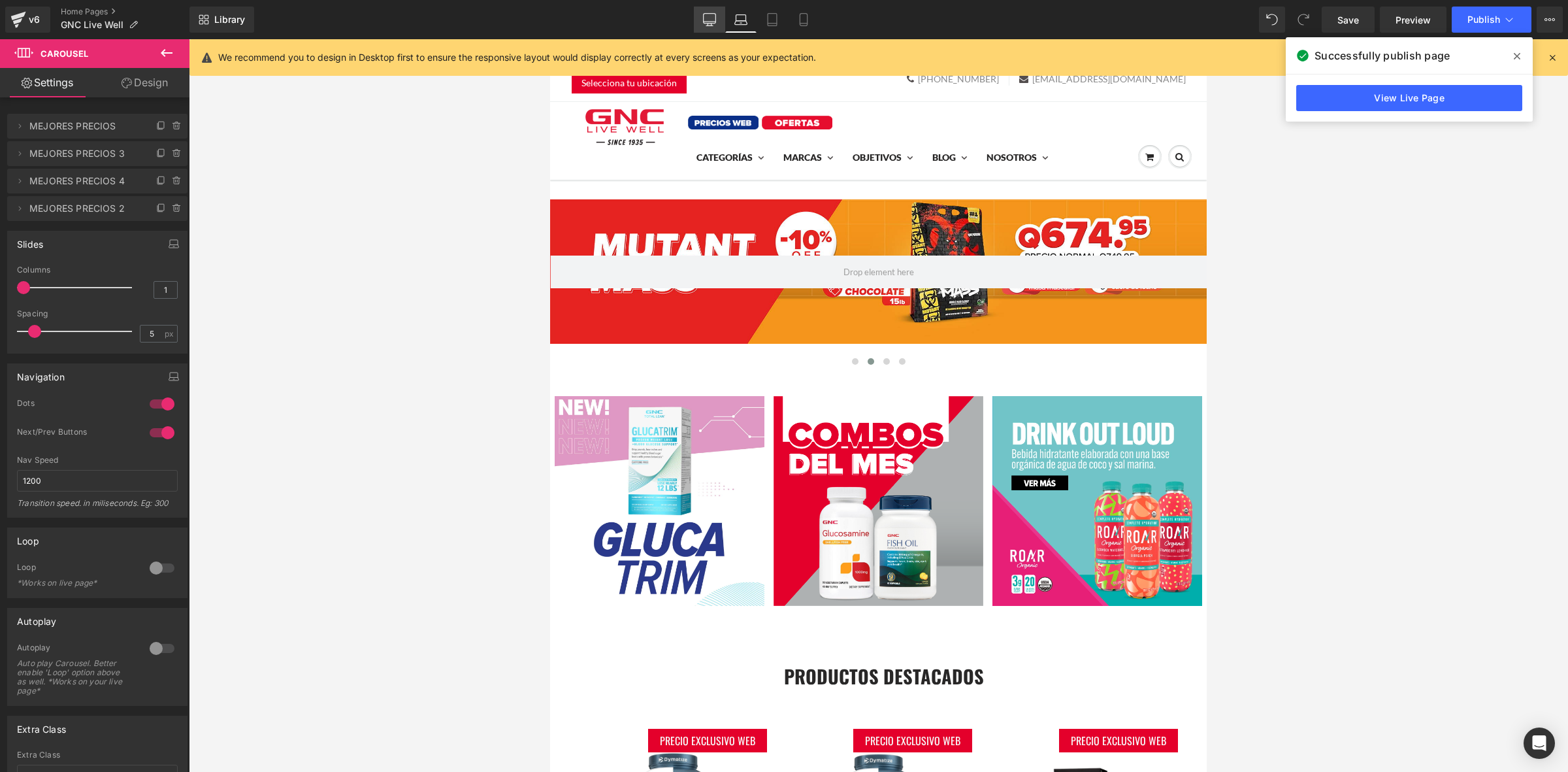
click at [712, 15] on icon at bounding box center [710, 19] width 13 height 13
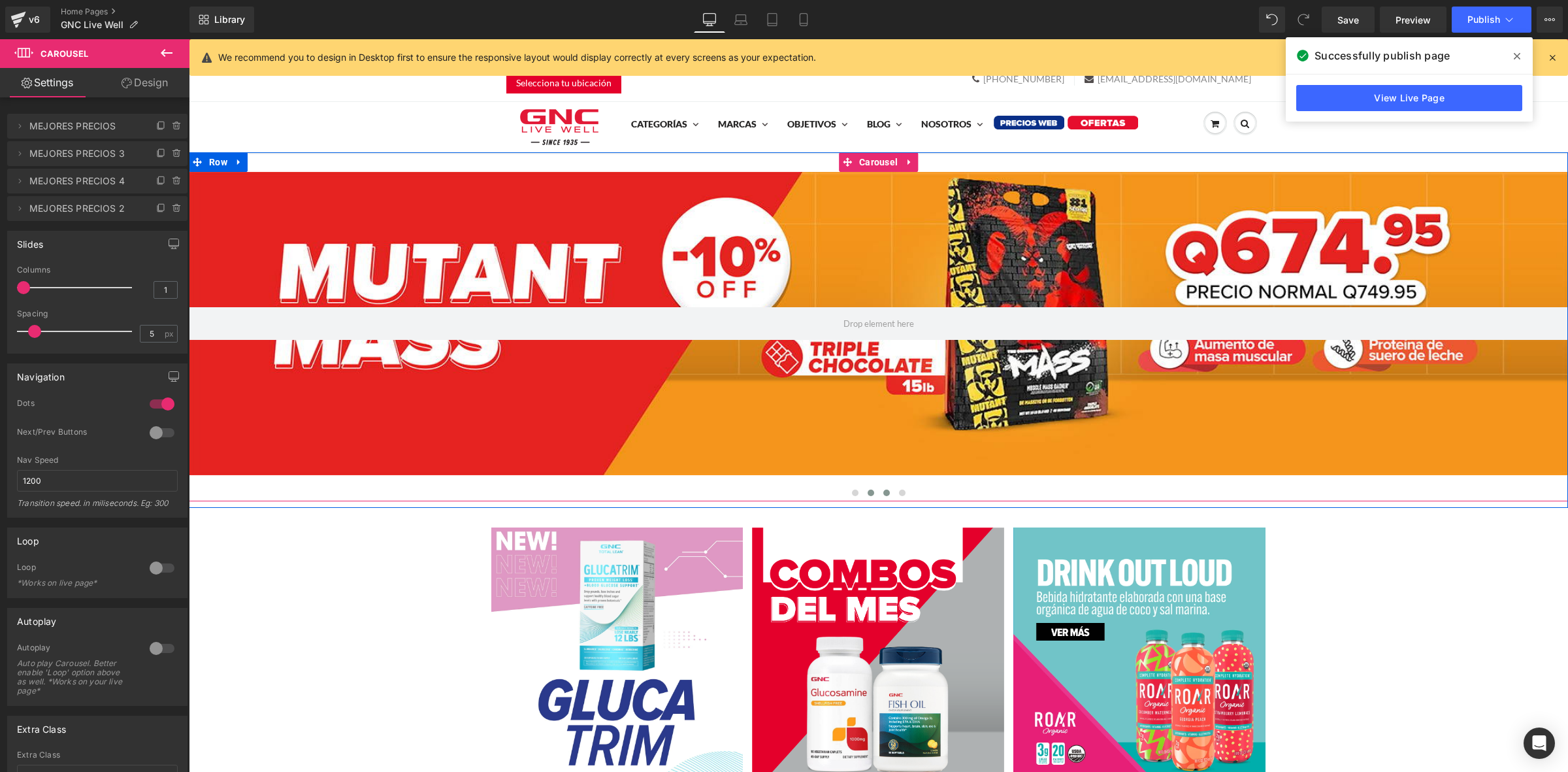
click at [883, 490] on span at bounding box center [886, 492] width 6 height 6
click at [868, 491] on button at bounding box center [870, 493] width 16 height 13
click at [883, 494] on span at bounding box center [886, 492] width 6 height 6
click at [826, 247] on div at bounding box center [879, 323] width 1379 height 303
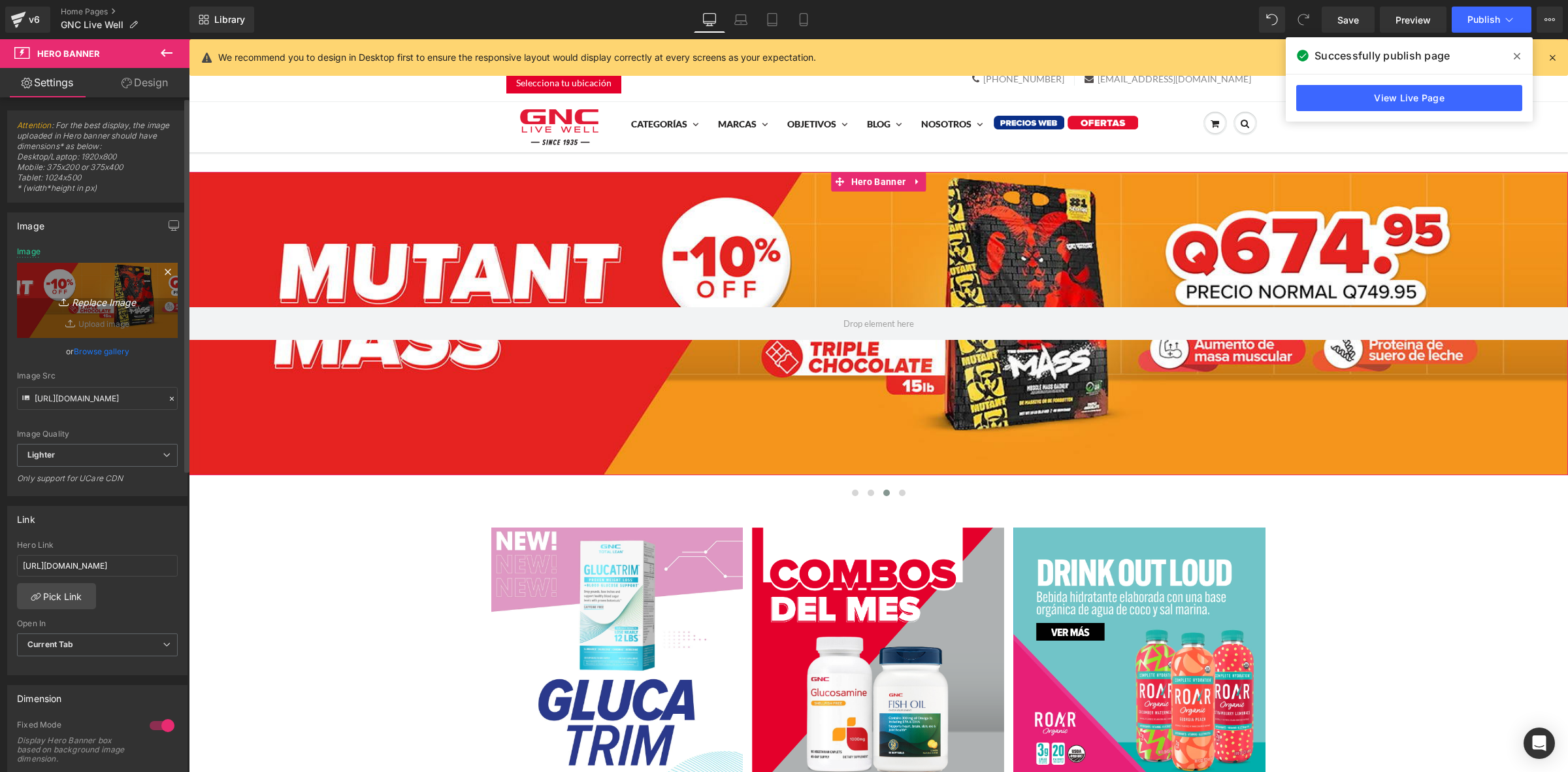
click at [85, 314] on link "Replace Image" at bounding box center [97, 300] width 161 height 75
type input "C:\fakepath\banner desktop home.jpg"
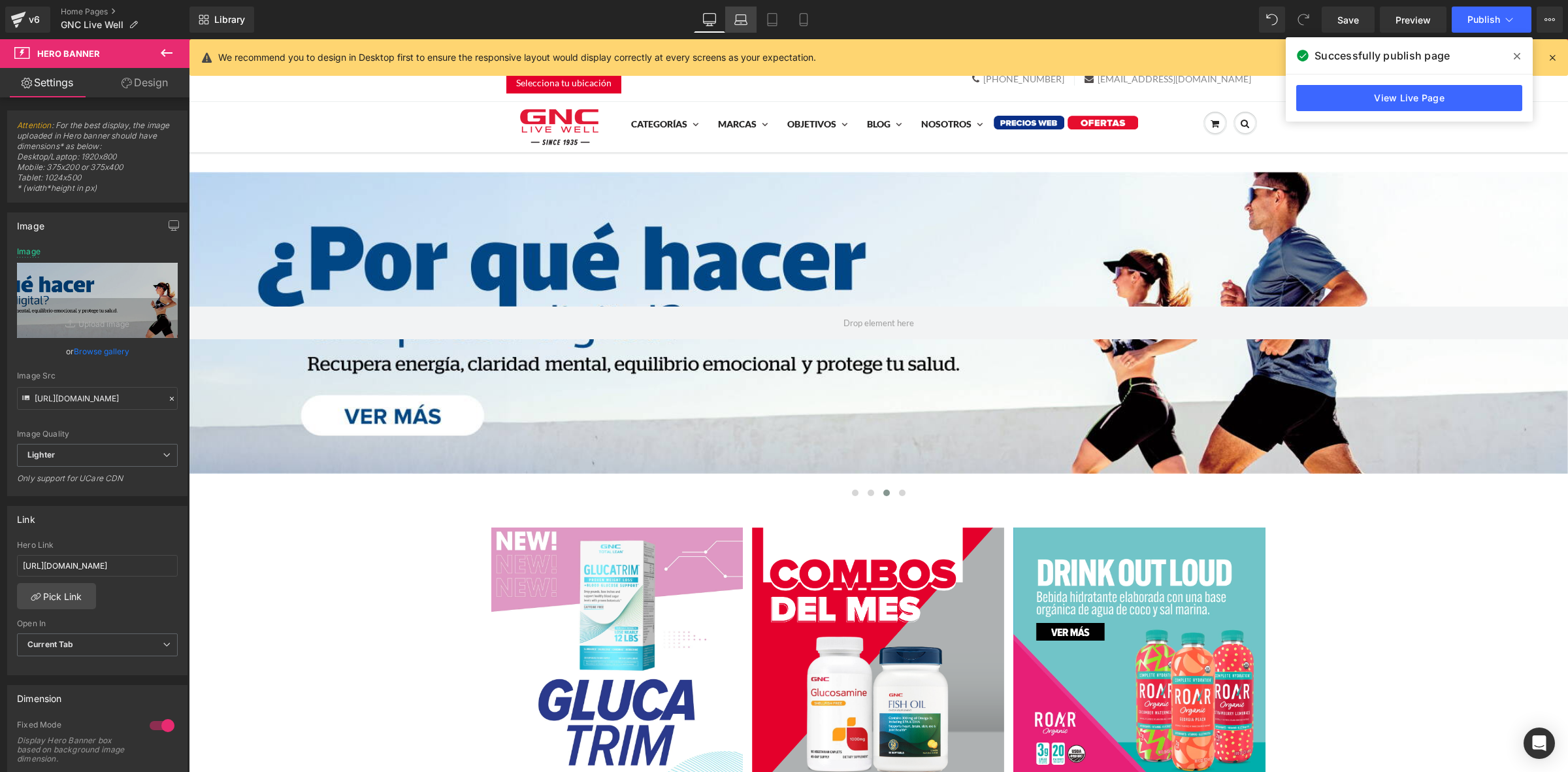
drag, startPoint x: 751, startPoint y: 18, endPoint x: 753, endPoint y: 30, distance: 12.2
click at [751, 18] on link "Laptop" at bounding box center [741, 19] width 31 height 26
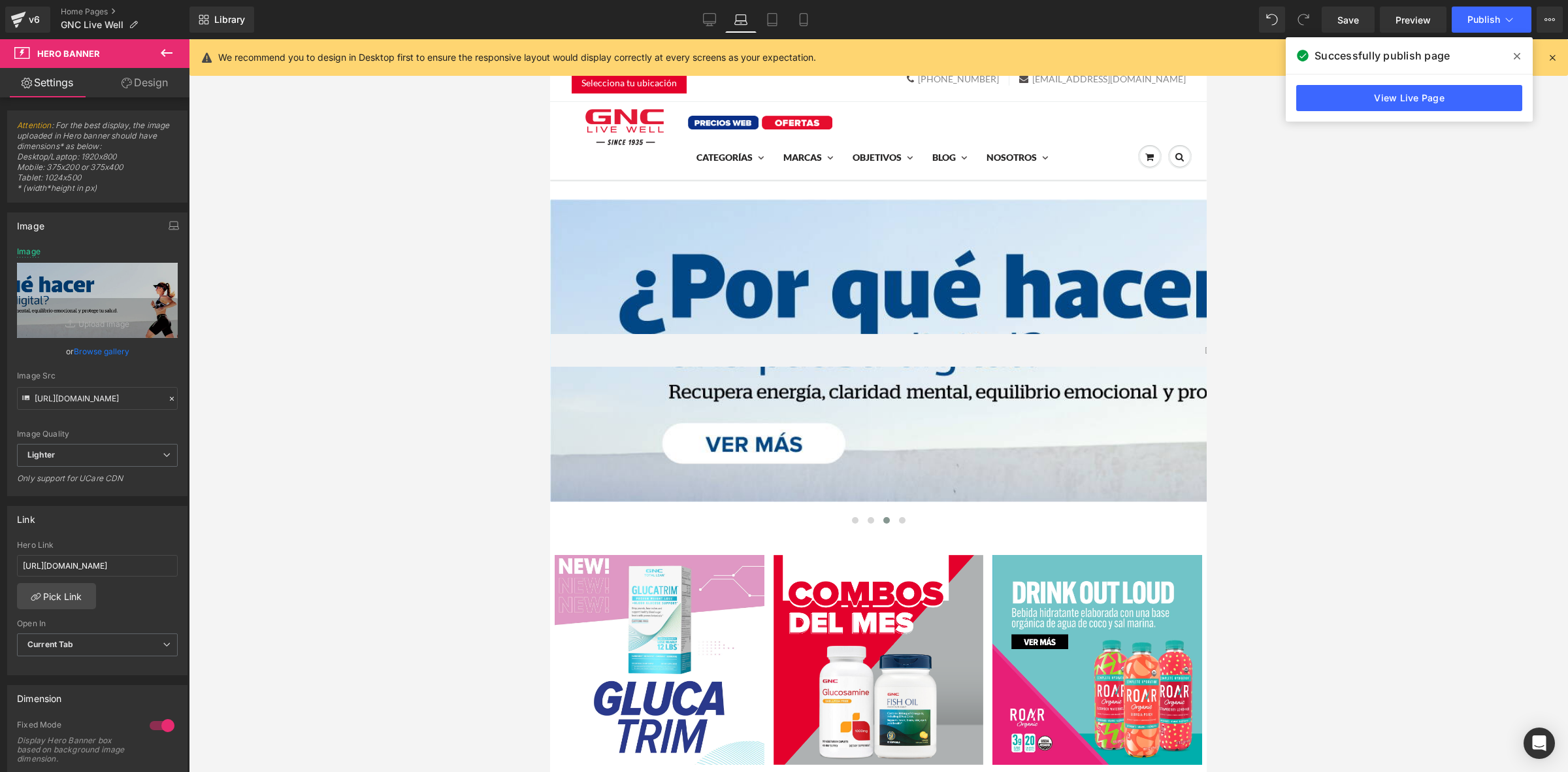
type input "[URL][DOMAIN_NAME]"
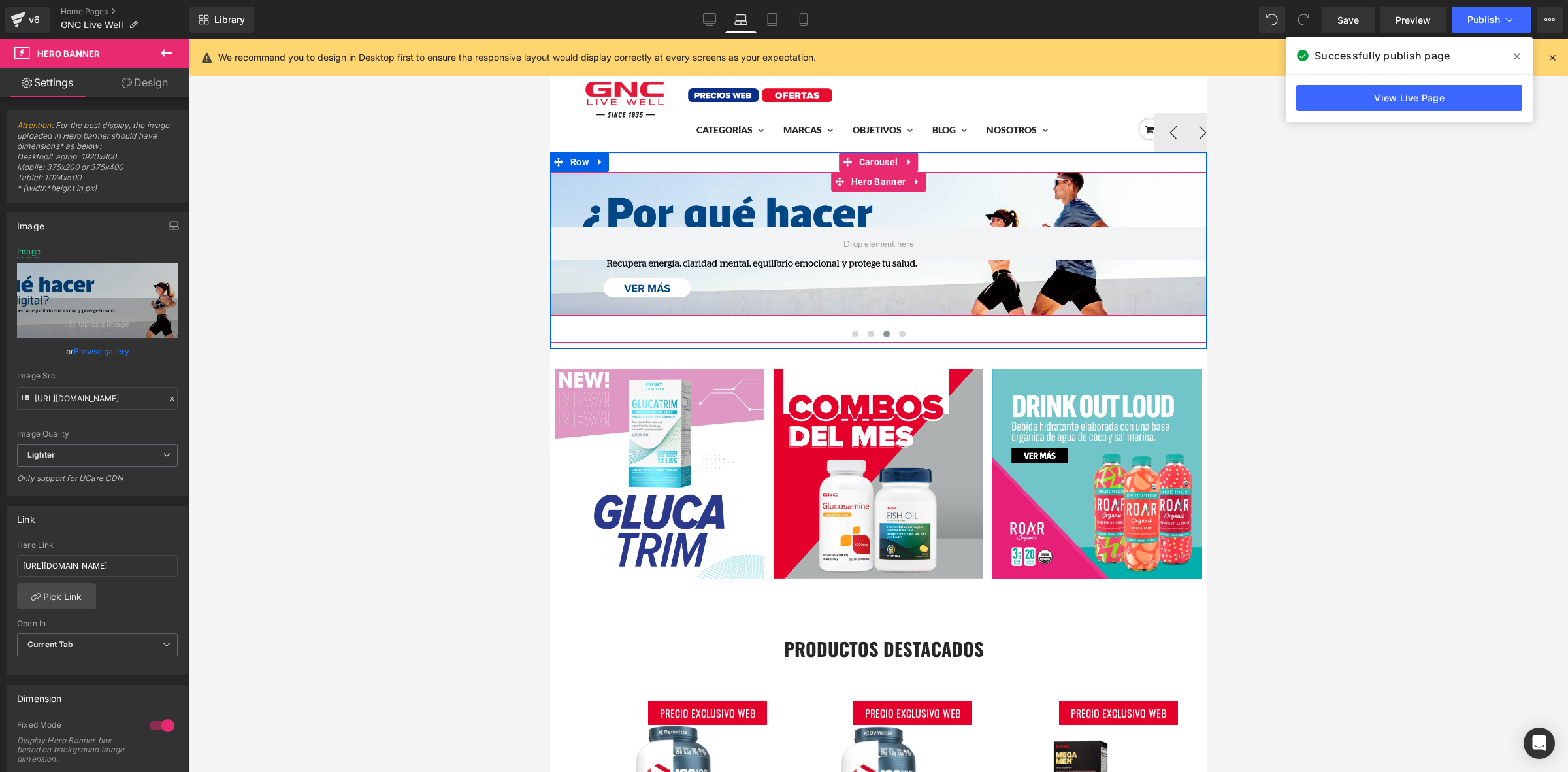
click at [760, 217] on div at bounding box center [878, 243] width 656 height 144
drag, startPoint x: 126, startPoint y: 567, endPoint x: 199, endPoint y: 565, distance: 73.0
click at [199, 565] on div "Carousel You are previewing how the will restyle your page. You can not edit El…" at bounding box center [784, 397] width 1568 height 794
click at [1343, 11] on link "Save" at bounding box center [1349, 19] width 53 height 26
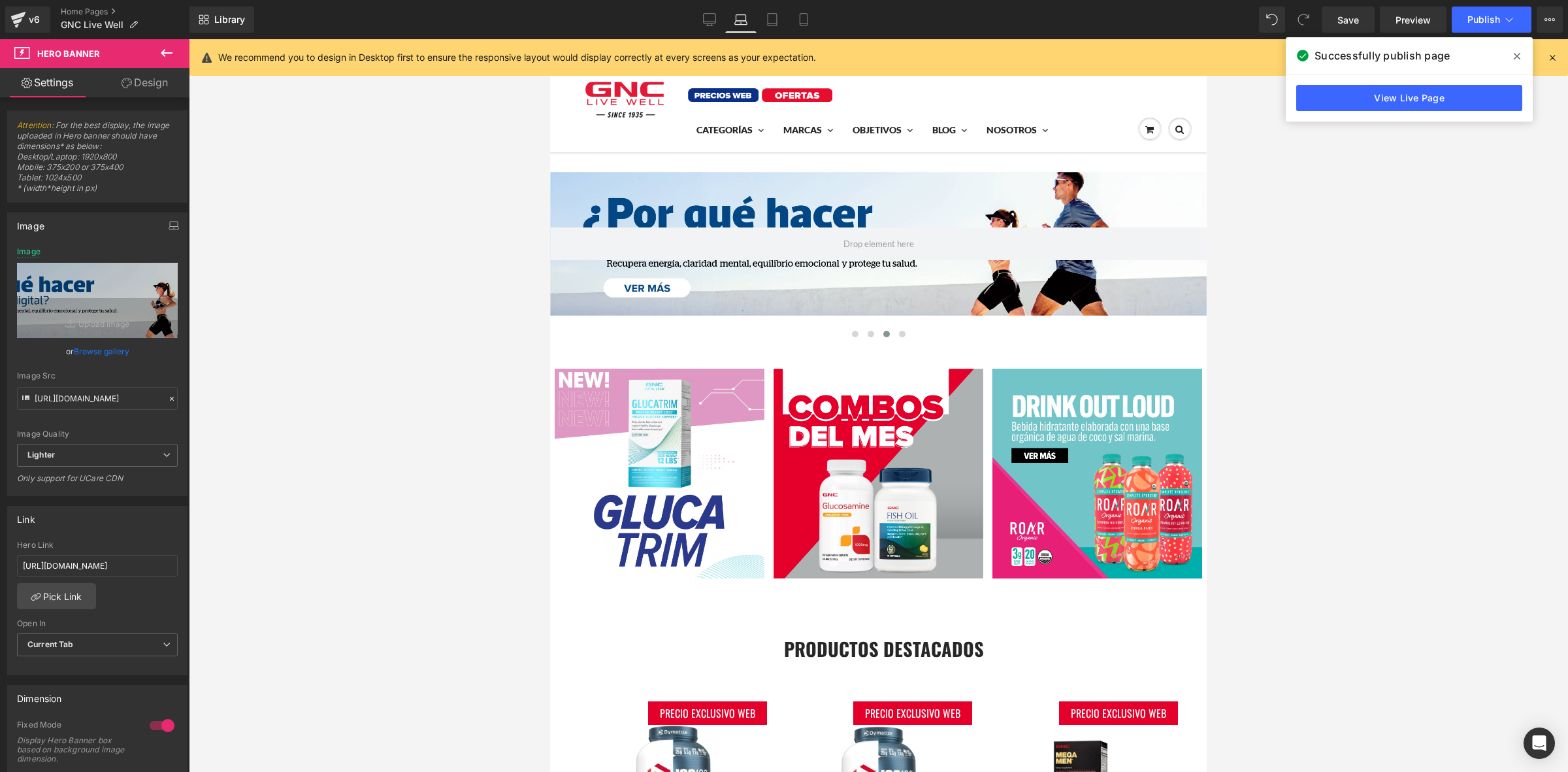
scroll to position [0, 0]
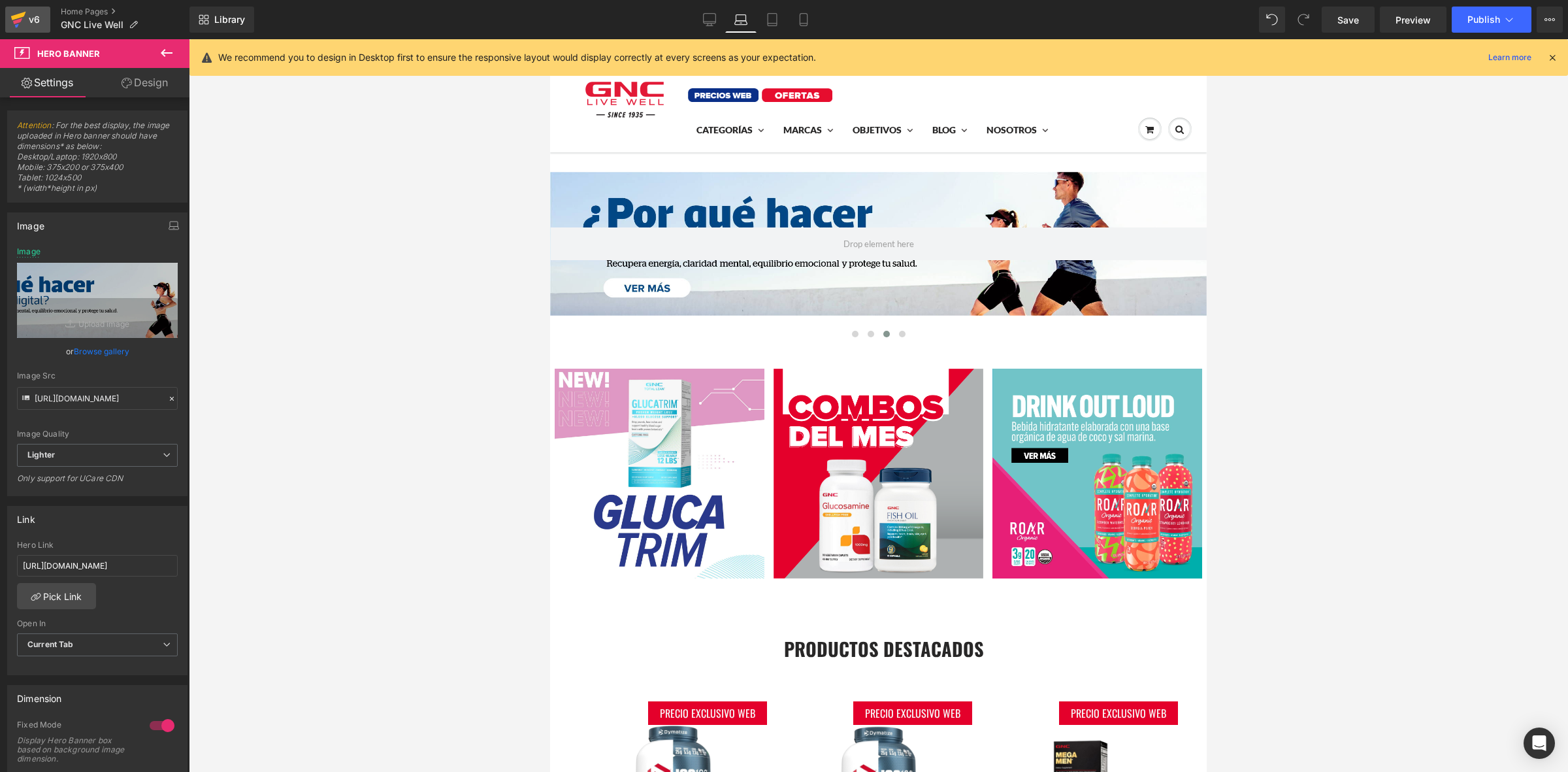
click at [17, 11] on icon at bounding box center [17, 20] width 16 height 33
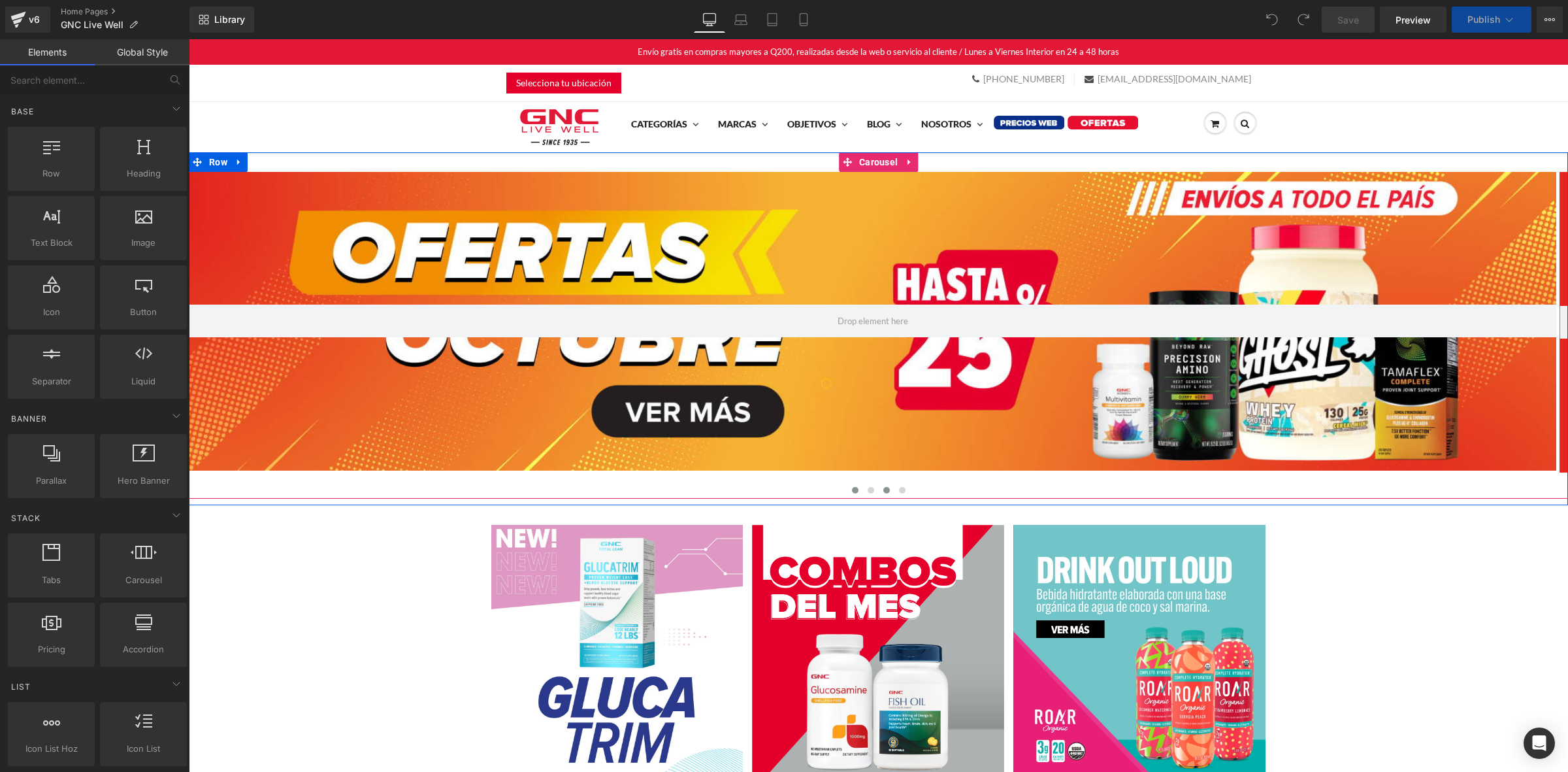
click at [863, 487] on button at bounding box center [870, 490] width 16 height 13
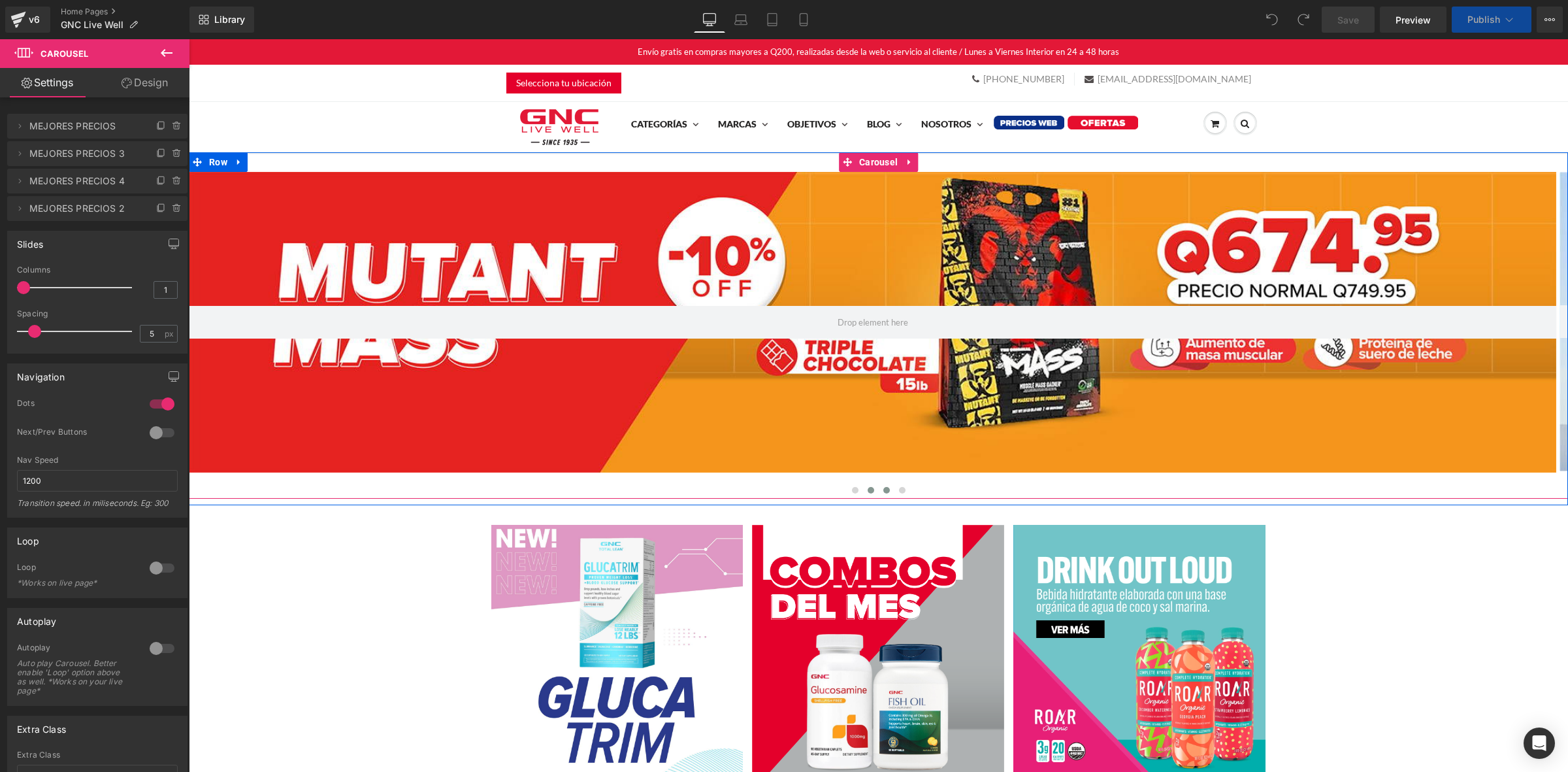
click at [884, 488] on button at bounding box center [886, 490] width 16 height 13
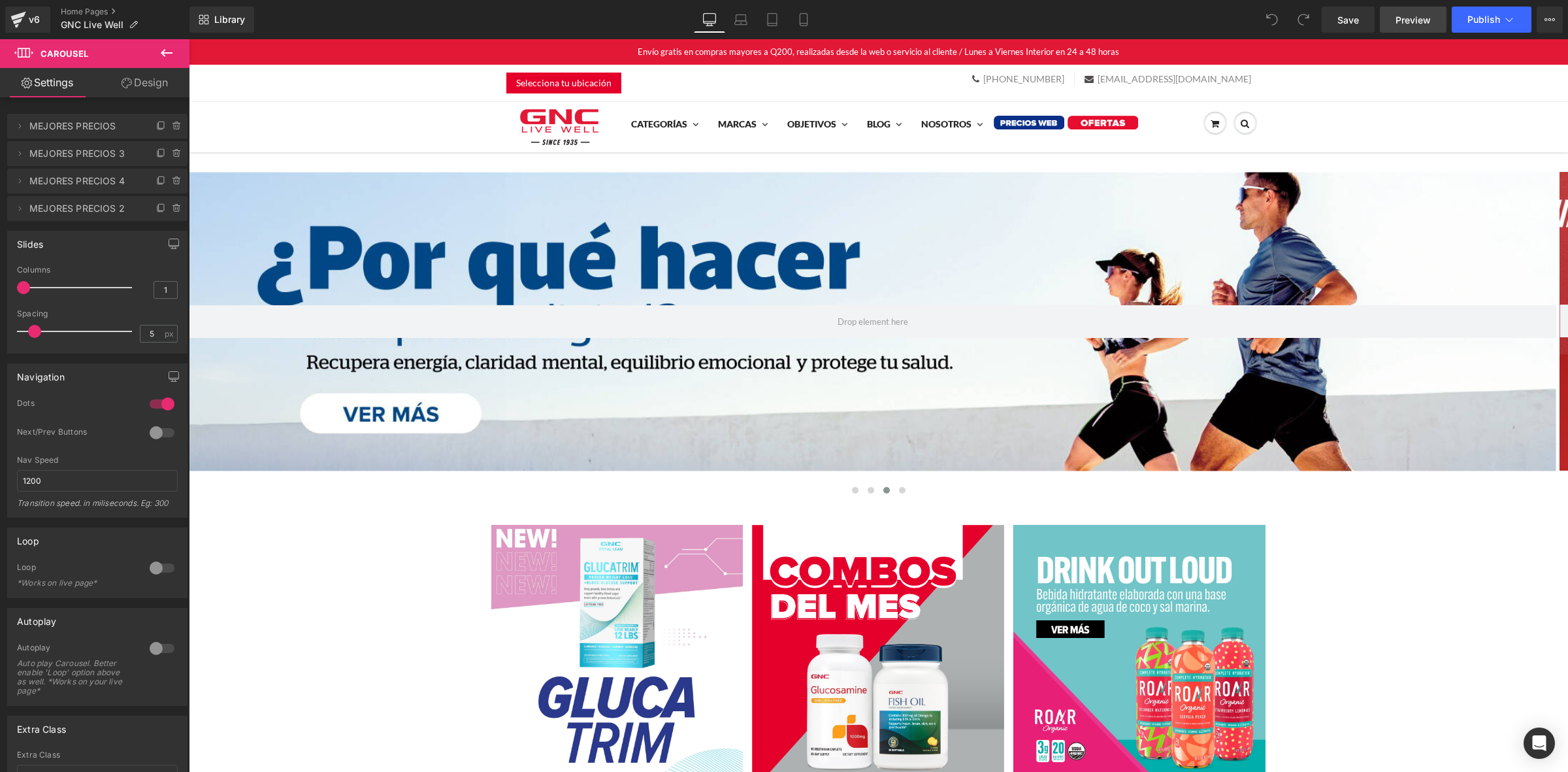
click at [1419, 24] on span "Preview" at bounding box center [1413, 19] width 35 height 14
drag, startPoint x: 742, startPoint y: 7, endPoint x: 278, endPoint y: 380, distance: 595.3
click at [742, 7] on link "Laptop" at bounding box center [741, 19] width 31 height 26
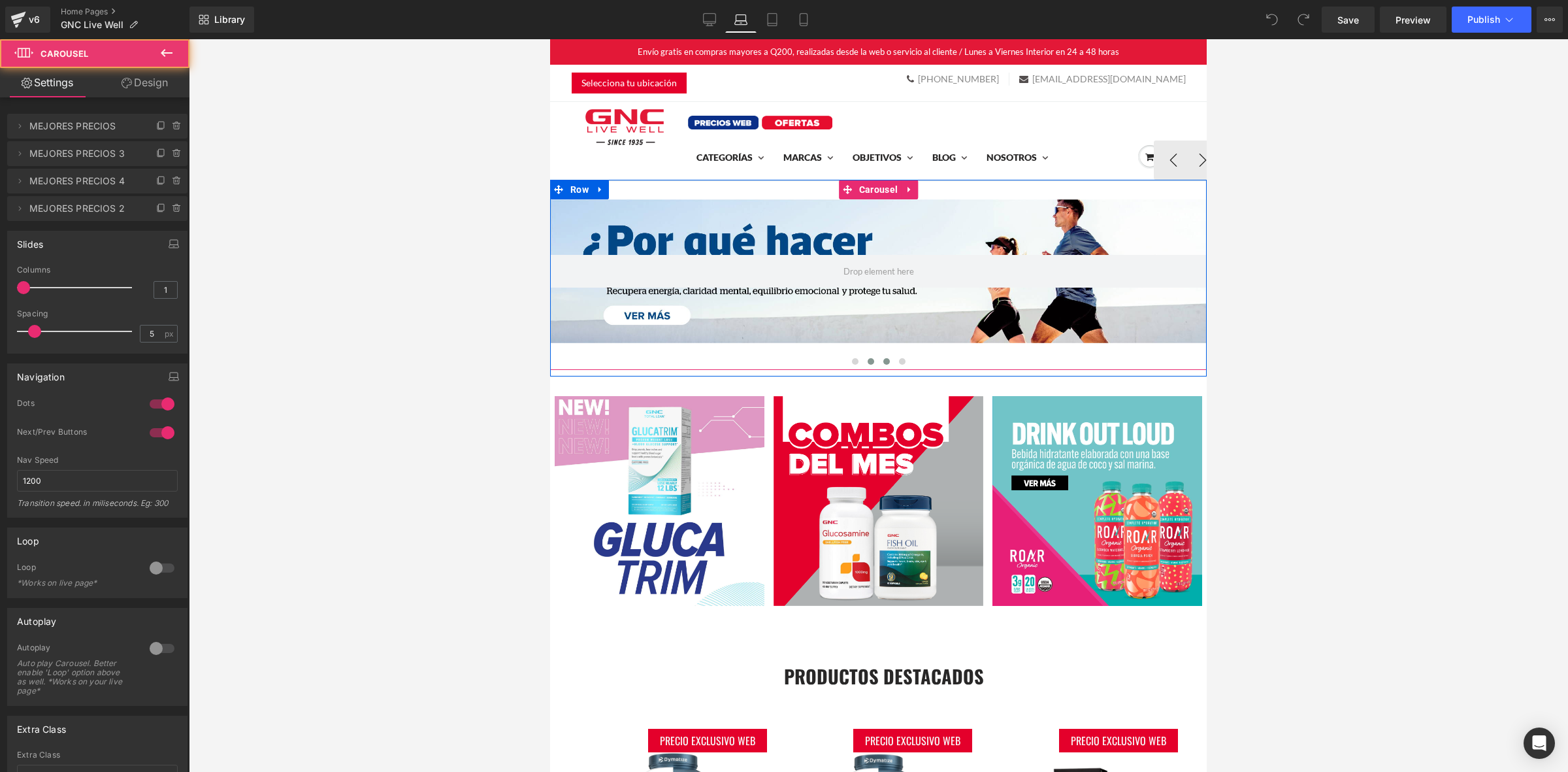
click at [868, 364] on span at bounding box center [870, 361] width 6 height 6
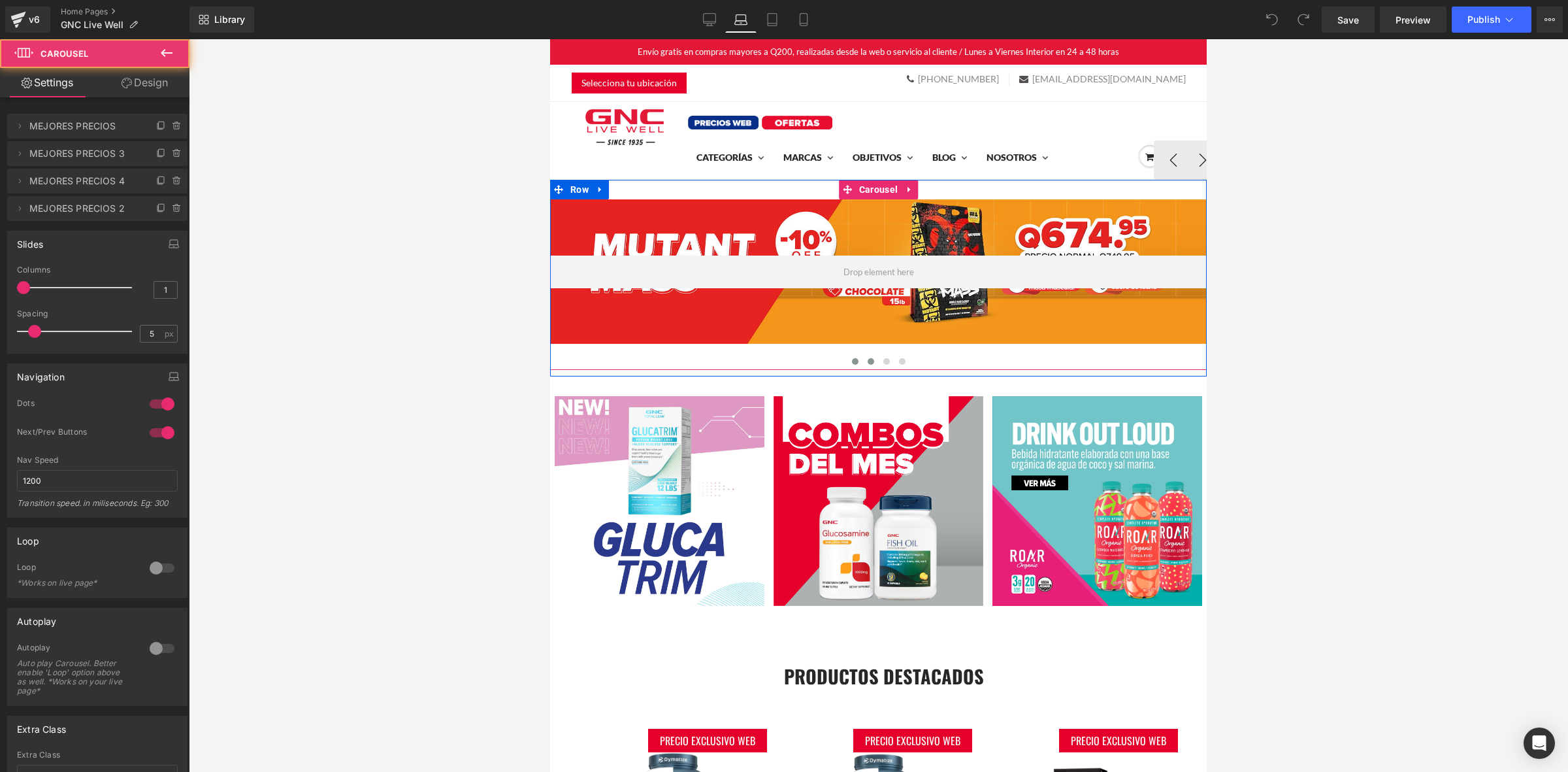
click at [852, 364] on span at bounding box center [855, 361] width 6 height 6
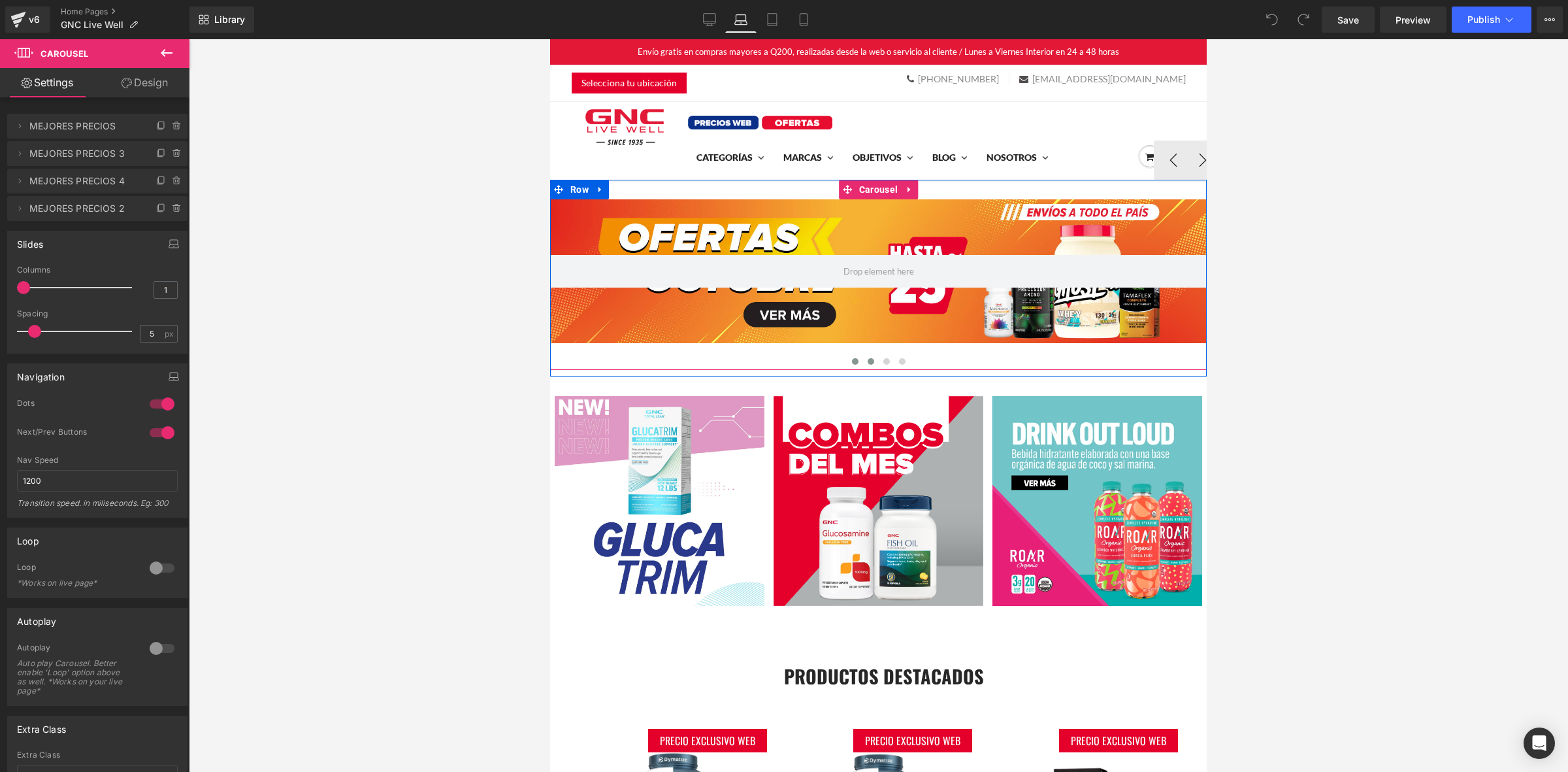
click at [863, 364] on button at bounding box center [870, 361] width 16 height 13
click at [879, 364] on button at bounding box center [886, 361] width 16 height 13
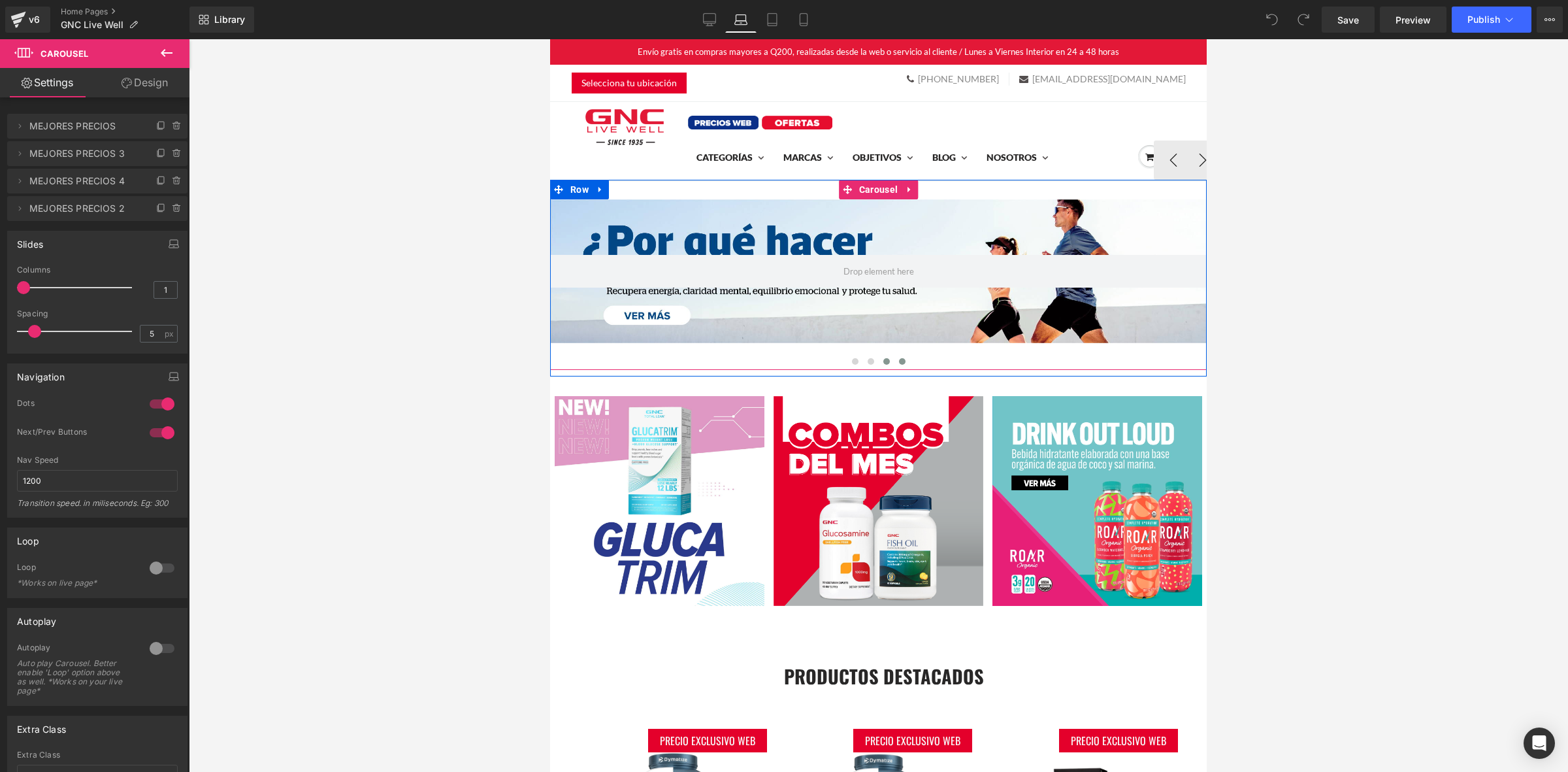
click at [899, 360] on span at bounding box center [902, 361] width 6 height 6
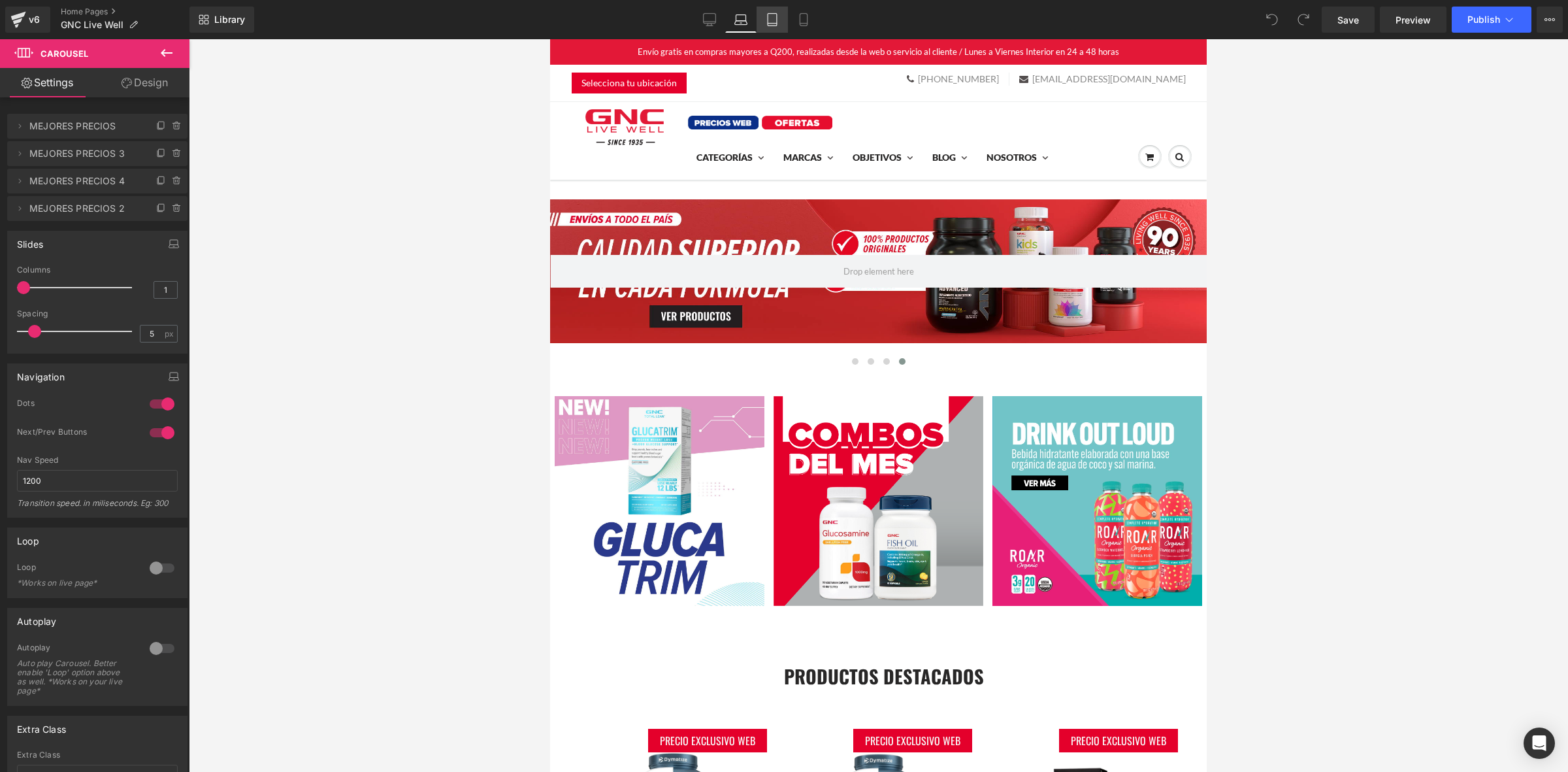
click at [785, 24] on link "Tablet" at bounding box center [772, 19] width 31 height 26
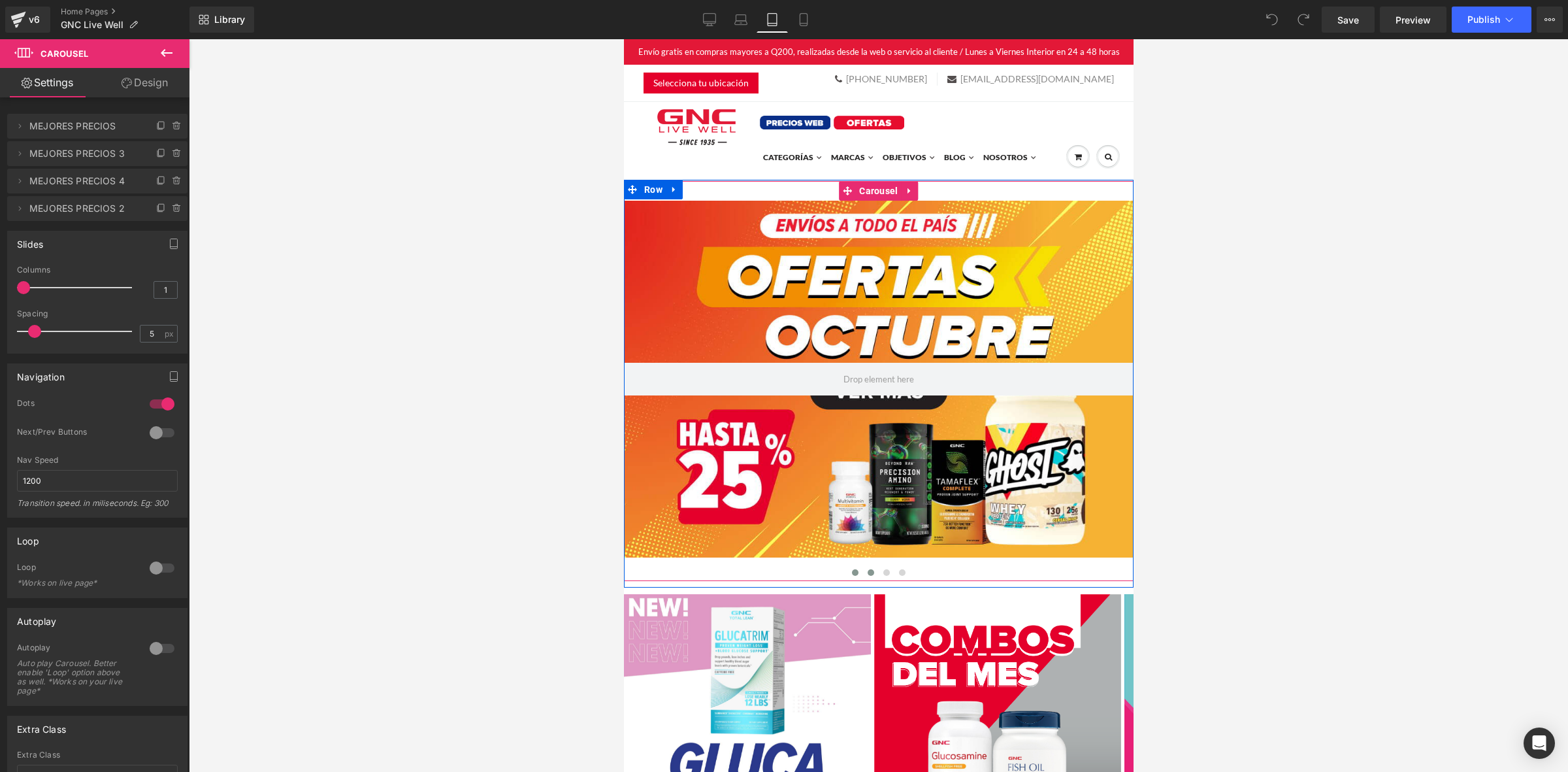
click at [867, 572] on span at bounding box center [869, 572] width 6 height 6
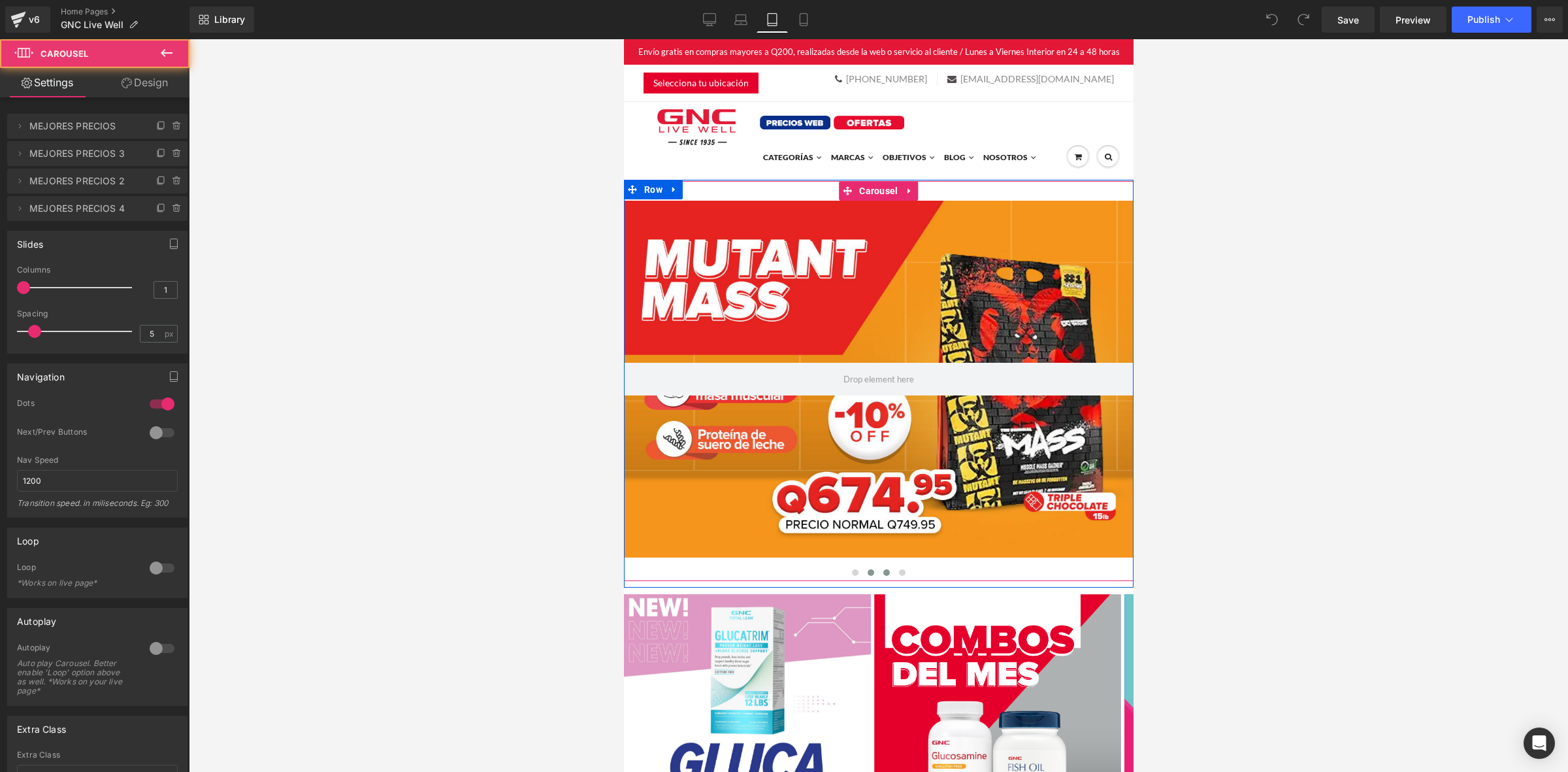
click at [883, 572] on span at bounding box center [886, 572] width 6 height 6
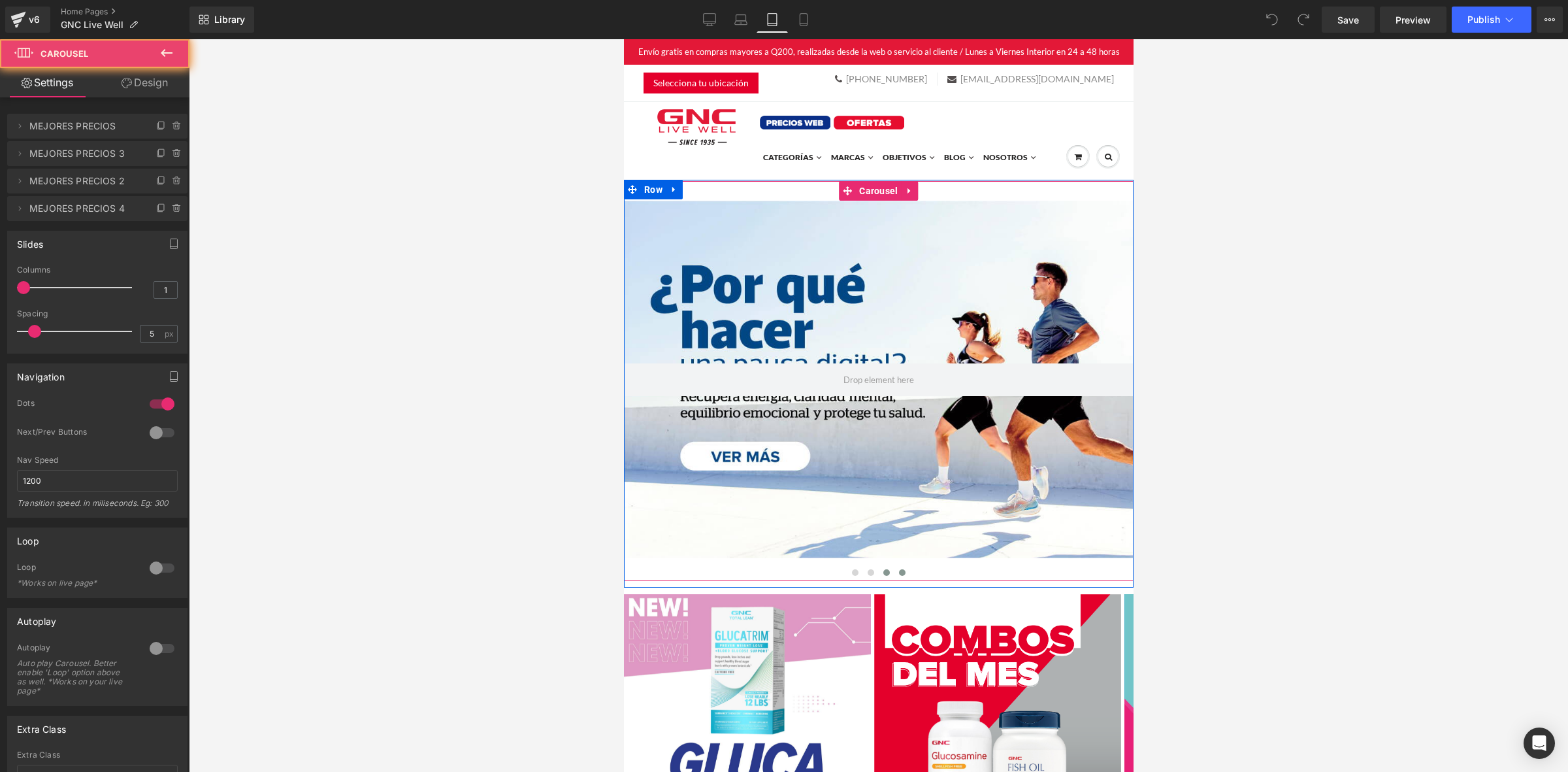
click at [899, 572] on span at bounding box center [902, 572] width 6 height 6
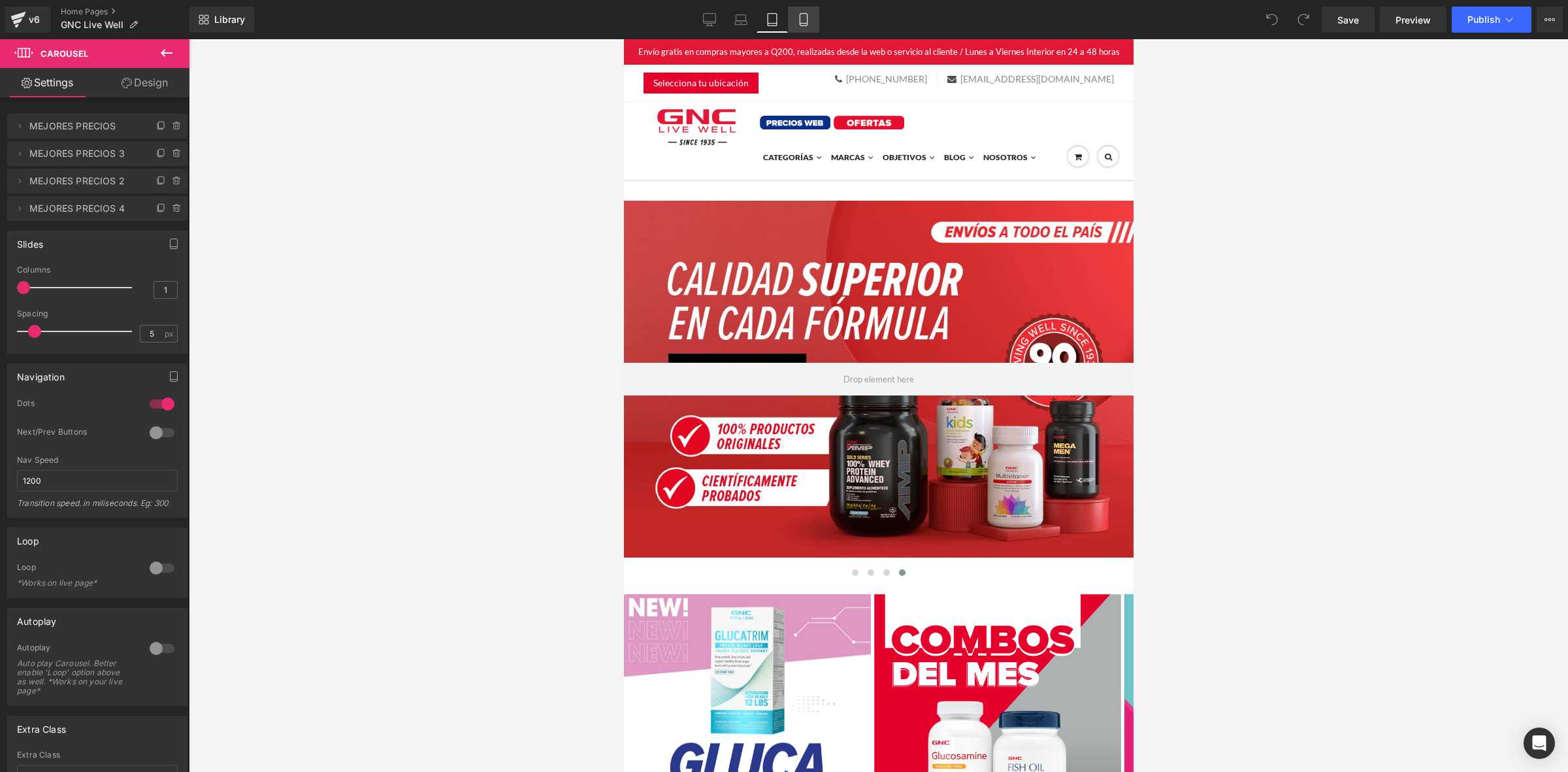
click at [801, 11] on link "Mobile" at bounding box center [803, 19] width 31 height 26
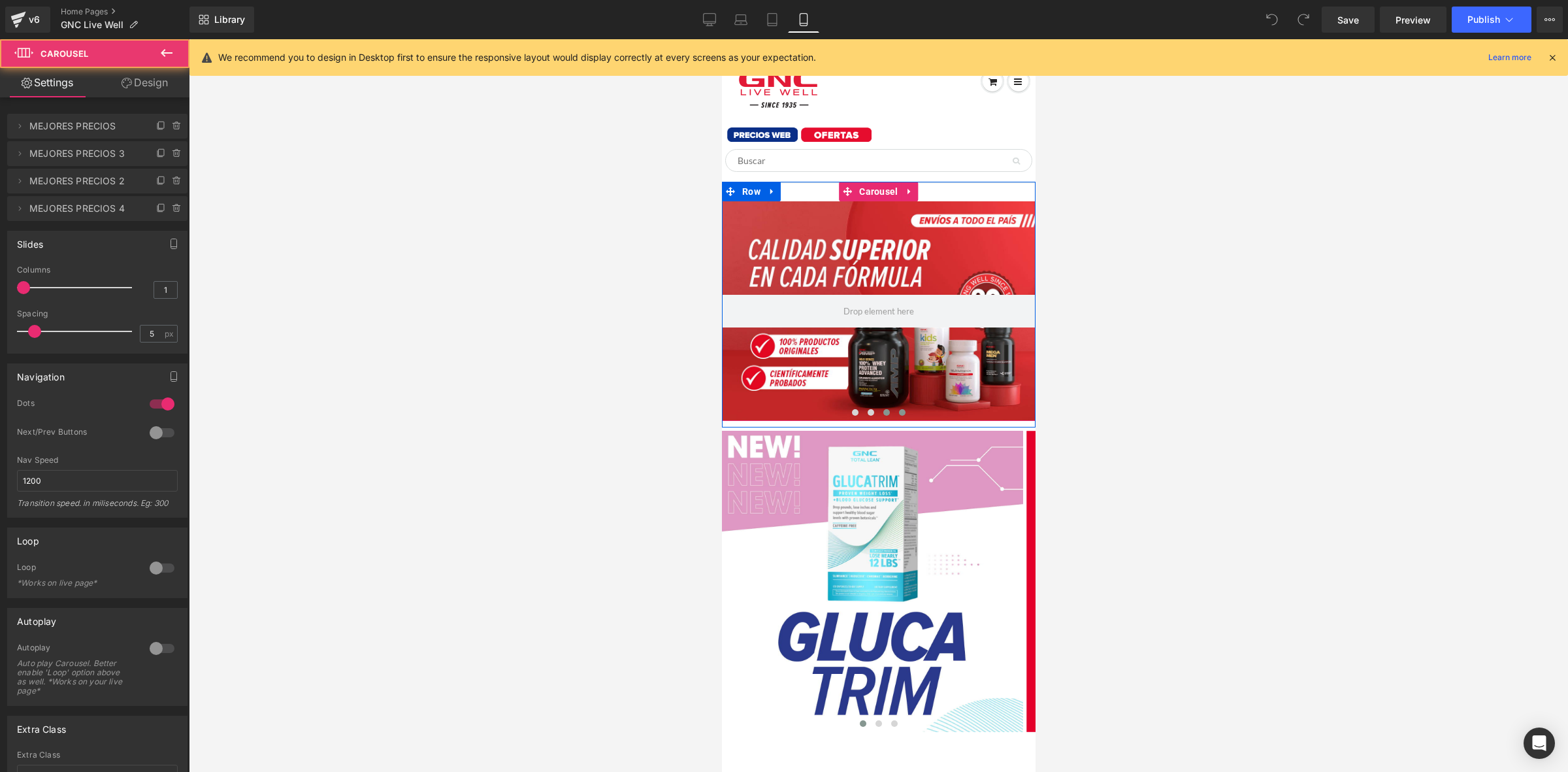
click at [879, 409] on button at bounding box center [886, 412] width 16 height 13
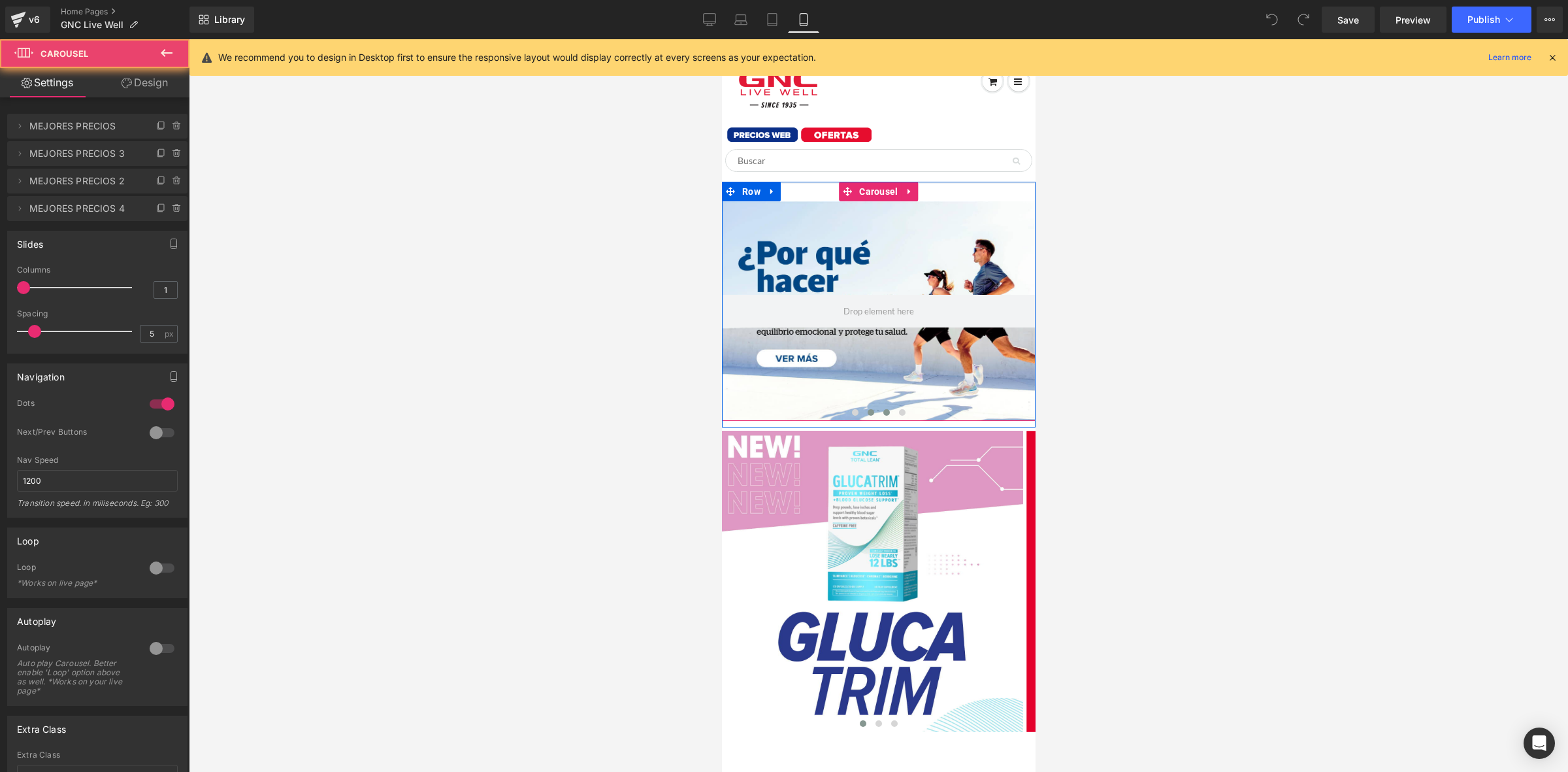
click at [867, 412] on span at bounding box center [869, 412] width 6 height 6
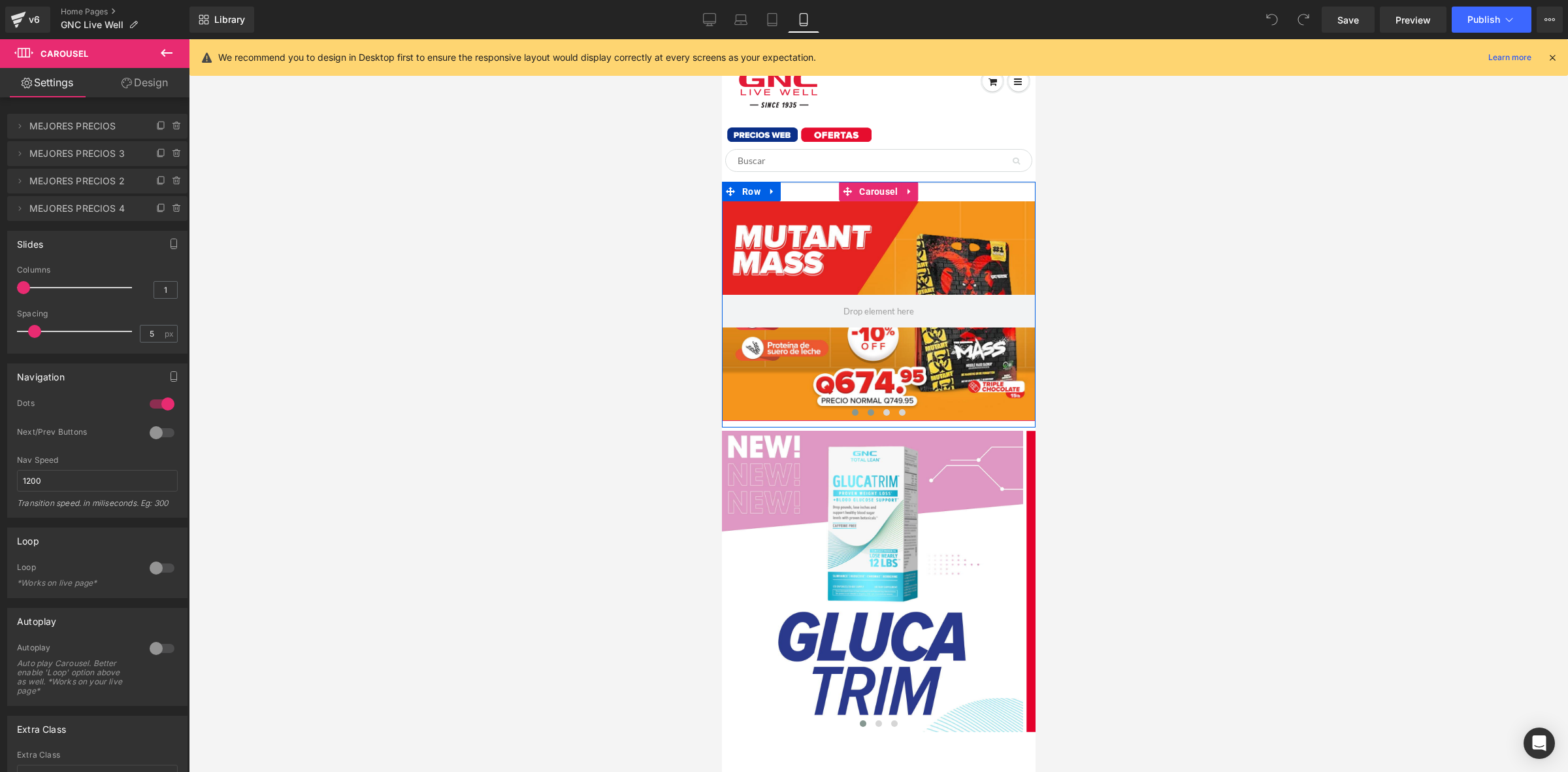
click at [851, 413] on span at bounding box center [854, 412] width 6 height 6
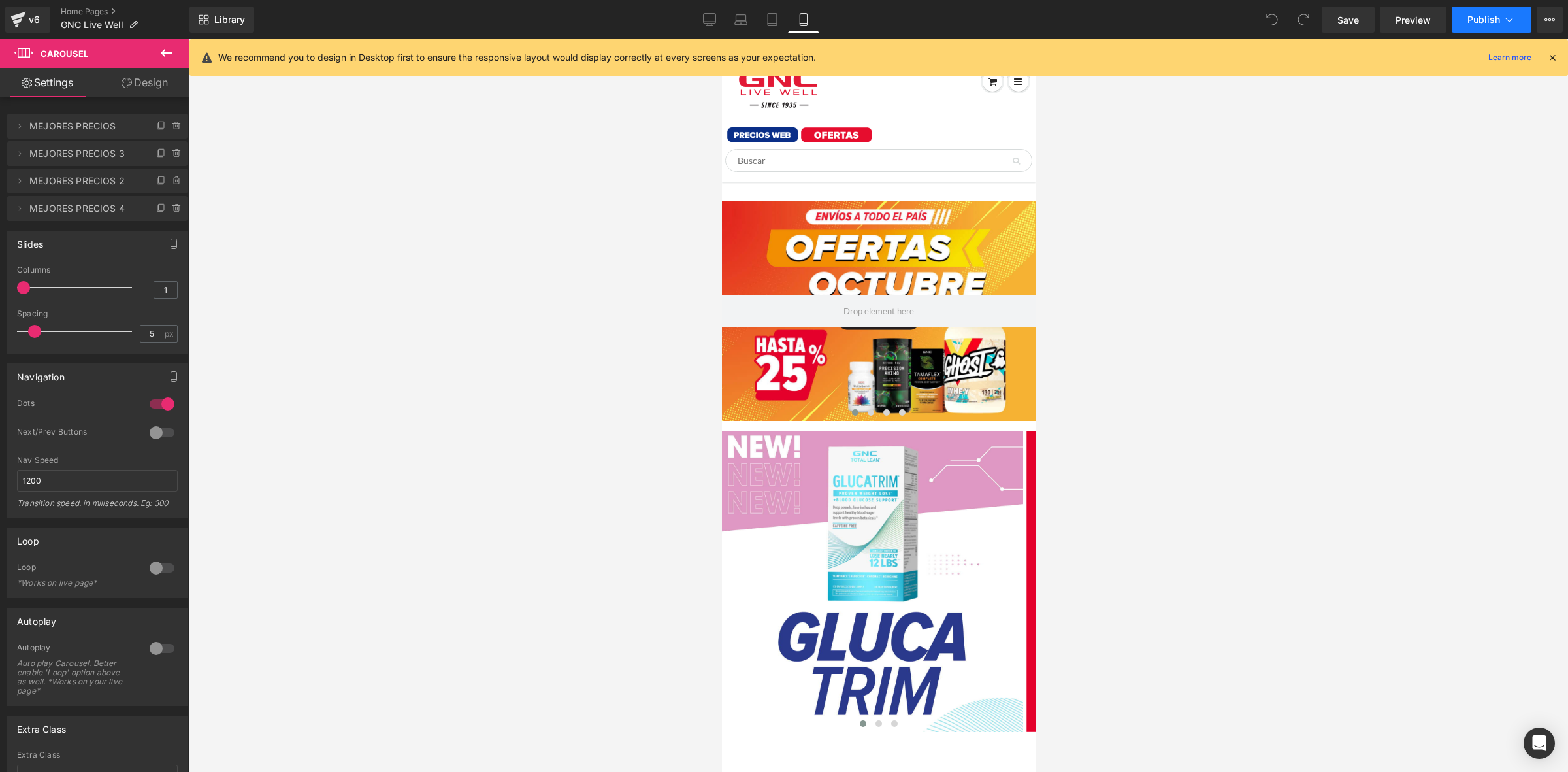
click at [1469, 10] on button "Publish" at bounding box center [1491, 19] width 80 height 26
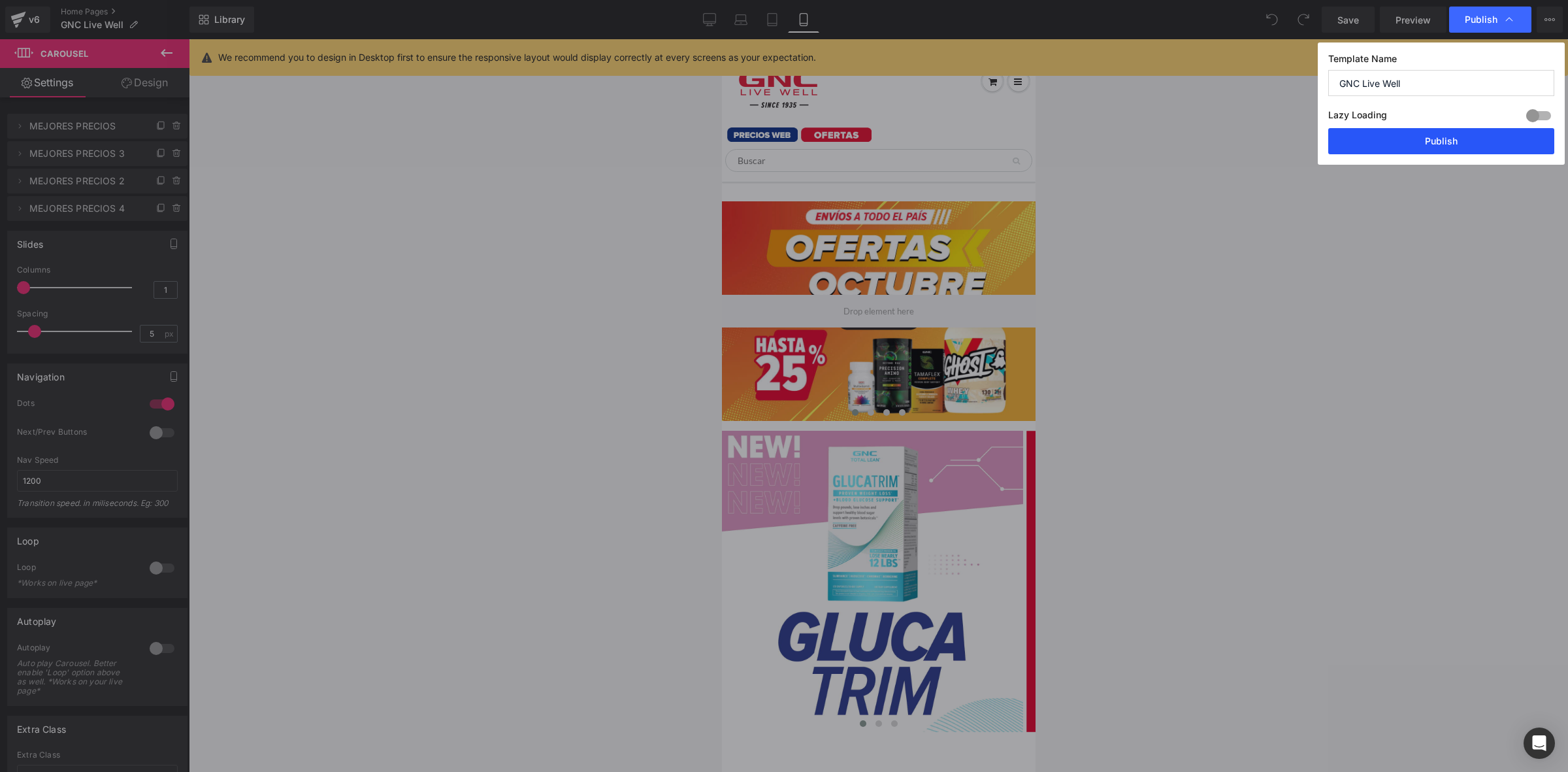
click at [1363, 132] on button "Publish" at bounding box center [1441, 140] width 226 height 26
